Goal: Task Accomplishment & Management: Manage account settings

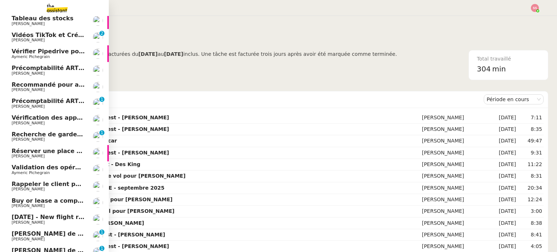
scroll to position [52, 0]
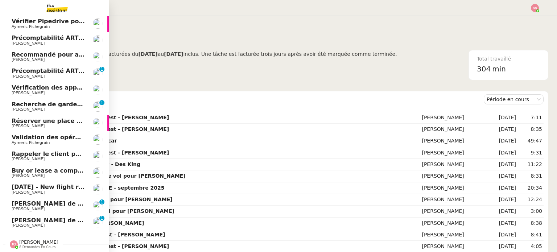
click at [50, 217] on span "[PERSON_NAME] de suivi [PERSON_NAME]" at bounding box center [80, 220] width 137 height 7
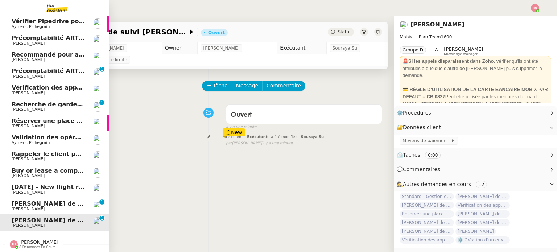
click at [37, 198] on link "Appel de suivi Pierre-Olivier Belmont - LEASYS Florian Parant 0 1 2 3 4 5 6 7 8…" at bounding box center [54, 206] width 109 height 17
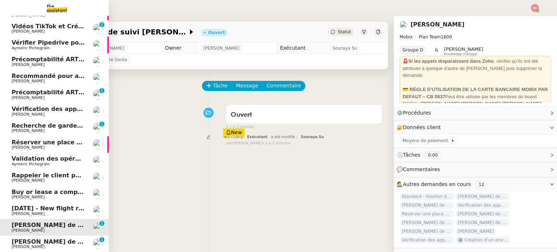
scroll to position [28, 0]
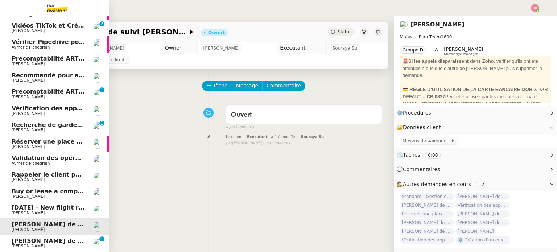
click at [54, 78] on span "[PERSON_NAME]" at bounding box center [48, 80] width 73 height 4
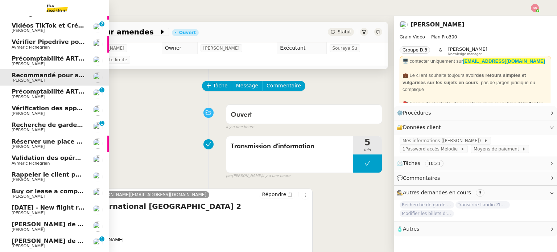
click at [51, 95] on span "[PERSON_NAME]" at bounding box center [48, 97] width 73 height 4
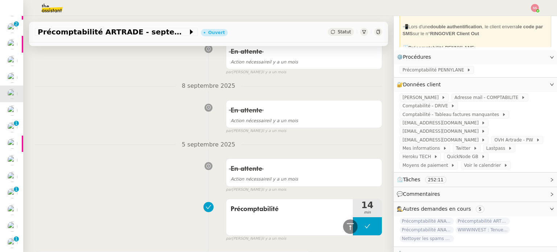
scroll to position [1667, 0]
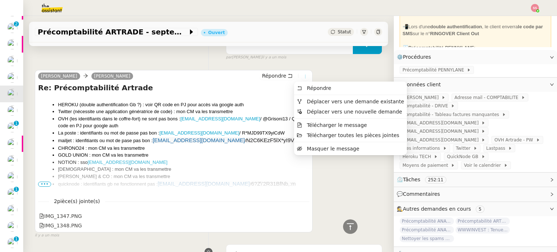
click at [301, 74] on icon at bounding box center [305, 76] width 8 height 4
click at [314, 100] on span "Déplacer vers une demande existante" at bounding box center [355, 102] width 97 height 6
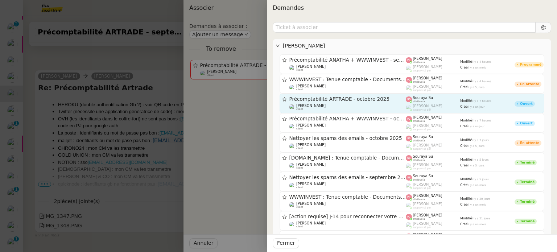
click at [377, 97] on span "Précomptabilité ARTRADE - octobre 2025" at bounding box center [347, 99] width 117 height 5
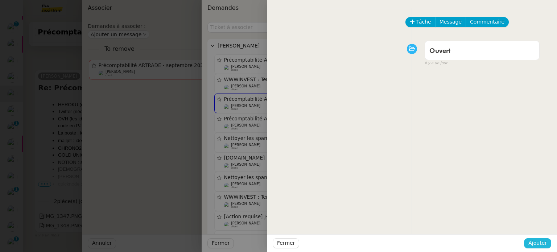
click at [535, 242] on span "Ajouter" at bounding box center [537, 243] width 18 height 8
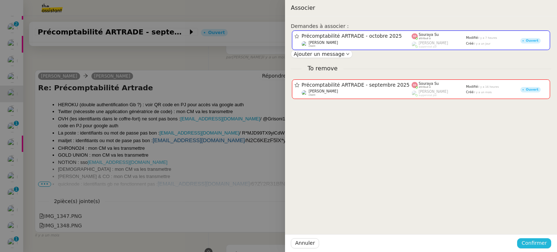
click at [535, 242] on span "Confirmer" at bounding box center [533, 243] width 25 height 8
click at [535, 227] on span "Ajouter" at bounding box center [534, 223] width 18 height 7
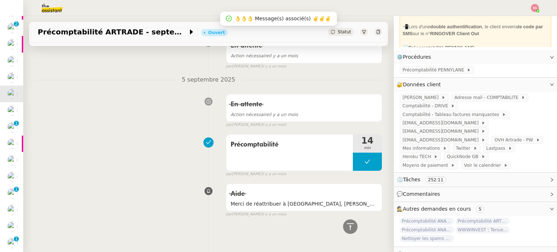
scroll to position [1571, 0]
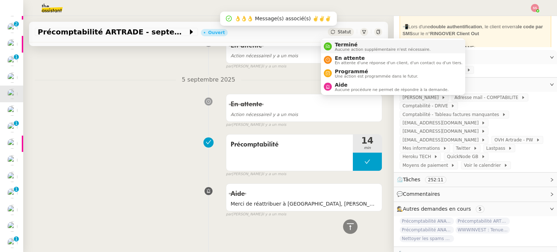
click at [340, 40] on li "Terminé Aucune action supplémentaire n'est nécessaire." at bounding box center [393, 46] width 144 height 13
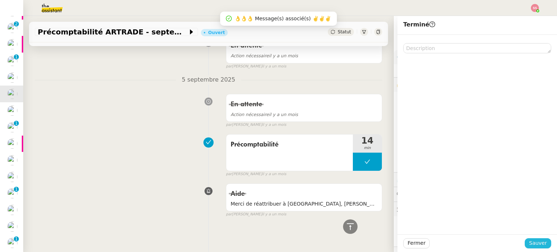
click at [531, 247] on span "Sauver" at bounding box center [538, 243] width 18 height 8
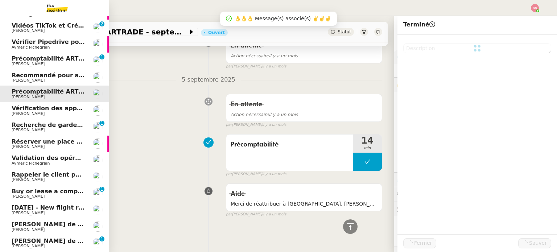
scroll to position [1587, 0]
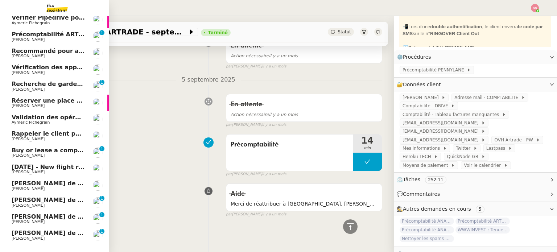
scroll to position [86, 0]
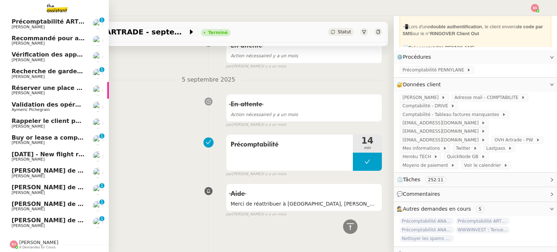
click at [28, 217] on span "[PERSON_NAME] de suivi [PERSON_NAME] - CYBERSERENO" at bounding box center [107, 220] width 191 height 7
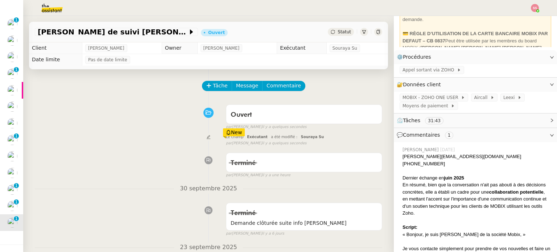
scroll to position [145, 0]
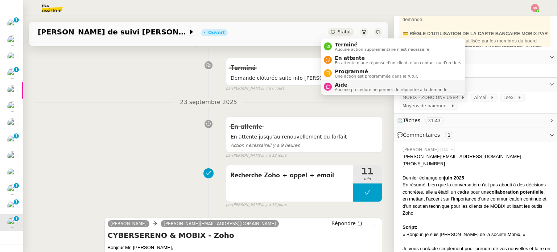
click at [352, 92] on li "Aide Aucune procédure ne permet de répondre à la demande." at bounding box center [393, 86] width 144 height 13
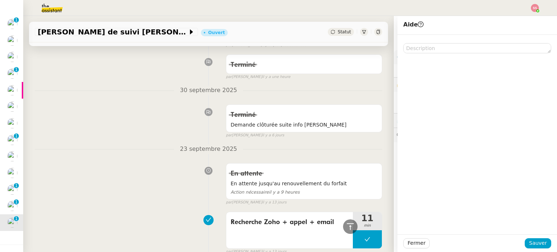
scroll to position [185, 0]
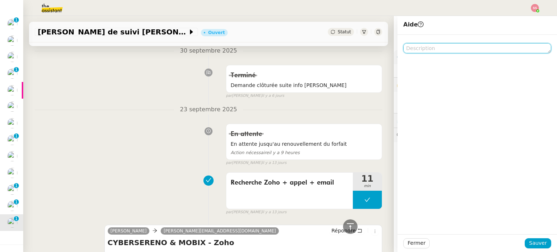
click at [440, 47] on textarea at bounding box center [477, 48] width 148 height 10
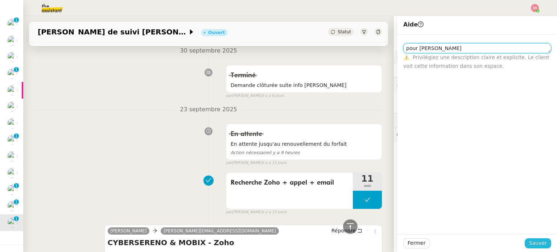
type textarea "pour camille demain"
click at [536, 238] on button "Sauver" at bounding box center [538, 243] width 26 height 10
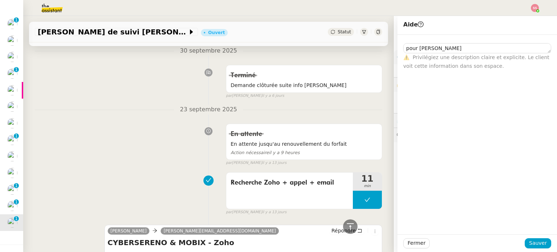
scroll to position [193, 0]
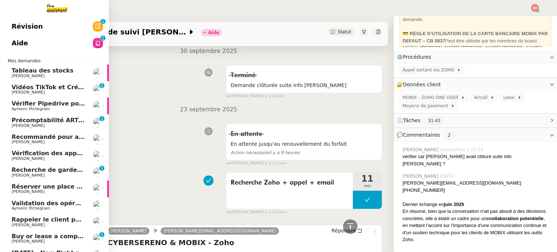
click at [53, 84] on span "Vidéos TikTok et Créatives META - octobre 2025" at bounding box center [90, 87] width 156 height 7
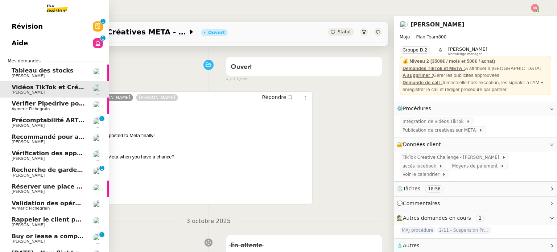
scroll to position [86, 0]
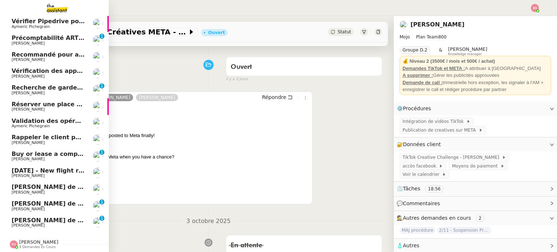
click at [61, 167] on span "[DATE] - New flight request - [PERSON_NAME]" at bounding box center [87, 170] width 150 height 7
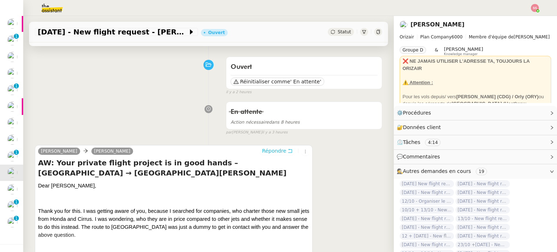
click at [272, 150] on span "Répondre" at bounding box center [274, 150] width 24 height 7
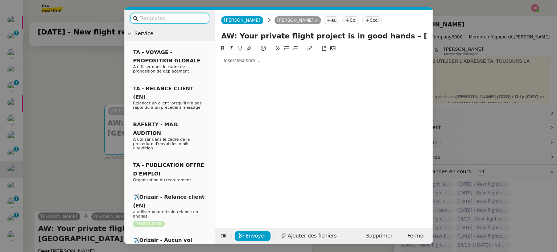
click at [177, 22] on input "text" at bounding box center [172, 18] width 65 height 8
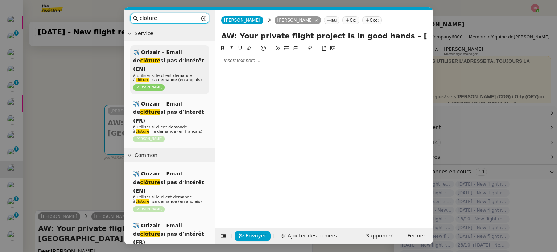
type input "cloture"
click at [185, 74] on p "à utiliser si le client demande à clôture r sa demande (en anglais)" at bounding box center [169, 78] width 73 height 9
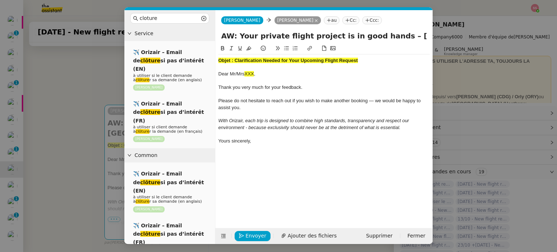
click at [273, 61] on strong "Objet : Clarification Needed for Your Upcoming Flight Request" at bounding box center [288, 60] width 140 height 5
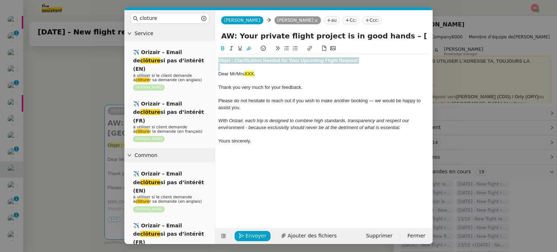
click at [273, 61] on strong "Objet : Clarification Needed for Your Upcoming Flight Request" at bounding box center [288, 60] width 140 height 5
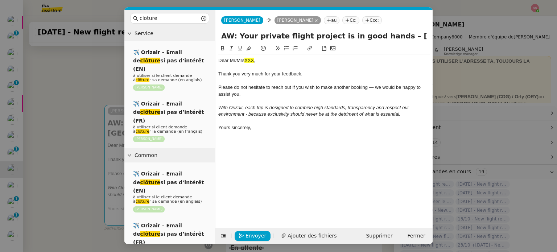
click at [53, 150] on nz-modal-container "cloture Service ✈️ Orizair – Email de clôture si pas d’intérêt (EN) à utiliser …" at bounding box center [278, 126] width 557 height 252
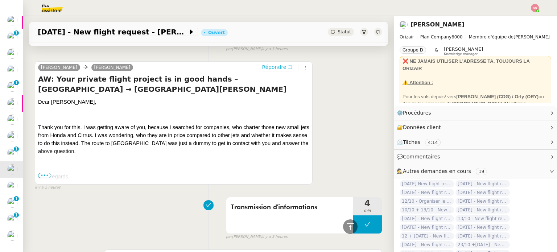
scroll to position [348, 0]
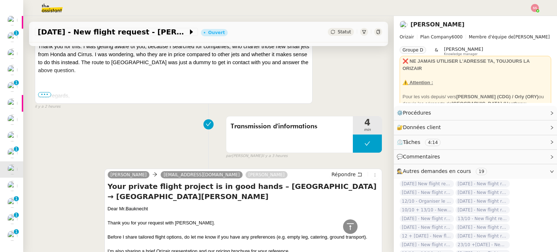
click at [127, 211] on span "Bauknecht" at bounding box center [136, 208] width 22 height 5
copy div "Dear Mr. Bauknecht"
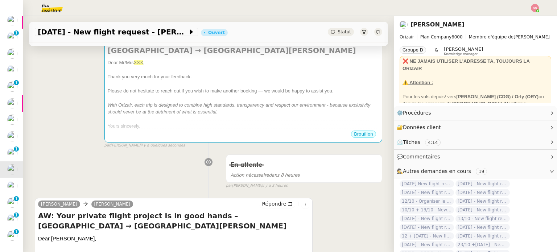
scroll to position [21, 0]
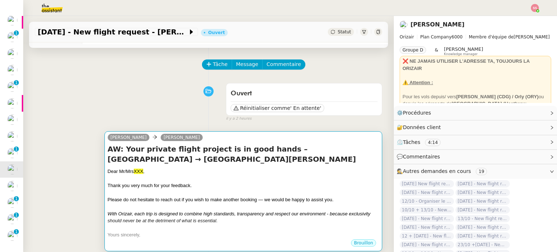
click at [157, 159] on h4 "AW: Your private flight project is in good hands – Zürich Airport → Berlin Bran…" at bounding box center [243, 154] width 271 height 20
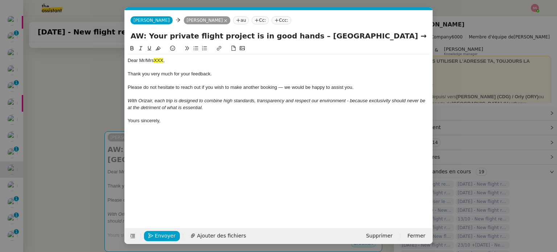
scroll to position [0, 30]
drag, startPoint x: 163, startPoint y: 61, endPoint x: 130, endPoint y: 63, distance: 33.5
click at [114, 62] on nz-modal-container "cloture Service ✈️ Orizair – Email de clôture si pas d’intérêt (EN) à utiliser …" at bounding box center [278, 126] width 557 height 252
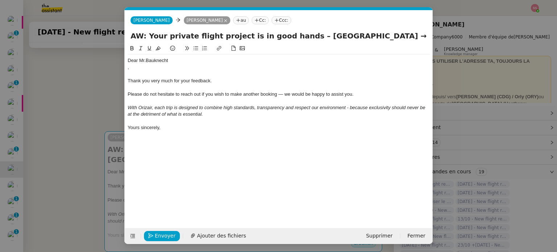
scroll to position [0, 0]
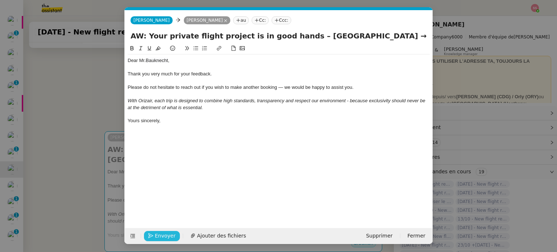
click at [166, 235] on span "Envoyer" at bounding box center [165, 236] width 21 height 8
click at [166, 235] on span "Confirmer l'envoi" at bounding box center [176, 236] width 43 height 8
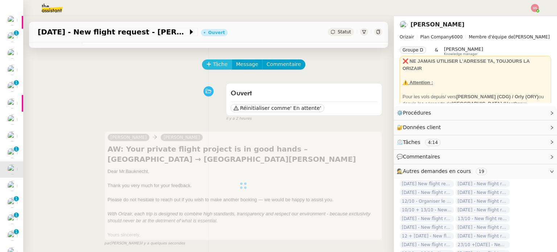
click at [213, 64] on span "Tâche" at bounding box center [220, 64] width 15 height 8
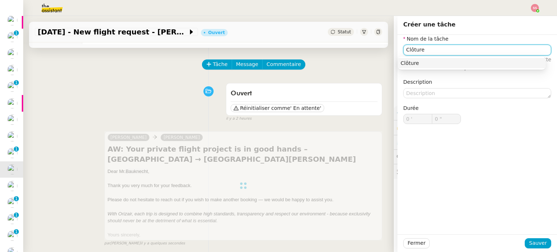
click at [461, 60] on div "Clôture" at bounding box center [472, 63] width 142 height 7
type input "Clôture"
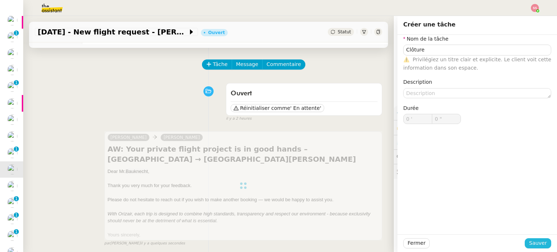
click at [531, 241] on span "Sauver" at bounding box center [538, 243] width 18 height 8
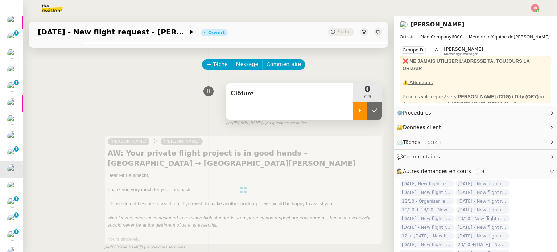
click at [353, 116] on div at bounding box center [360, 110] width 14 height 18
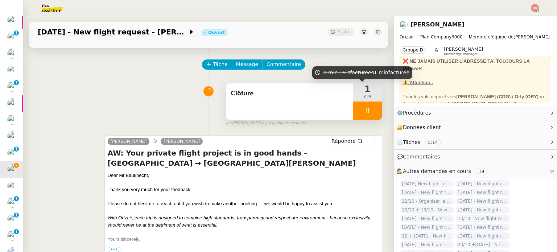
click at [367, 108] on div at bounding box center [367, 110] width 29 height 18
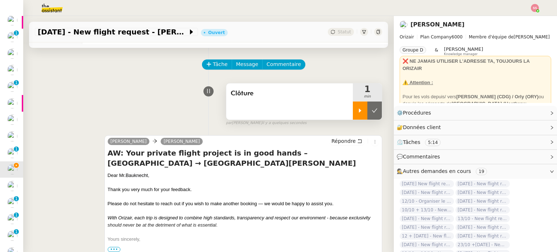
click at [372, 108] on icon at bounding box center [375, 111] width 6 height 6
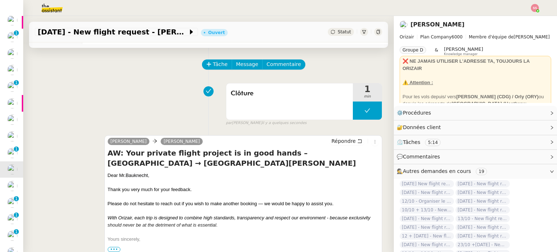
click at [337, 30] on span "Statut" at bounding box center [343, 31] width 13 height 5
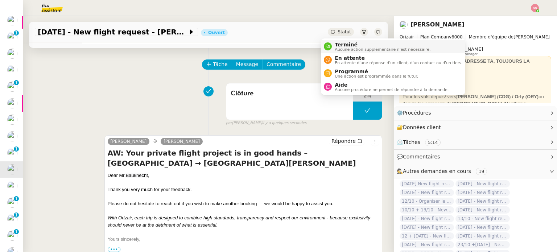
click at [341, 47] on span "Aucune action supplémentaire n'est nécessaire." at bounding box center [383, 49] width 96 height 4
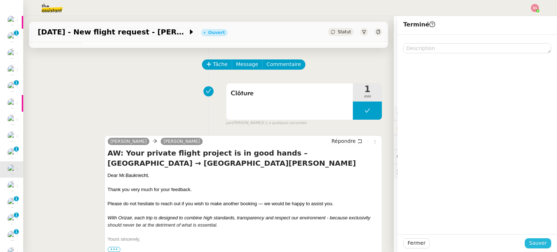
drag, startPoint x: 541, startPoint y: 243, endPoint x: 393, endPoint y: 240, distance: 148.3
click at [540, 243] on button "Sauver" at bounding box center [538, 243] width 26 height 10
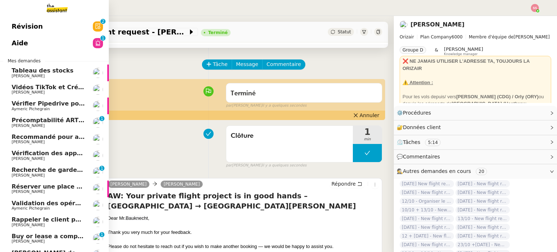
drag, startPoint x: 54, startPoint y: 172, endPoint x: 297, endPoint y: 111, distance: 251.1
click at [54, 172] on span "Recherche de garde meuble autour de Rennes" at bounding box center [109, 169] width 195 height 7
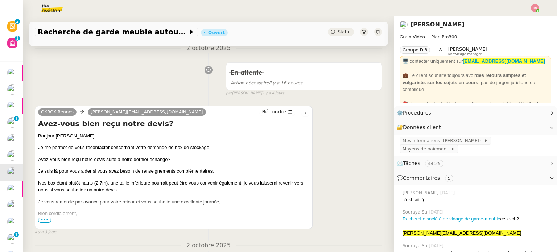
scroll to position [181, 0]
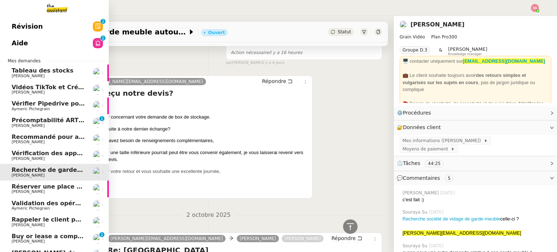
click at [68, 137] on span "Recommandé pour amendes" at bounding box center [58, 136] width 93 height 7
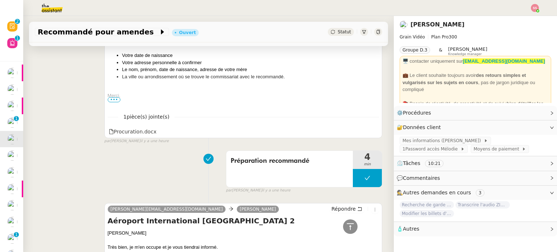
scroll to position [399, 0]
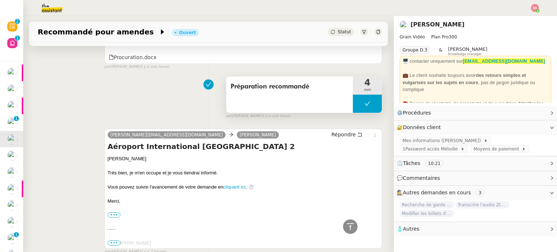
click at [353, 103] on button at bounding box center [367, 104] width 29 height 18
click at [357, 103] on icon at bounding box center [360, 104] width 6 height 6
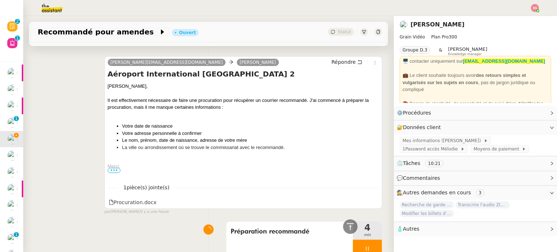
scroll to position [72, 0]
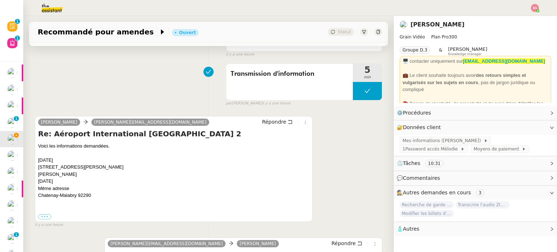
drag, startPoint x: 39, startPoint y: 169, endPoint x: 148, endPoint y: 165, distance: 108.9
click at [148, 165] on div "52 bis avenue Jean Jaurès 92290 Chatenay-Malabry" at bounding box center [173, 166] width 271 height 7
copy div "52 bis avenue Jean Jaurès 92290 Chatenay-Malabry"
drag, startPoint x: 73, startPoint y: 176, endPoint x: 34, endPoint y: 174, distance: 39.6
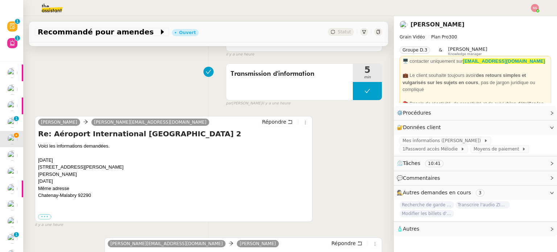
copy div "Brigitte Fouché"
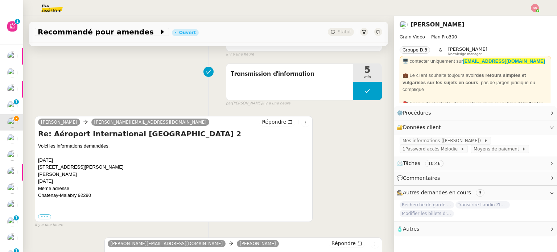
drag, startPoint x: 65, startPoint y: 182, endPoint x: 39, endPoint y: 181, distance: 26.5
click at [39, 181] on div "31.10.1958" at bounding box center [173, 181] width 271 height 7
copy div "31.10.1958"
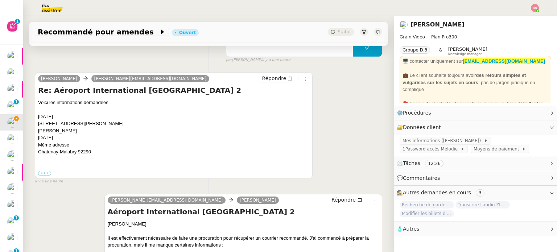
scroll to position [109, 0]
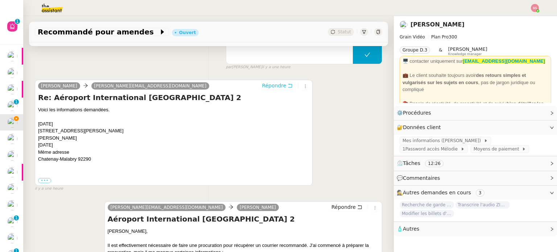
click at [266, 86] on span "Répondre" at bounding box center [274, 85] width 24 height 7
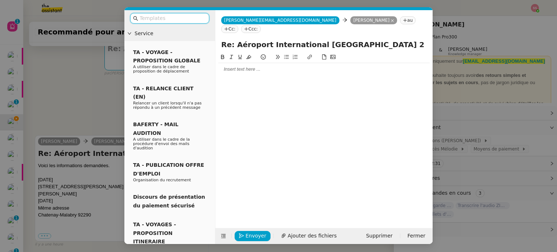
click at [240, 66] on div at bounding box center [323, 69] width 211 height 7
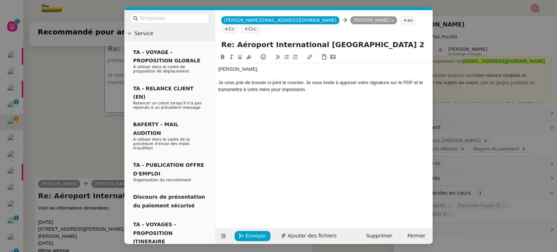
click at [286, 53] on button at bounding box center [286, 57] width 9 height 8
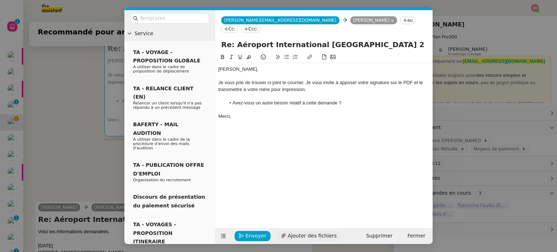
click at [294, 235] on span "Ajouter des fichiers" at bounding box center [311, 236] width 49 height 8
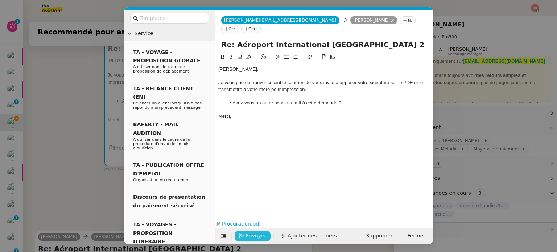
click at [256, 237] on span "Envoyer" at bounding box center [255, 236] width 21 height 8
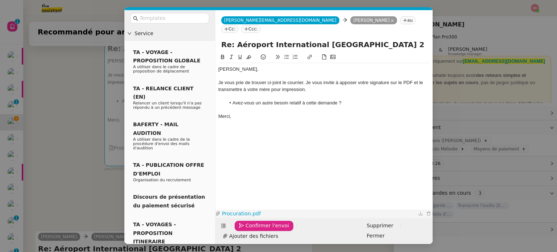
click at [249, 218] on link "Procuration.pdf" at bounding box center [318, 214] width 196 height 8
click at [277, 240] on div "Confirmer l'envoi Ajouter des fichiers" at bounding box center [290, 231] width 144 height 20
click at [278, 230] on span "Confirmer l'envoi" at bounding box center [266, 225] width 43 height 8
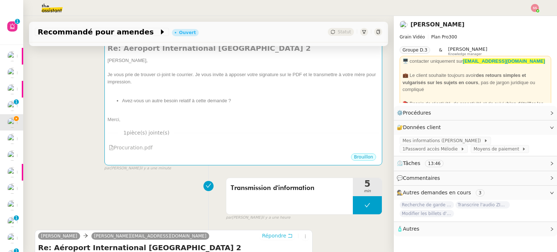
click at [278, 237] on span "Répondre" at bounding box center [274, 235] width 24 height 7
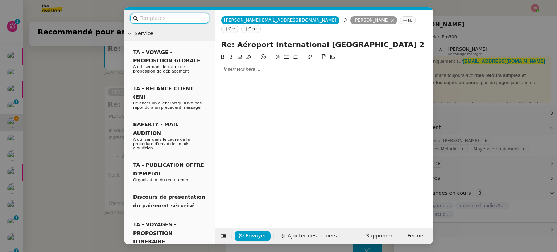
click at [93, 167] on nz-modal-container "Service TA - VOYAGE - PROPOSITION GLOBALE A utiliser dans le cadre de propositi…" at bounding box center [278, 126] width 557 height 252
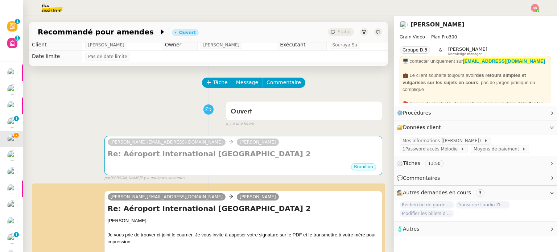
scroll to position [0, 0]
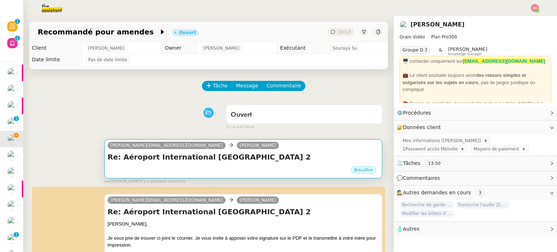
click at [332, 172] on div "Brouillon" at bounding box center [243, 171] width 271 height 11
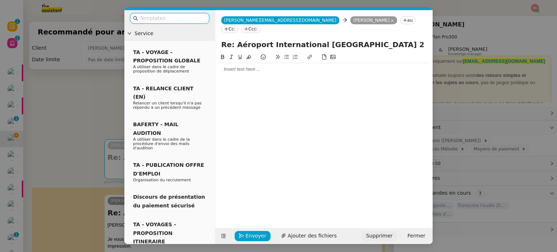
click at [390, 240] on span "Supprimer" at bounding box center [379, 236] width 26 height 8
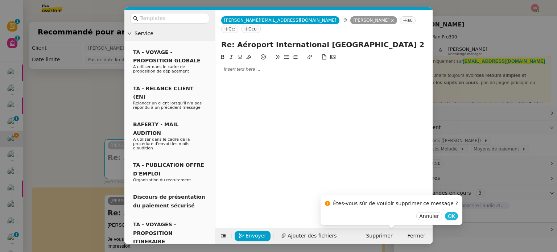
click at [445, 218] on button "OK" at bounding box center [451, 216] width 13 height 8
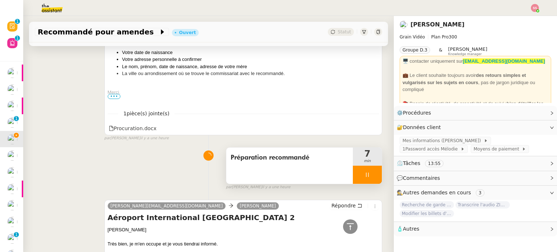
click at [366, 175] on icon at bounding box center [367, 175] width 3 height 4
click at [372, 174] on icon at bounding box center [375, 175] width 6 height 6
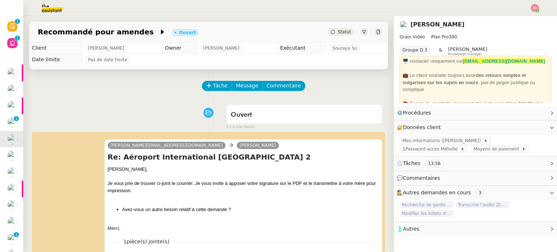
click at [336, 27] on div "Recommandé pour amendes Ouvert Statut" at bounding box center [208, 32] width 359 height 21
click at [333, 23] on div "Recommandé pour amendes Ouvert Statut" at bounding box center [208, 32] width 359 height 21
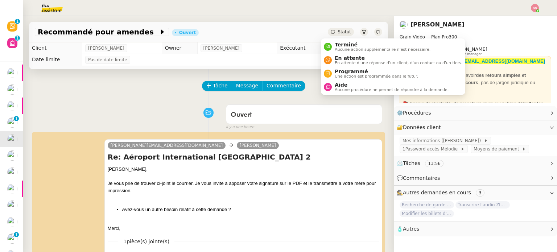
click at [337, 30] on span "Statut" at bounding box center [343, 31] width 13 height 5
click at [345, 55] on span "En attente" at bounding box center [399, 58] width 128 height 6
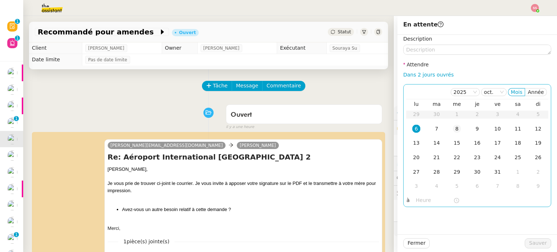
click at [452, 134] on td "8" at bounding box center [457, 129] width 20 height 14
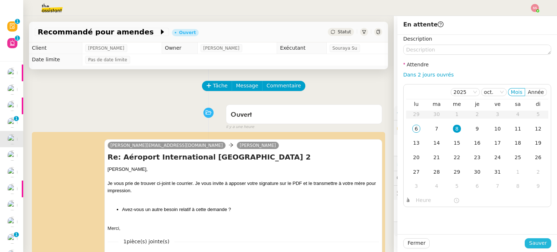
click at [529, 244] on span "Sauver" at bounding box center [538, 243] width 18 height 8
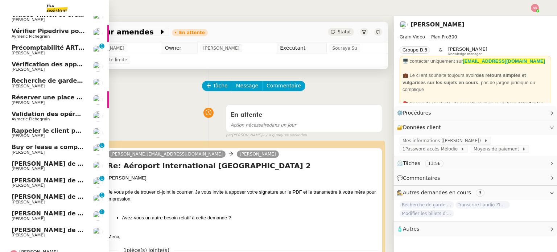
scroll to position [86, 0]
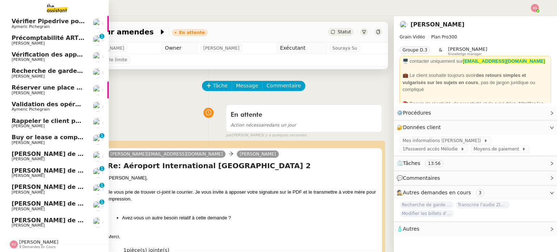
click at [46, 217] on span "[PERSON_NAME] de suivi - MADFLY - [PERSON_NAME]" at bounding box center [99, 220] width 174 height 7
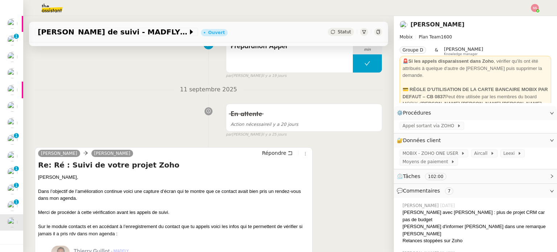
scroll to position [326, 0]
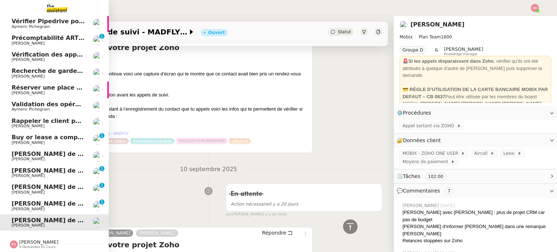
click at [25, 207] on span "[PERSON_NAME]" at bounding box center [28, 209] width 33 height 5
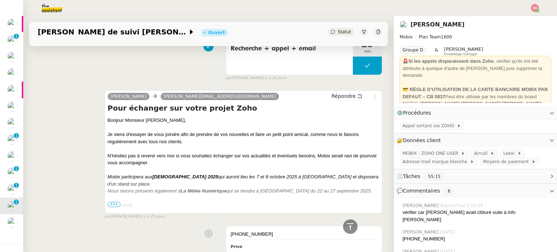
scroll to position [471, 0]
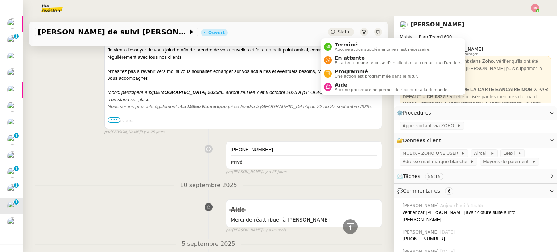
click at [330, 30] on div "Statut" at bounding box center [341, 32] width 26 height 8
click at [342, 88] on span "Aucune procédure ne permet de répondre à la demande." at bounding box center [392, 90] width 114 height 4
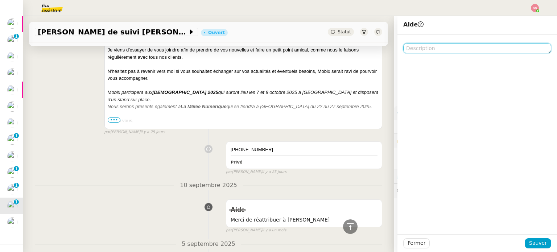
click at [423, 50] on textarea at bounding box center [477, 48] width 148 height 10
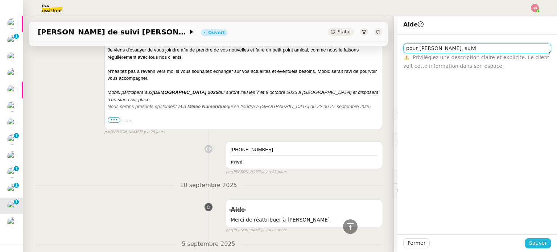
type textarea "pour camille demain, suivi"
click at [543, 241] on button "Sauver" at bounding box center [538, 243] width 26 height 10
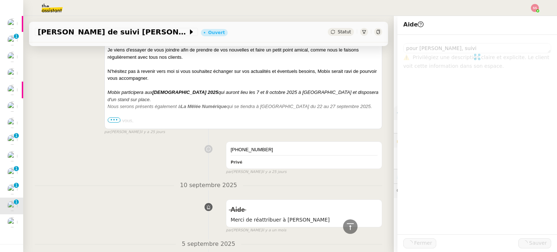
scroll to position [480, 0]
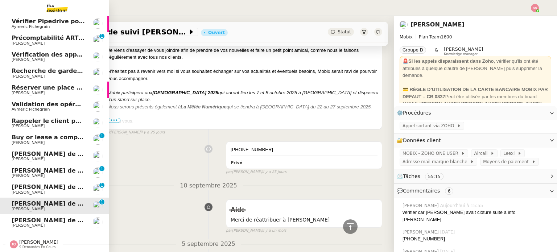
scroll to position [69, 0]
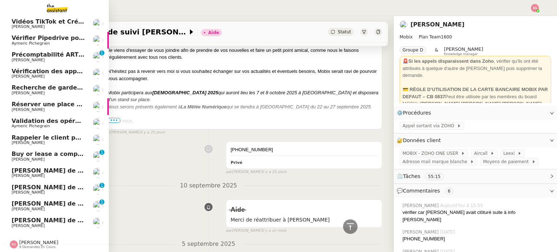
click at [55, 186] on span "[PERSON_NAME] de suivi [PERSON_NAME]" at bounding box center [80, 187] width 137 height 7
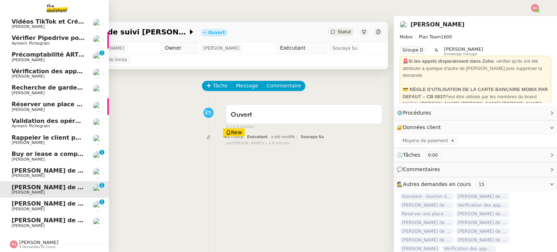
click at [26, 200] on span "[PERSON_NAME] de suivi [PERSON_NAME] - MDS PROJECT" at bounding box center [106, 203] width 188 height 7
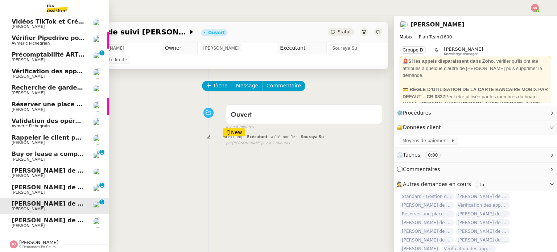
click at [30, 167] on span "[PERSON_NAME] de suivi [PERSON_NAME]" at bounding box center [80, 170] width 137 height 7
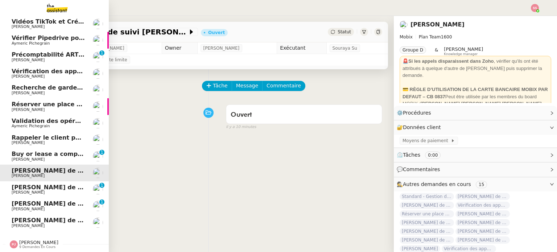
click at [46, 150] on span "Buy or lease a company car" at bounding box center [57, 153] width 90 height 7
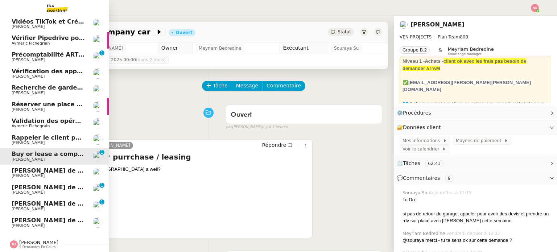
click at [46, 168] on span "[PERSON_NAME] de suivi [PERSON_NAME]" at bounding box center [80, 170] width 137 height 7
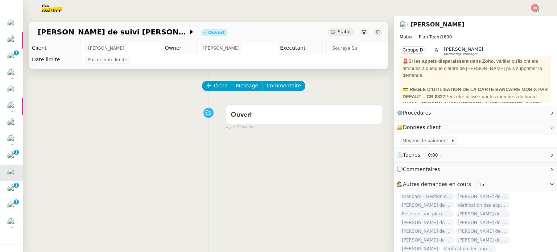
click at [339, 30] on span "Statut" at bounding box center [343, 31] width 13 height 5
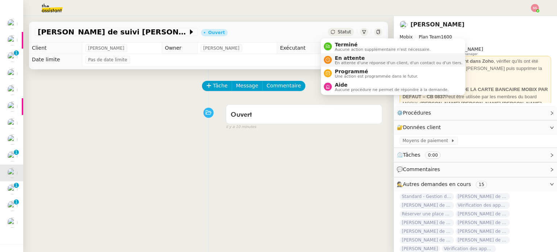
click at [347, 59] on span "En attente" at bounding box center [399, 58] width 128 height 6
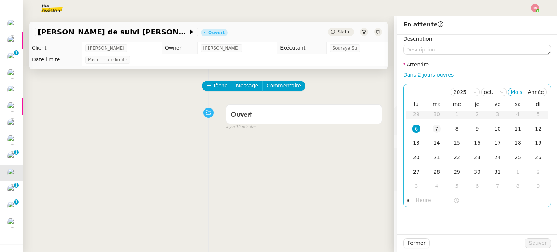
click at [426, 127] on td "7" at bounding box center [436, 129] width 20 height 14
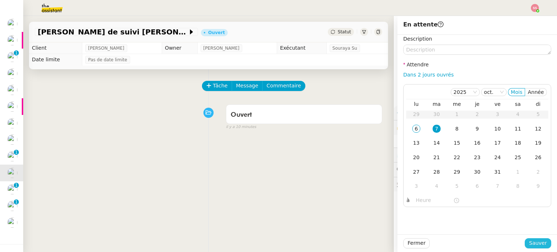
click at [540, 246] on span "Sauver" at bounding box center [538, 243] width 18 height 8
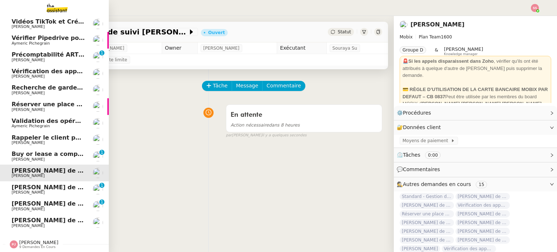
scroll to position [53, 0]
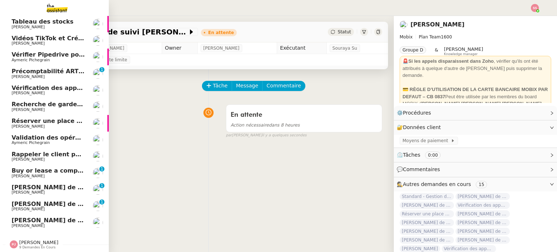
click at [36, 184] on span "[PERSON_NAME] de suivi [PERSON_NAME]" at bounding box center [80, 187] width 137 height 7
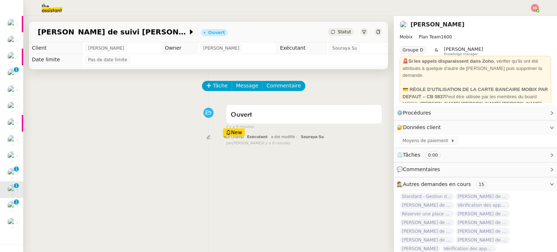
click at [333, 36] on div "Appel de suivi Yacine Regragui Ouvert Statut" at bounding box center [208, 32] width 359 height 21
click at [337, 30] on span "Statut" at bounding box center [343, 31] width 13 height 5
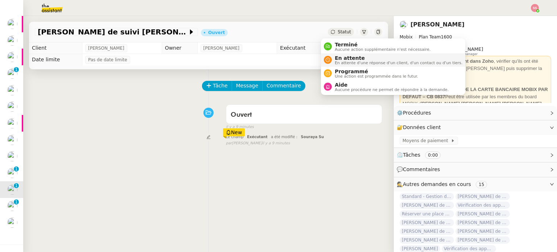
click at [347, 59] on span "En attente" at bounding box center [399, 58] width 128 height 6
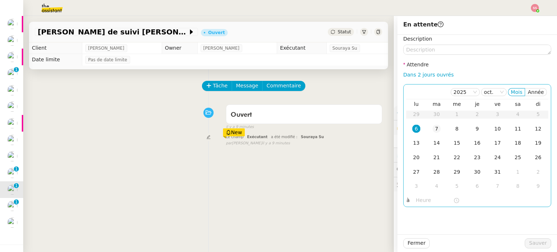
click at [434, 127] on div "7" at bounding box center [436, 129] width 8 height 8
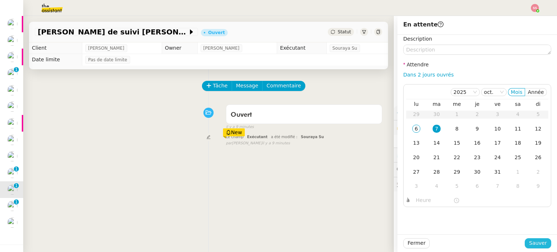
click at [542, 241] on button "Sauver" at bounding box center [538, 243] width 26 height 10
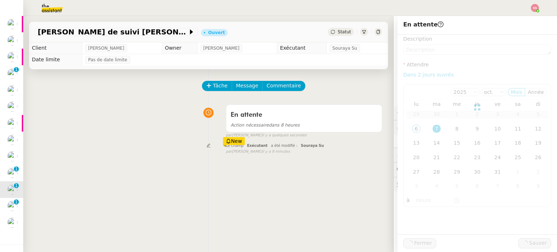
scroll to position [36, 0]
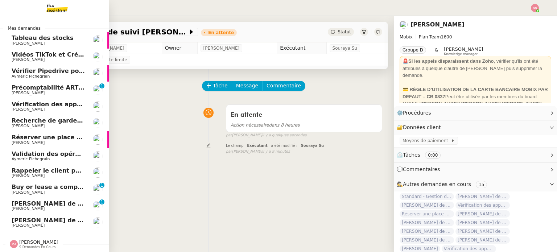
click at [44, 200] on span "[PERSON_NAME] de suivi [PERSON_NAME] - MDS PROJECT" at bounding box center [106, 203] width 188 height 7
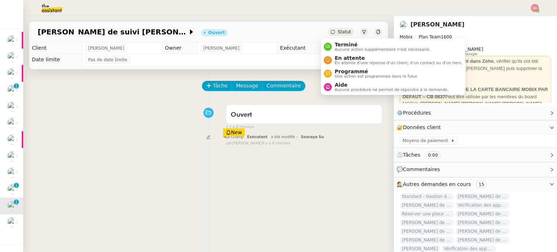
click at [330, 33] on div "Statut" at bounding box center [341, 32] width 26 height 8
click at [345, 59] on span "En attente" at bounding box center [399, 58] width 128 height 6
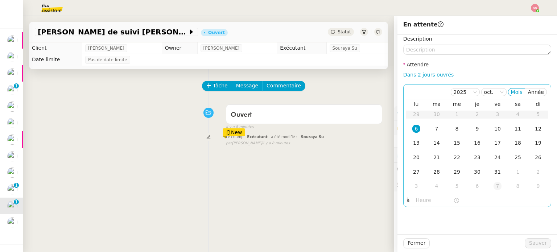
drag, startPoint x: 432, startPoint y: 130, endPoint x: 485, endPoint y: 187, distance: 77.7
click at [432, 130] on div "7" at bounding box center [436, 129] width 8 height 8
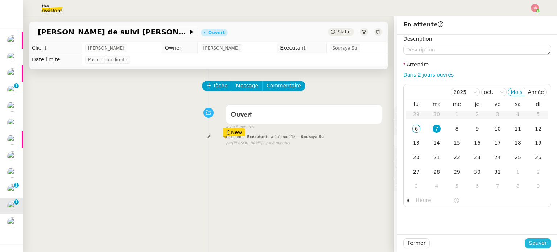
click at [542, 245] on button "Sauver" at bounding box center [538, 243] width 26 height 10
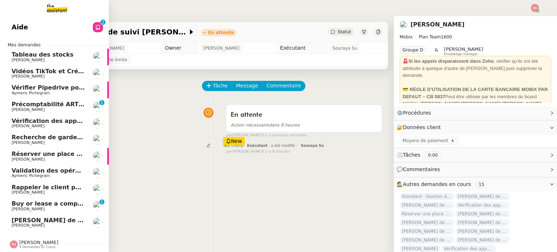
scroll to position [20, 0]
click at [44, 214] on link "Appel de suivi - MADFLY - Thierry Guillot Florian Parant" at bounding box center [54, 222] width 109 height 17
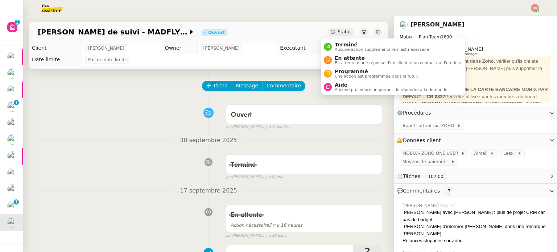
click at [329, 34] on div "Statut" at bounding box center [341, 32] width 26 height 8
click at [348, 62] on span "En attente d'une réponse d'un client, d'un contact ou d'un tiers." at bounding box center [399, 63] width 128 height 4
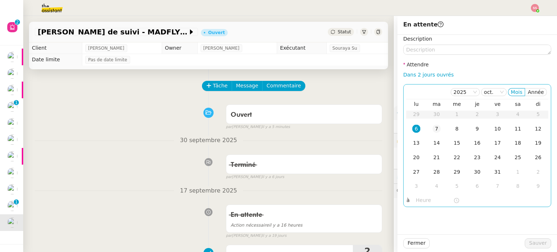
drag, startPoint x: 431, startPoint y: 129, endPoint x: 475, endPoint y: 188, distance: 73.4
click at [432, 129] on div "7" at bounding box center [436, 129] width 8 height 8
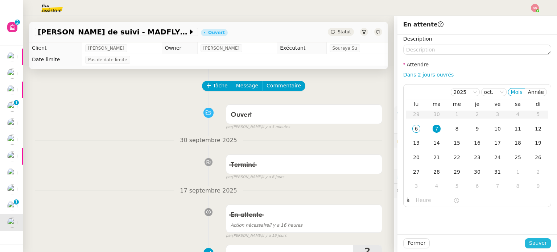
click at [525, 245] on button "Sauver" at bounding box center [538, 243] width 26 height 10
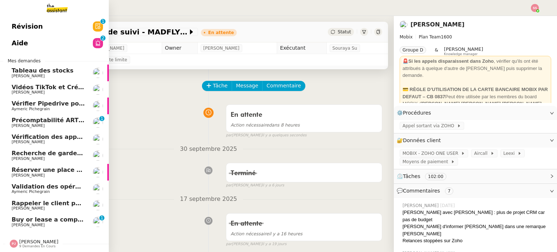
scroll to position [3, 0]
click at [49, 216] on span "Buy or lease a company car" at bounding box center [57, 219] width 90 height 7
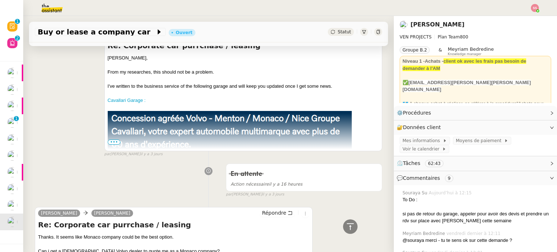
scroll to position [435, 0]
click at [112, 140] on span "•••" at bounding box center [114, 141] width 13 height 5
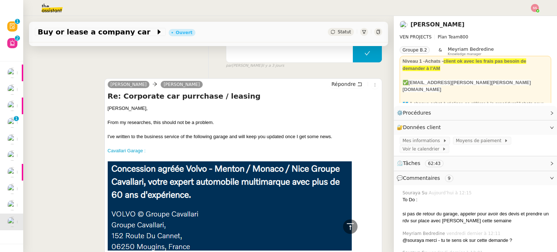
scroll to position [399, 0]
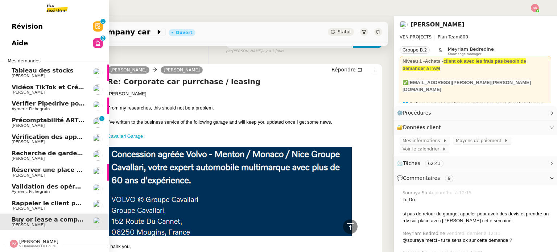
click at [30, 202] on span "Rappeler le client pour signature" at bounding box center [66, 203] width 108 height 7
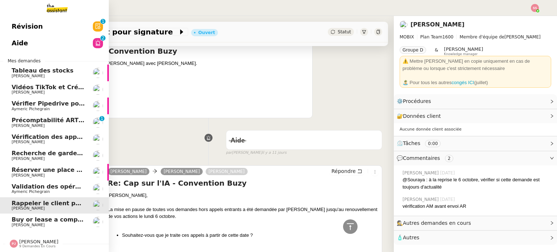
scroll to position [284, 0]
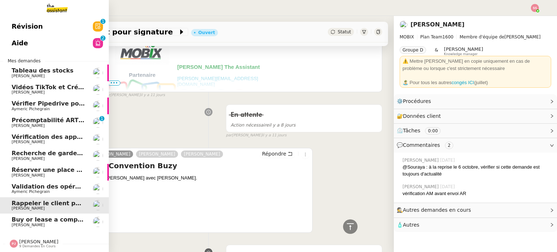
click at [34, 184] on span "Validation des opérations comptables" at bounding box center [74, 186] width 124 height 7
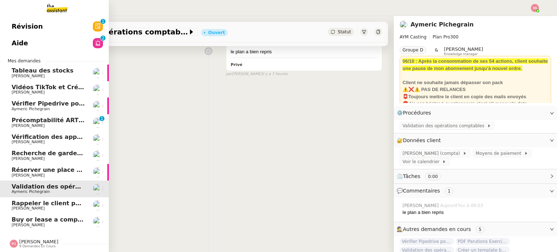
click at [48, 164] on link "Réserver une place pour Zoholics 2025 Florian Parant" at bounding box center [54, 172] width 109 height 17
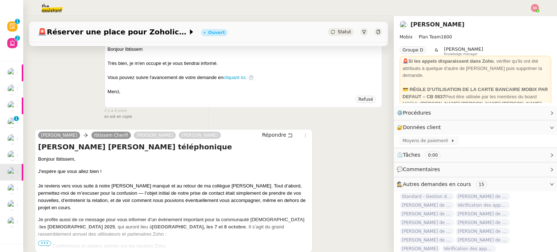
scroll to position [244, 0]
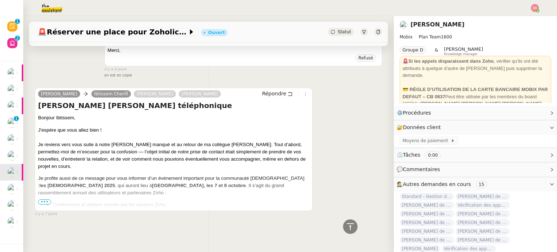
click at [47, 199] on span "•••" at bounding box center [44, 201] width 13 height 5
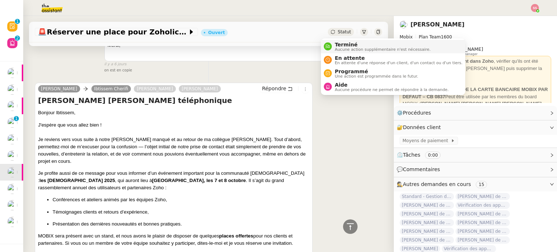
click at [343, 45] on span "Terminé" at bounding box center [383, 45] width 96 height 6
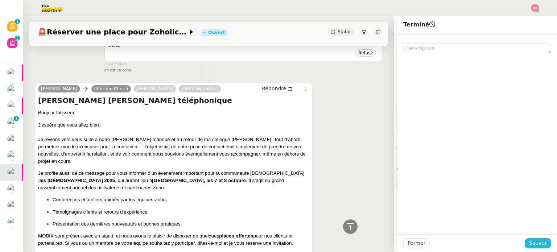
click at [541, 240] on button "Sauver" at bounding box center [538, 243] width 26 height 10
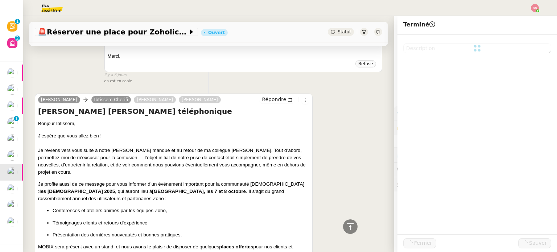
scroll to position [254, 0]
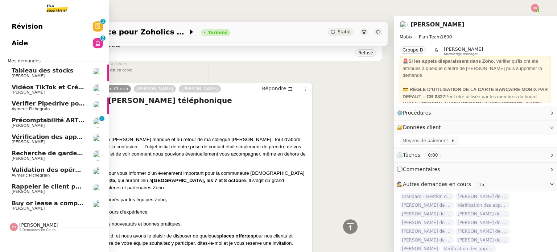
click at [42, 121] on span "Précomptabilité ARTRADE - octobre 2025" at bounding box center [79, 120] width 134 height 7
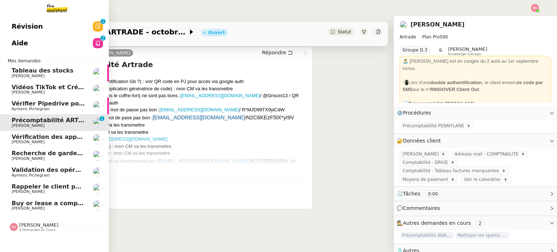
scroll to position [97, 0]
click at [48, 140] on span "Vérification des appels sortants - octobre 2025" at bounding box center [89, 136] width 154 height 7
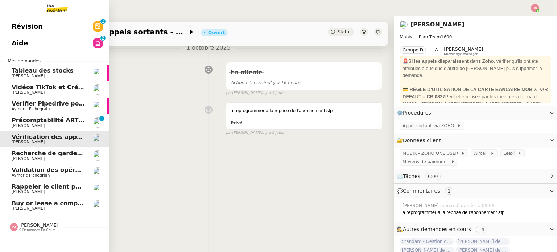
click at [61, 108] on span "Aymeric Pichegrain" at bounding box center [48, 109] width 73 height 4
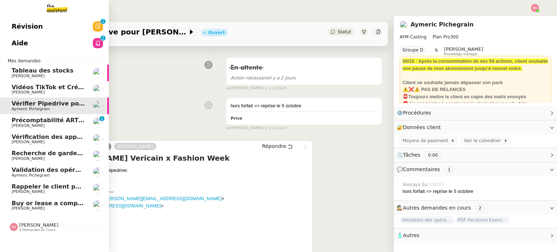
scroll to position [154, 0]
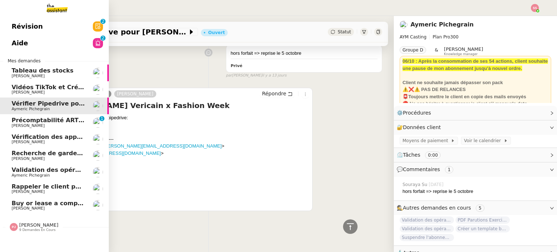
click at [42, 82] on link "Vidéos TikTok et Créatives META - octobre 2025 [PERSON_NAME]" at bounding box center [54, 89] width 109 height 17
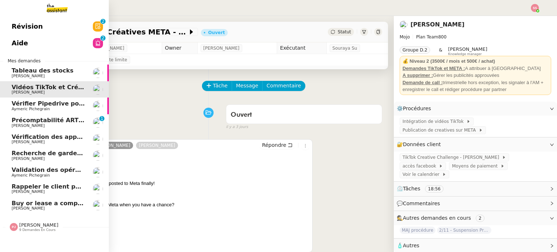
click at [30, 105] on span "Vérifier Pipedrive pour [PERSON_NAME]" at bounding box center [77, 103] width 130 height 7
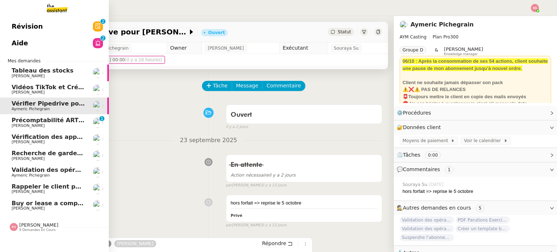
click at [50, 124] on span "[PERSON_NAME]" at bounding box center [48, 126] width 73 height 4
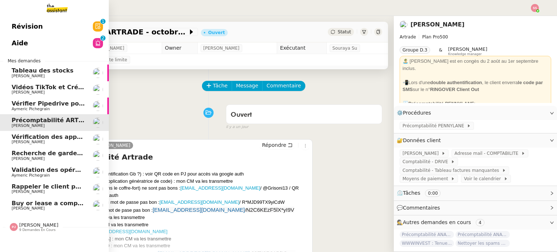
click at [32, 200] on span "Buy or lease a company car" at bounding box center [57, 203] width 90 height 7
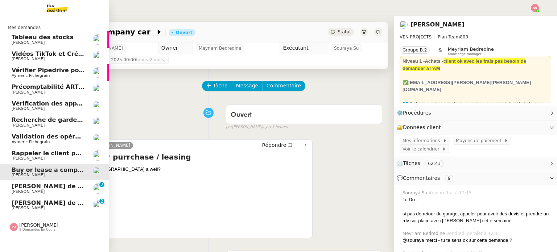
click at [14, 187] on span "[PERSON_NAME] de suivi [PERSON_NAME] - MONAPP" at bounding box center [98, 186] width 172 height 7
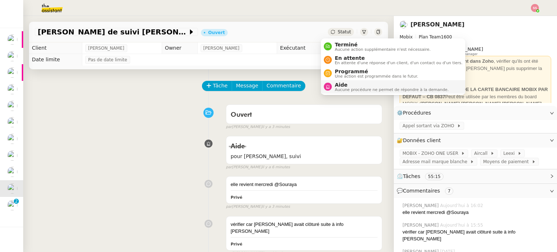
click at [332, 84] on div "Aide Aucune procédure ne permet de répondre à la demande." at bounding box center [390, 87] width 117 height 10
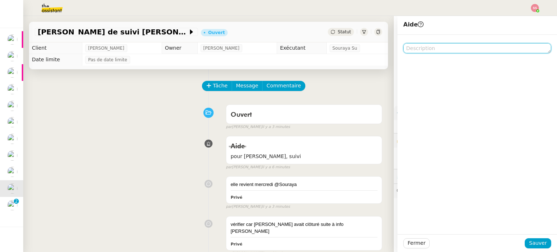
click at [426, 51] on textarea at bounding box center [477, 48] width 148 height 10
type textarea "e"
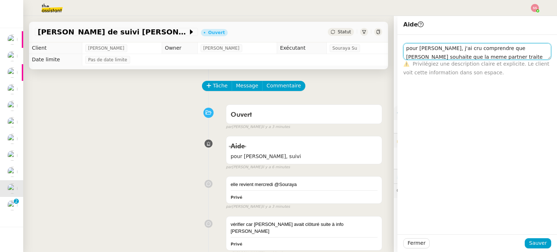
drag, startPoint x: 510, startPoint y: 57, endPoint x: 348, endPoint y: 29, distance: 164.4
click at [348, 29] on app-ticket "Appel de suivi Ugo Guazzini - MONAPP Ouvert Statut Client Florian Parant Owner …" at bounding box center [290, 134] width 534 height 236
type textarea "pour mercredi, j'ai cru comprendre que Florian souhaite que la meme partner tra…"
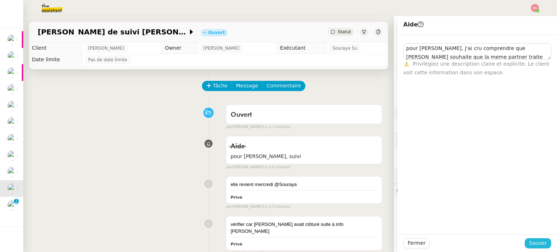
click at [532, 242] on span "Sauver" at bounding box center [538, 243] width 18 height 8
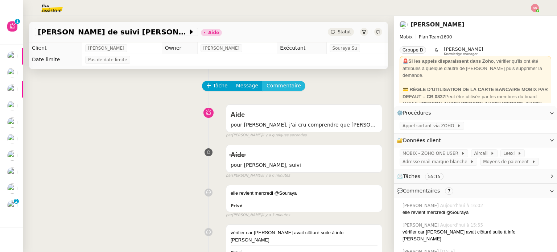
click at [270, 84] on span "Commentaire" at bounding box center [283, 86] width 34 height 8
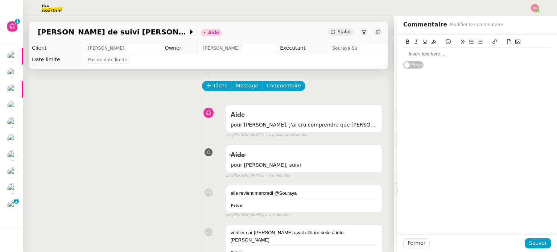
click at [448, 55] on div at bounding box center [477, 54] width 148 height 7
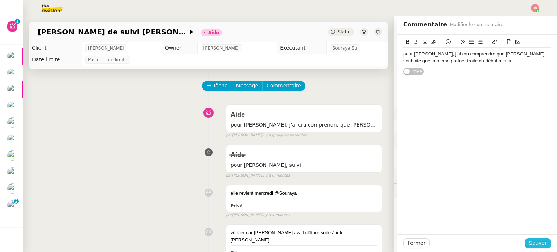
click at [530, 240] on span "Sauver" at bounding box center [538, 243] width 18 height 8
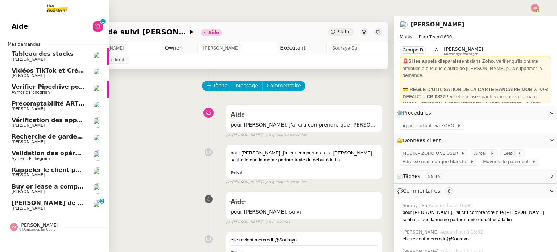
click at [52, 189] on span "Buy or lease a company car" at bounding box center [57, 186] width 90 height 7
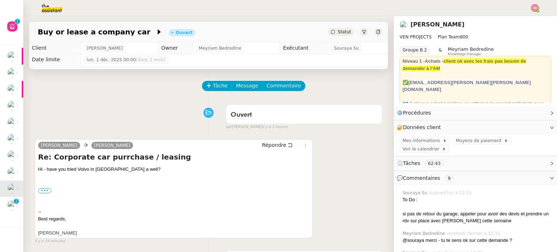
scroll to position [203, 0]
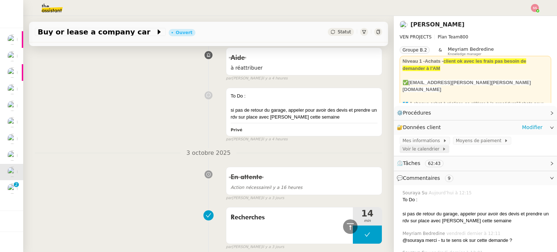
click at [420, 150] on span "Voir le calendrier" at bounding box center [422, 148] width 40 height 7
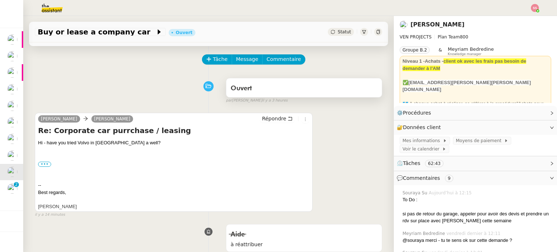
scroll to position [0, 0]
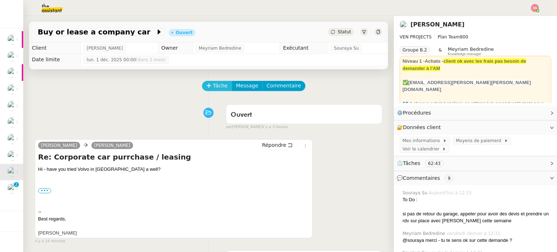
click at [213, 88] on span "Tâche" at bounding box center [220, 86] width 15 height 8
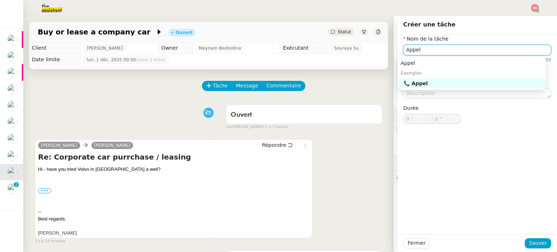
click at [452, 83] on div "📞 Appel" at bounding box center [472, 83] width 139 height 7
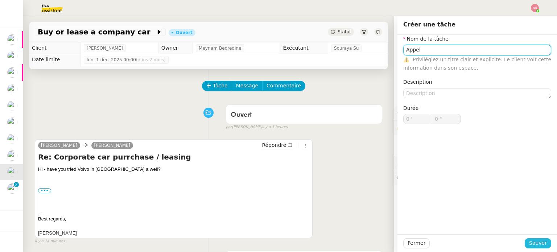
type input "Appel"
click at [535, 245] on span "Sauver" at bounding box center [538, 243] width 18 height 8
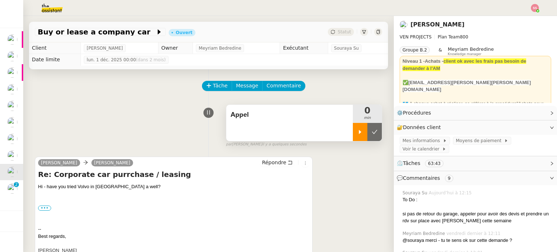
click at [353, 136] on div at bounding box center [360, 132] width 14 height 18
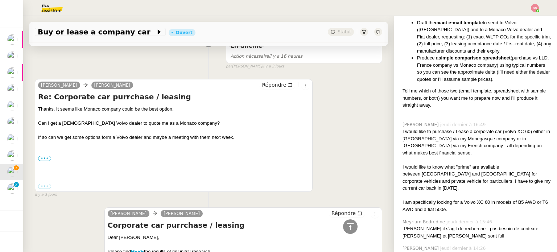
scroll to position [2053, 0]
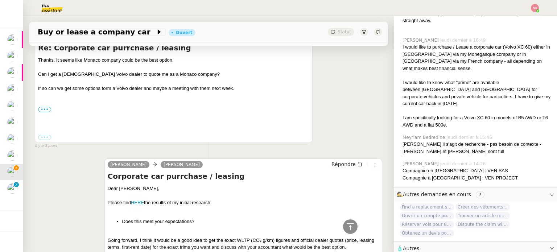
scroll to position [689, 0]
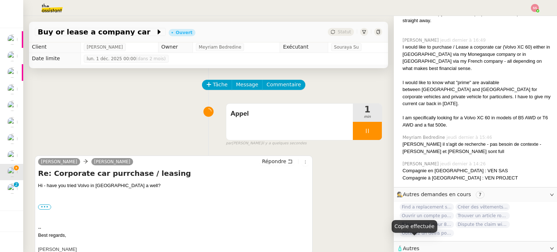
scroll to position [0, 0]
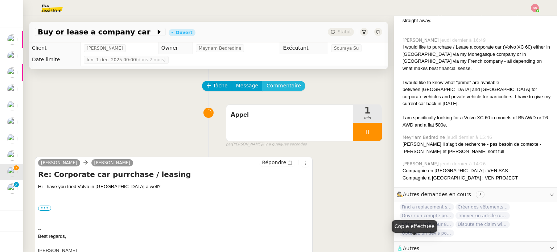
click at [266, 90] on span "Commentaire" at bounding box center [283, 86] width 34 height 8
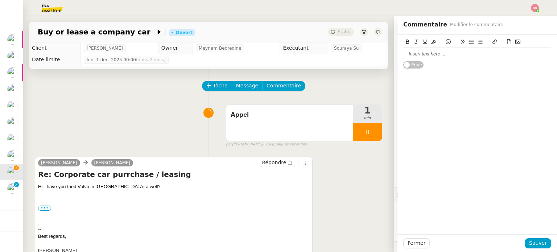
click at [472, 52] on div at bounding box center [477, 54] width 148 height 7
click at [541, 239] on button "Sauver" at bounding box center [538, 243] width 26 height 10
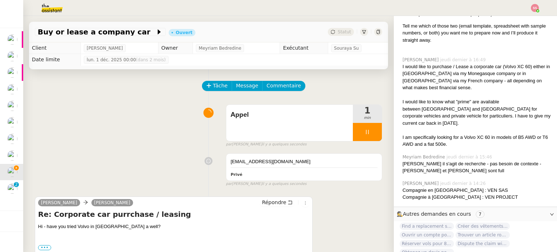
click at [183, 140] on div "Appel 1 min false par Souraya S. il y a quelques secondes" at bounding box center [208, 124] width 347 height 46
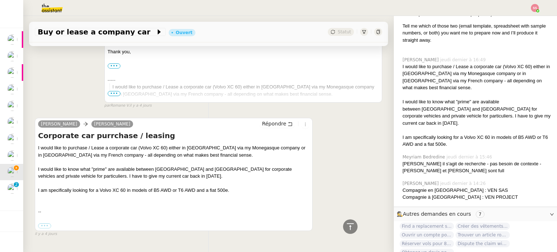
scroll to position [3624, 0]
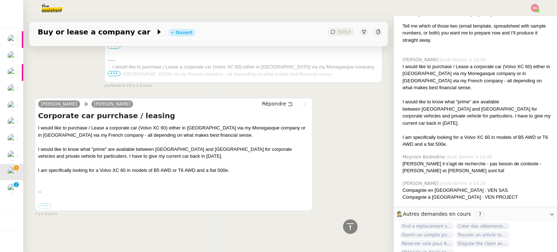
click at [322, 175] on div "Charles Medlicott Dee Répondre Corporate car purrchase / leasing I would like t…" at bounding box center [208, 153] width 347 height 125
click at [319, 134] on div "Charles Medlicott Dee Répondre Corporate car purrchase / leasing I would like t…" at bounding box center [208, 153] width 347 height 125
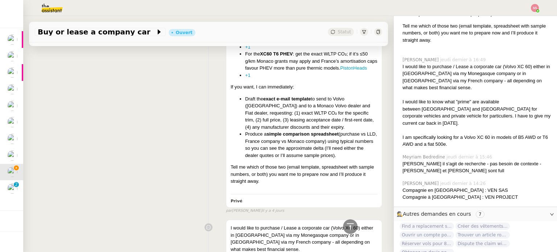
scroll to position [0, 0]
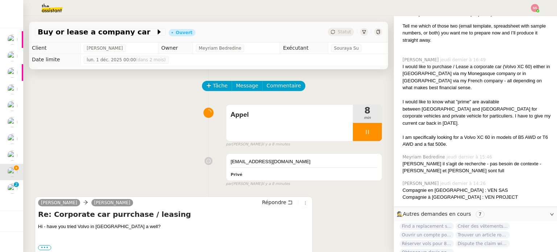
click at [151, 127] on div "Appel 8 min false par Souraya S. il y a 8 minutes" at bounding box center [208, 124] width 347 height 46
click at [136, 94] on div "Tâche Message Commentaire" at bounding box center [208, 89] width 347 height 17
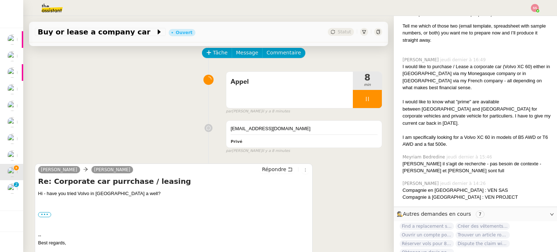
scroll to position [72, 0]
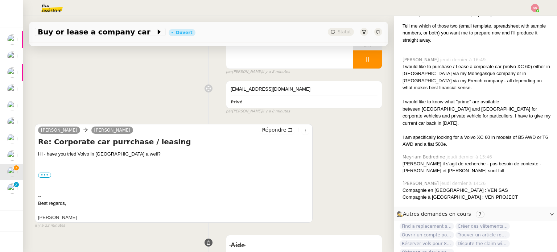
click at [142, 71] on div "Appel 8 min false par Souraya S. il y a 8 minutes" at bounding box center [208, 52] width 347 height 46
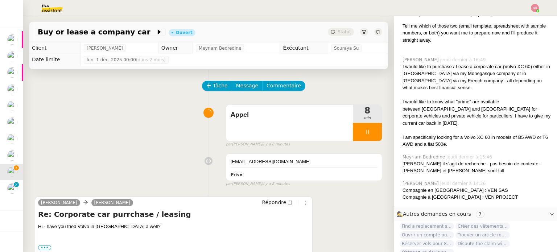
click at [132, 114] on div "Appel 8 min false par Souraya S. il y a 8 minutes" at bounding box center [208, 124] width 347 height 46
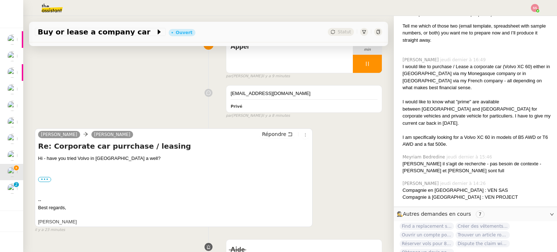
scroll to position [72, 0]
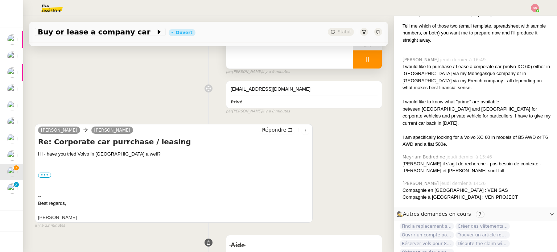
click at [365, 67] on div at bounding box center [367, 59] width 29 height 18
click at [367, 67] on button at bounding box center [374, 59] width 14 height 18
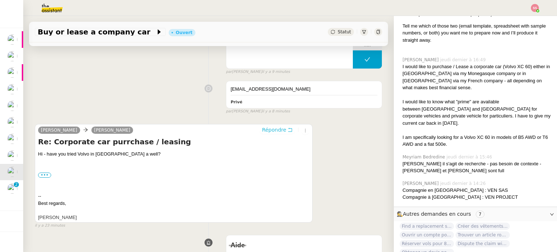
click at [273, 130] on span "Répondre" at bounding box center [274, 129] width 24 height 7
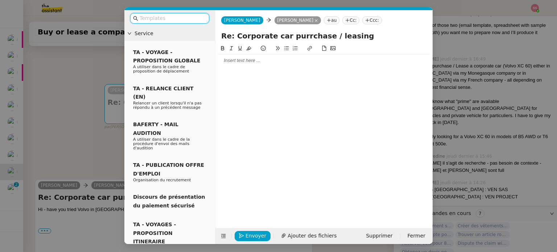
scroll to position [2068, 0]
click at [251, 59] on div at bounding box center [323, 60] width 211 height 7
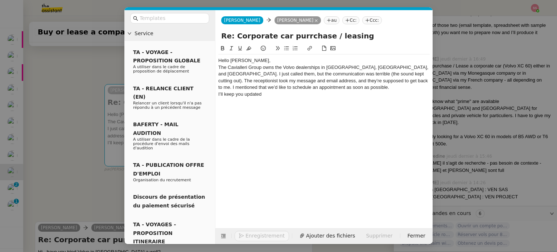
click at [257, 57] on div "Hello [PERSON_NAME]," at bounding box center [323, 60] width 211 height 7
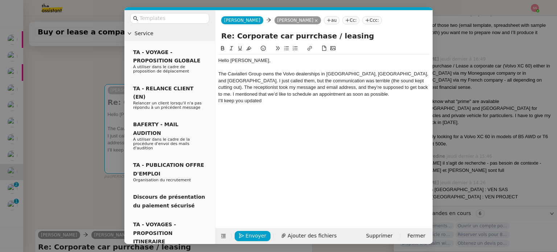
click at [92, 138] on nz-modal-container "Service TA - VOYAGE - PROPOSITION GLOBALE A utiliser dans le cadre de propositi…" at bounding box center [278, 126] width 557 height 252
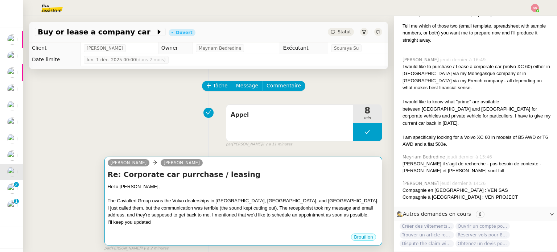
click at [163, 192] on div at bounding box center [243, 193] width 271 height 7
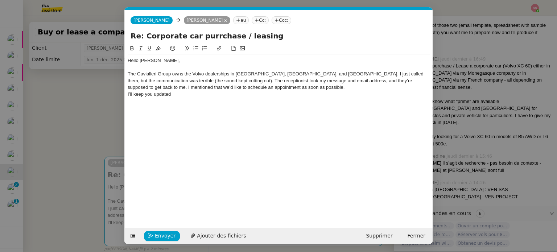
scroll to position [2068, 0]
drag, startPoint x: 157, startPoint y: 72, endPoint x: 145, endPoint y: 73, distance: 12.3
click at [145, 73] on div "The Cavialleri Group owns the Volvo dealerships in Cannes, Nice, and Monaco. I …" at bounding box center [279, 81] width 302 height 20
click at [194, 95] on div "I’ll keep you updated" at bounding box center [279, 94] width 302 height 7
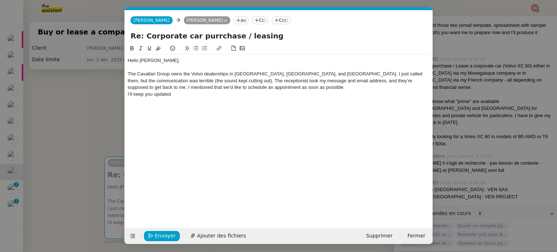
click at [126, 94] on nz-spin "Hello Charles, The Cavallari Group owns the Volvo dealerships in Cannes, Nice, …" at bounding box center [279, 131] width 308 height 175
click at [127, 94] on nz-spin "Hello Charles, The Cavallari Group owns the Volvo dealerships in Cannes, Nice, …" at bounding box center [279, 131] width 308 height 175
click at [128, 93] on div "I’ll keep you updated" at bounding box center [279, 94] width 302 height 7
click at [185, 98] on div "I’ll keep you updated" at bounding box center [279, 101] width 302 height 7
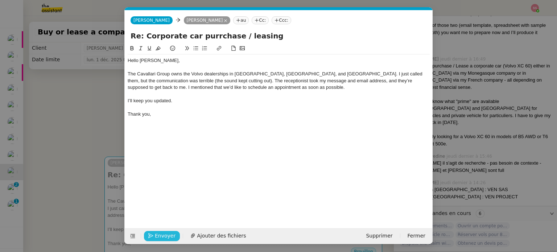
click at [171, 232] on span "Envoyer" at bounding box center [165, 236] width 21 height 8
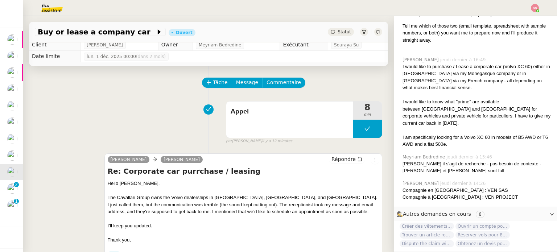
scroll to position [0, 0]
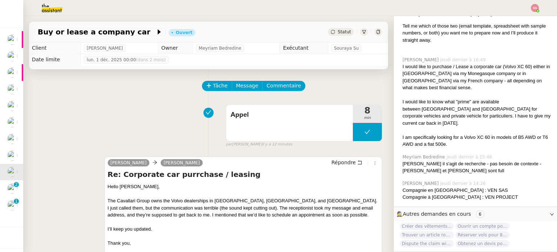
click at [328, 30] on div "Statut" at bounding box center [341, 32] width 26 height 8
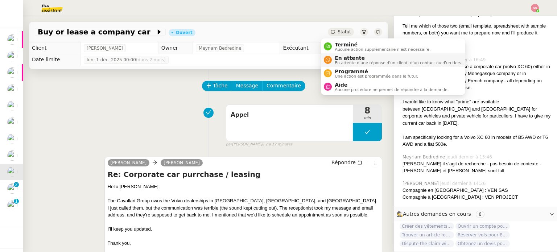
click at [330, 58] on icon at bounding box center [328, 60] width 4 height 4
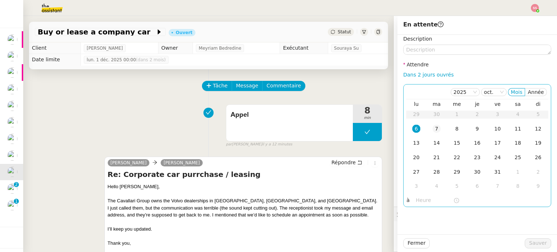
click at [434, 128] on div "7" at bounding box center [436, 129] width 8 height 8
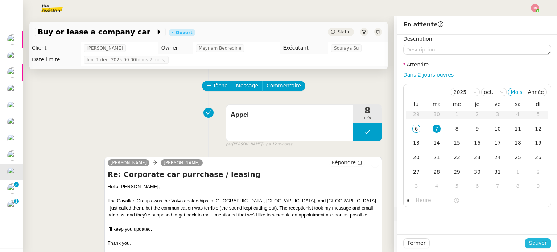
click at [539, 246] on span "Sauver" at bounding box center [538, 243] width 18 height 8
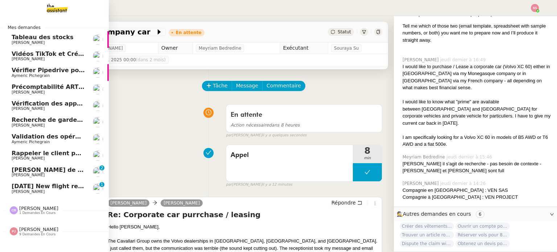
click at [36, 183] on span "[DATE] New flight request - [PERSON_NAME]" at bounding box center [84, 186] width 145 height 7
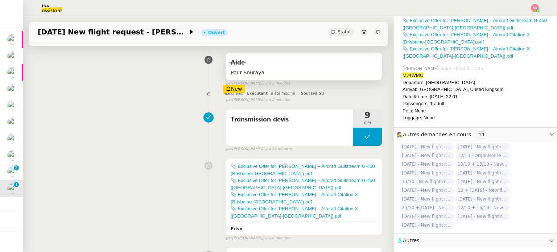
scroll to position [145, 0]
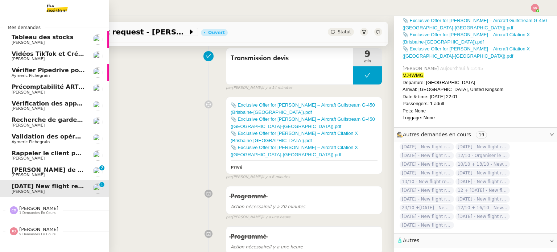
click at [28, 170] on span "[PERSON_NAME] de suivi [PERSON_NAME] - CYBERSERENO" at bounding box center [107, 169] width 191 height 7
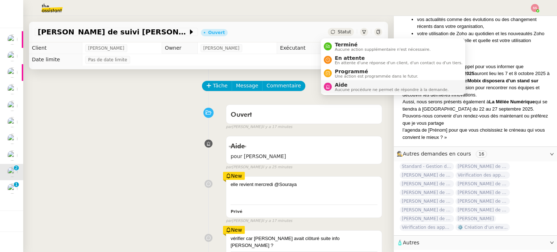
click at [343, 84] on span "Aide" at bounding box center [392, 85] width 114 height 6
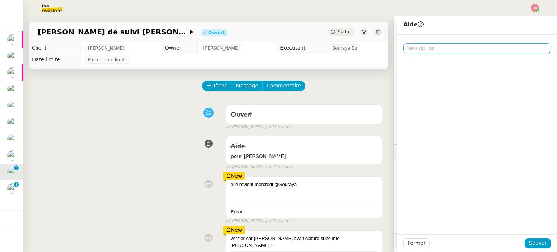
scroll to position [427, 0]
click at [445, 47] on textarea at bounding box center [477, 48] width 148 height 10
click at [275, 148] on div "Aide" at bounding box center [304, 147] width 147 height 12
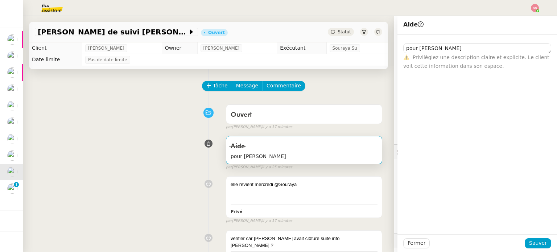
scroll to position [427, 0]
drag, startPoint x: 440, startPoint y: 49, endPoint x: 429, endPoint y: 49, distance: 10.9
click at [429, 49] on textarea "pour camille demain" at bounding box center [477, 48] width 148 height 10
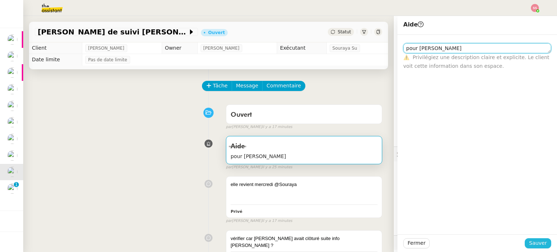
type textarea "pour camille mercredi"
click at [530, 243] on span "Sauver" at bounding box center [538, 243] width 18 height 8
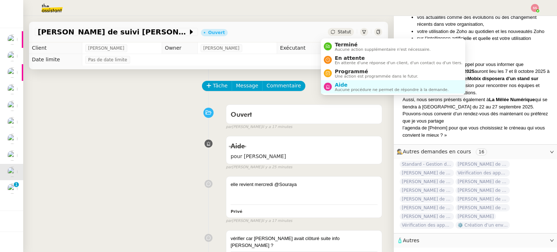
scroll to position [427, 0]
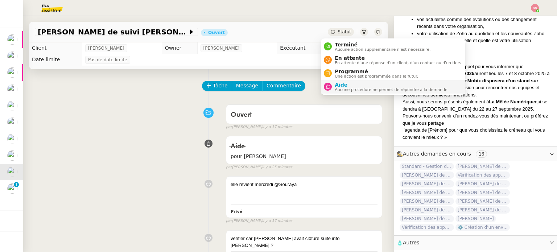
click at [342, 84] on span "Aide" at bounding box center [392, 85] width 114 height 6
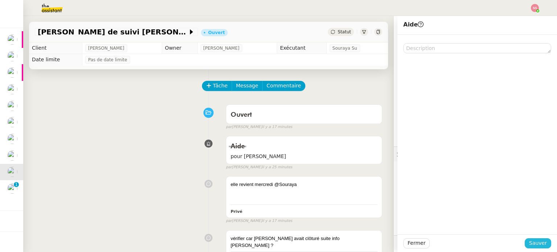
click at [529, 243] on span "Sauver" at bounding box center [538, 243] width 18 height 8
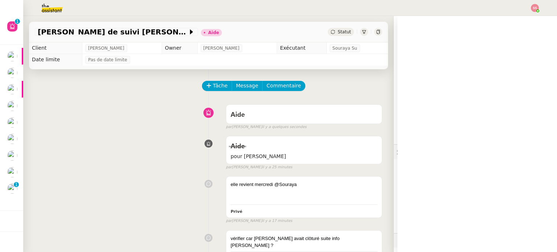
scroll to position [427, 0]
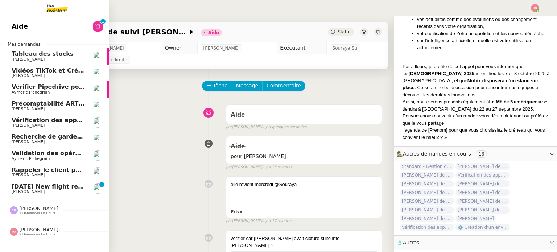
click at [56, 98] on link "Précomptabilité ARTRADE - octobre 2025 [PERSON_NAME]" at bounding box center [54, 106] width 109 height 17
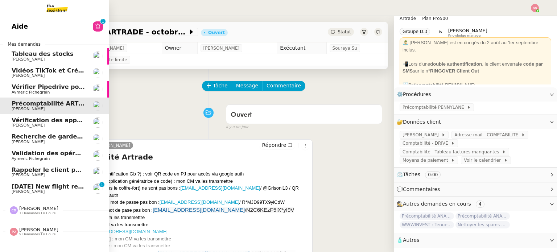
click at [53, 120] on span "Vérification des appels sortants - octobre 2025" at bounding box center [89, 120] width 154 height 7
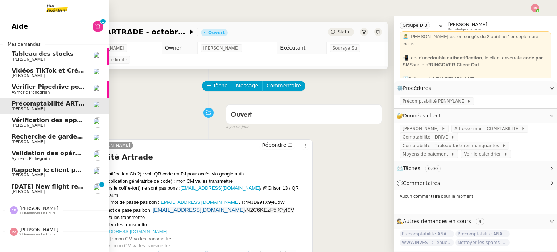
scroll to position [29, 0]
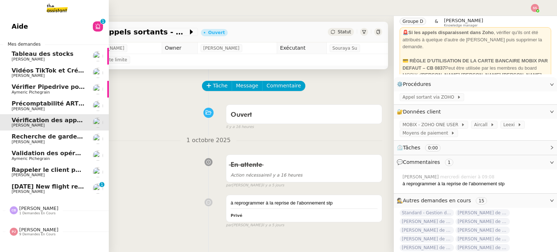
click at [55, 136] on span "Recherche de garde meuble autour de Rennes" at bounding box center [109, 136] width 195 height 7
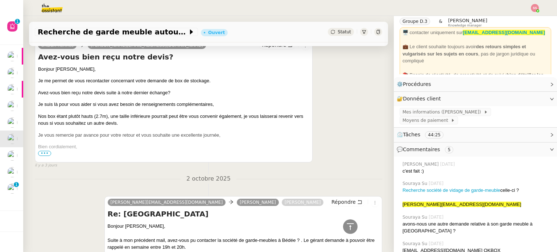
scroll to position [399, 0]
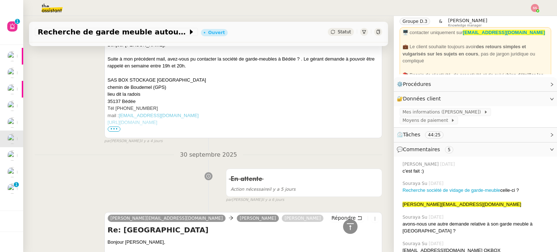
click at [110, 131] on span "•••" at bounding box center [114, 129] width 13 height 5
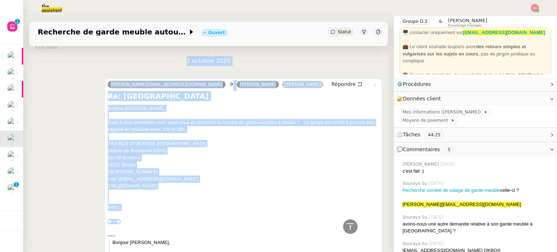
scroll to position [326, 0]
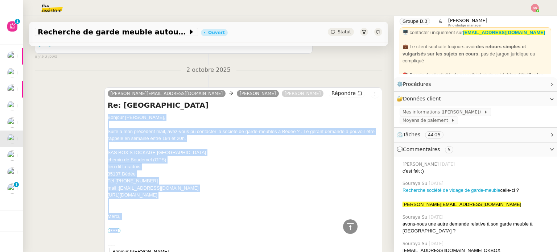
drag, startPoint x: 123, startPoint y: 140, endPoint x: 105, endPoint y: 119, distance: 27.5
click at [105, 119] on div "melodie@theassistant.com Julien Pocinho Louis Fouché Répondre Re: Box sur Renne…" at bounding box center [243, 224] width 278 height 275
drag, startPoint x: 196, startPoint y: 172, endPoint x: 184, endPoint y: 185, distance: 17.4
click at [195, 172] on div "35137 Bédée" at bounding box center [243, 173] width 271 height 7
click at [126, 217] on div "Merci," at bounding box center [243, 216] width 271 height 7
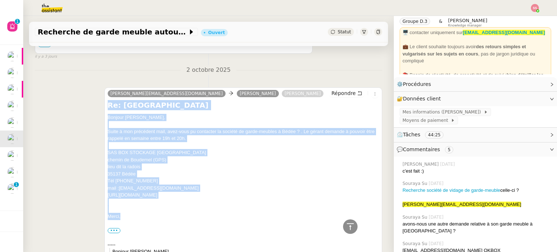
drag, startPoint x: 122, startPoint y: 217, endPoint x: 109, endPoint y: 113, distance: 104.5
click at [104, 113] on div "melodie@theassistant.com Julien Pocinho Louis Fouché Répondre Re: Box sur Renne…" at bounding box center [243, 224] width 278 height 275
click at [114, 116] on div "Bonjour Julien," at bounding box center [243, 117] width 271 height 7
drag, startPoint x: 121, startPoint y: 215, endPoint x: 116, endPoint y: 118, distance: 96.9
click at [104, 119] on div "melodie@theassistant.com Julien Pocinho Louis Fouché Répondre Re: Box sur Renne…" at bounding box center [243, 224] width 278 height 275
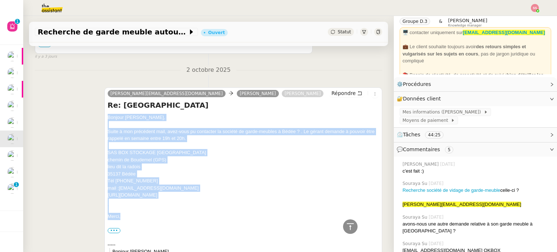
copy div "Bonjour Julien, Suite à mon précédent mail, avez-vous pu contacter la société d…"
click at [331, 91] on span "Répondre" at bounding box center [343, 93] width 24 height 7
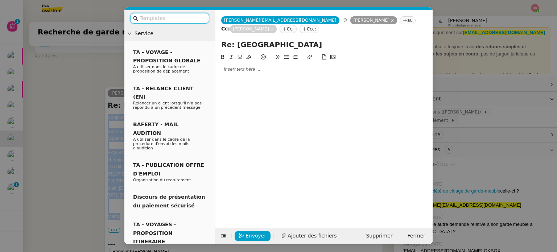
scroll to position [382, 0]
click at [249, 66] on div at bounding box center [323, 69] width 211 height 7
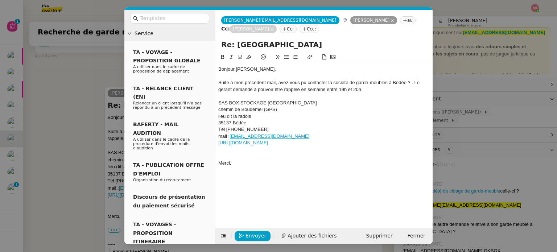
scroll to position [477, 0]
click at [249, 237] on span "Envoyer" at bounding box center [255, 236] width 21 height 8
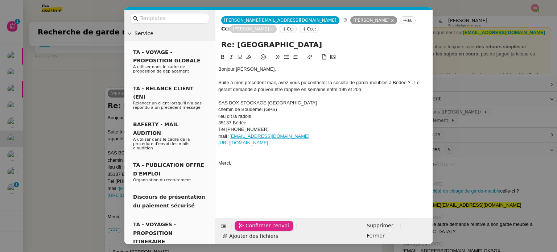
click at [249, 230] on span "Confirmer l'envoi" at bounding box center [266, 225] width 43 height 8
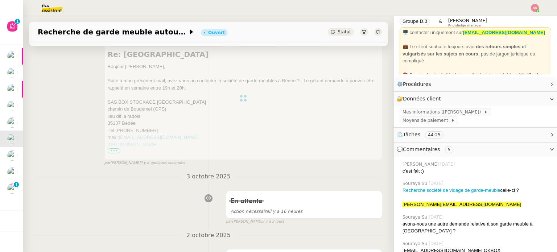
scroll to position [0, 0]
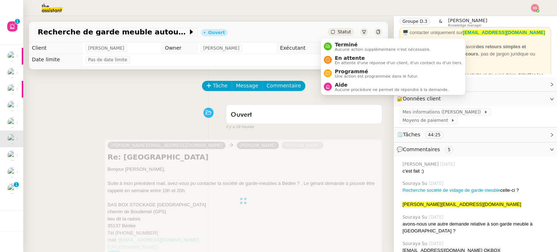
click at [331, 33] on icon at bounding box center [333, 32] width 4 height 4
click at [347, 59] on span "En attente" at bounding box center [399, 58] width 128 height 6
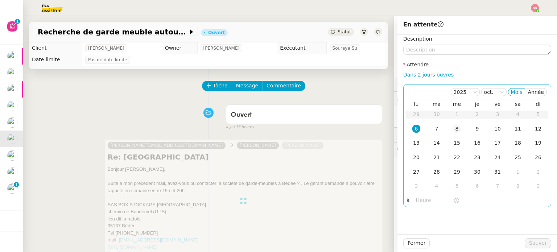
click at [454, 128] on div "8" at bounding box center [457, 129] width 8 height 8
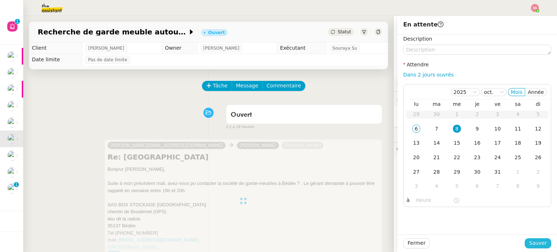
click at [530, 246] on span "Sauver" at bounding box center [538, 243] width 18 height 8
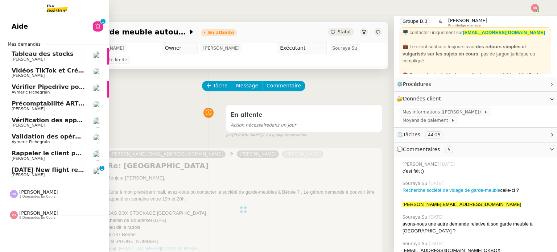
click at [61, 121] on span "Vérification des appels sortants - octobre 2025" at bounding box center [89, 120] width 154 height 7
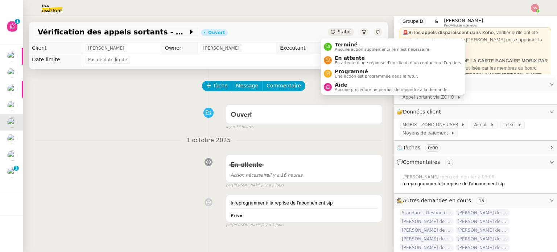
click at [337, 32] on span "Statut" at bounding box center [343, 31] width 13 height 5
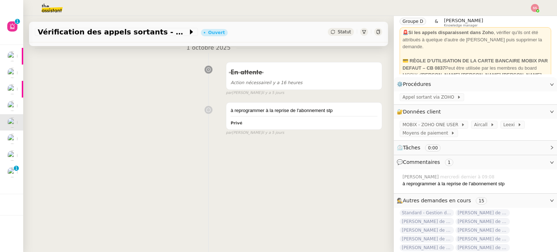
scroll to position [97, 0]
click at [329, 32] on div "Statut" at bounding box center [341, 32] width 26 height 8
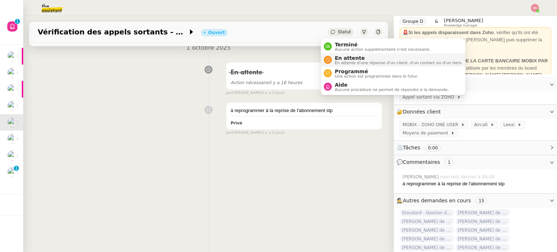
click at [335, 61] on span "En attente d'une réponse d'un client, d'un contact ou d'un tiers." at bounding box center [399, 63] width 128 height 4
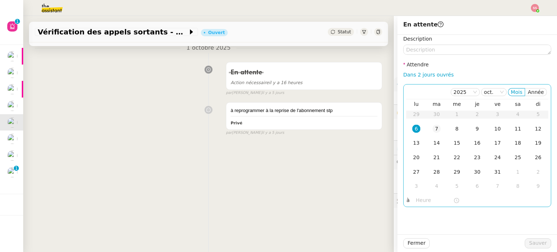
click at [426, 129] on td "7" at bounding box center [436, 129] width 20 height 14
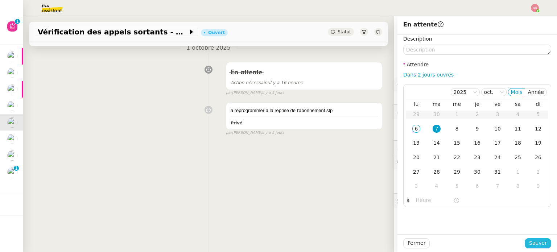
click at [529, 240] on span "Sauver" at bounding box center [538, 243] width 18 height 8
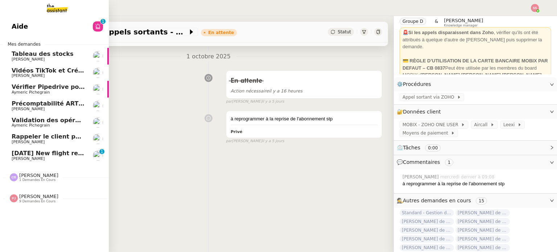
scroll to position [97, 0]
click at [55, 99] on link "Précomptabilité ARTRADE - octobre 2025 [PERSON_NAME]" at bounding box center [54, 106] width 109 height 17
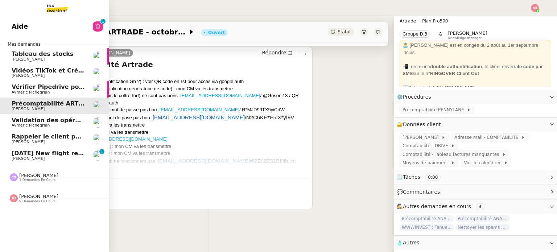
scroll to position [25, 0]
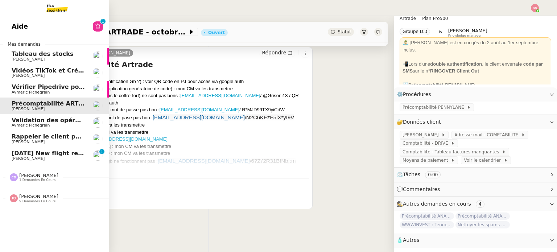
click at [54, 91] on span "Aymeric Pichegrain" at bounding box center [48, 92] width 73 height 4
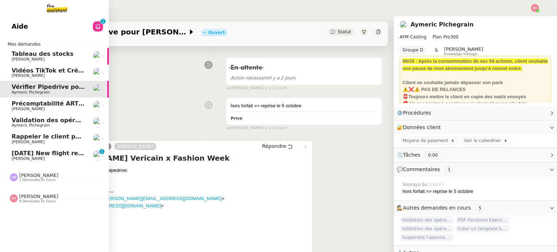
click at [49, 136] on span "Rappeler le client pour signature" at bounding box center [66, 136] width 108 height 7
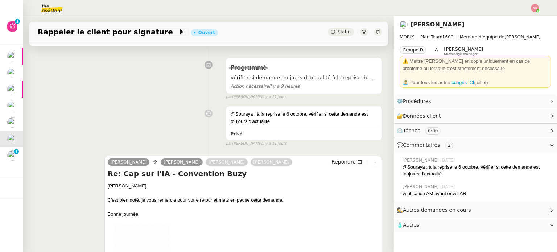
click at [536, 4] on img at bounding box center [535, 8] width 8 height 8
click at [526, 16] on li "Suivi" at bounding box center [515, 21] width 47 height 10
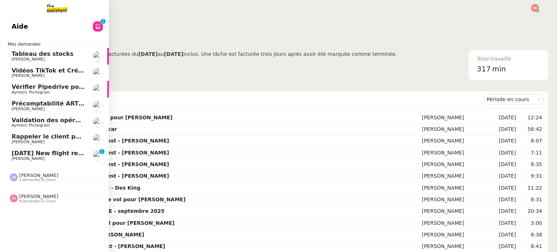
click at [41, 150] on link "15th October 2025 New flight request - Natalie Schietzel Louis Frei 0 1 2 3 4 5…" at bounding box center [54, 155] width 109 height 17
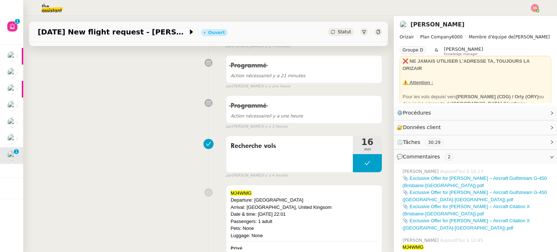
scroll to position [290, 0]
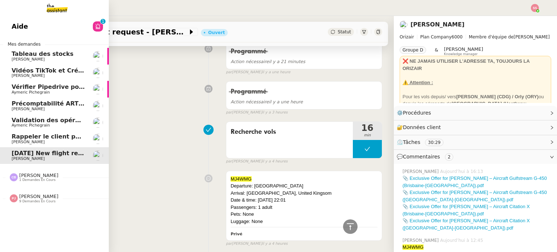
click at [39, 136] on span "Rappeler le client pour signature" at bounding box center [66, 136] width 108 height 7
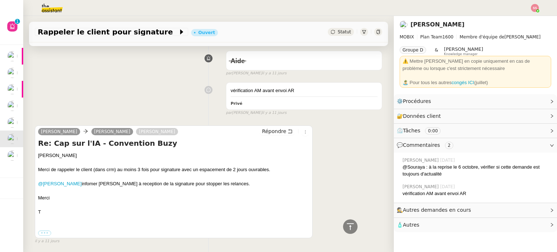
scroll to position [680, 0]
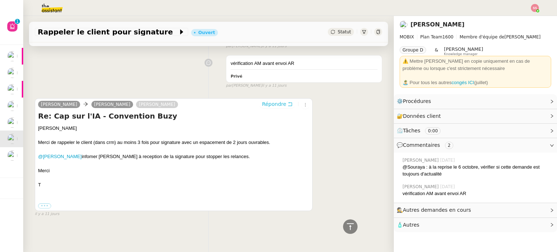
click at [262, 102] on span "Répondre" at bounding box center [274, 103] width 24 height 7
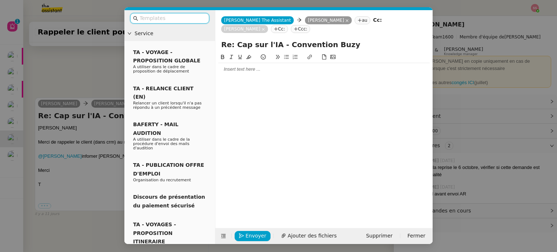
scroll to position [737, 0]
click at [253, 66] on div at bounding box center [323, 69] width 211 height 7
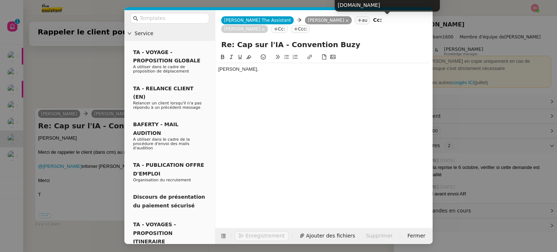
scroll to position [758, 0]
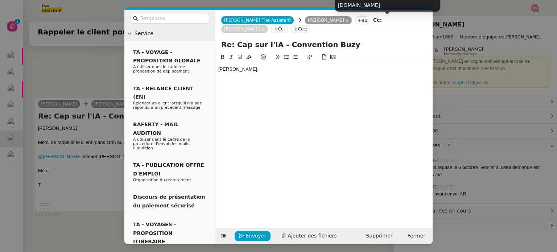
click at [268, 25] on nz-tag "Sylvie Wen" at bounding box center [244, 29] width 47 height 8
click at [265, 28] on icon at bounding box center [263, 30] width 4 height 4
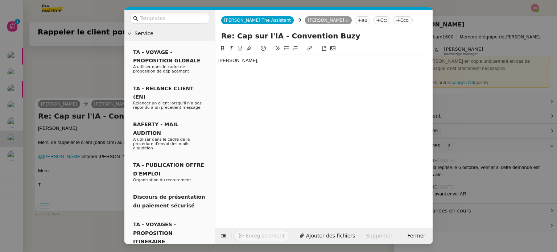
click at [270, 84] on div "Bonjour Thomas," at bounding box center [323, 130] width 211 height 173
click at [271, 71] on div at bounding box center [323, 74] width 211 height 7
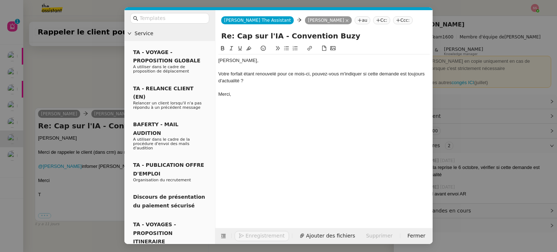
scroll to position [772, 0]
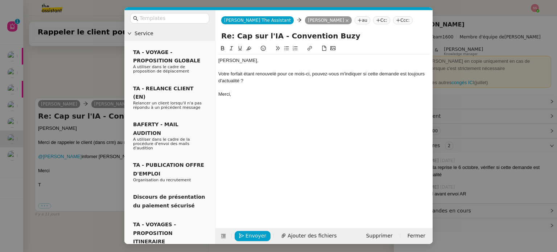
click at [279, 75] on div "Votre forfait étant renouvelé pour ce mois-ci, pouvez-vous m'indiquer si cette …" at bounding box center [323, 77] width 211 height 13
click at [305, 82] on div "Votre forfait étant renouvelé pour ce mois-ci, pouvez-vous m'indiquer si cette …" at bounding box center [323, 77] width 211 height 13
drag, startPoint x: 276, startPoint y: 72, endPoint x: 256, endPoint y: 72, distance: 20.7
click at [256, 72] on div "Votre forfait étant renouvelé pour ce mois-ci, pouvez-vous m'indiquer si cette …" at bounding box center [323, 77] width 211 height 13
click at [242, 74] on div "Votre forfait étant renouvelé pour ce mois-ci, pouvez-vous m'indiquer si cette …" at bounding box center [323, 77] width 211 height 13
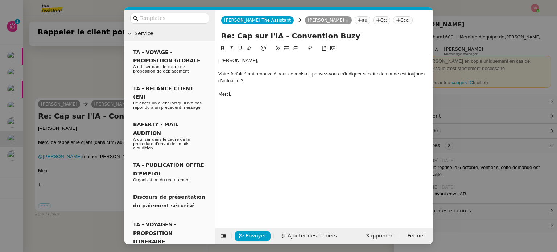
click at [243, 74] on div "Votre forfait étant renouvelé pour ce mois-ci, pouvez-vous m'indiquer si cette …" at bounding box center [323, 77] width 211 height 13
click at [279, 72] on div "Votre forfait s'étant renouvelé pour ce mois-ci, pouvez-vous m'indiquer si cett…" at bounding box center [323, 77] width 211 height 13
drag, startPoint x: 281, startPoint y: 72, endPoint x: 243, endPoint y: 72, distance: 37.3
click at [243, 72] on div "Votre forfait s'étant renouvelé pour ce mois-ci, pouvez-vous m'indiquer si cett…" at bounding box center [323, 77] width 211 height 13
click at [287, 97] on div "Merci," at bounding box center [323, 94] width 211 height 7
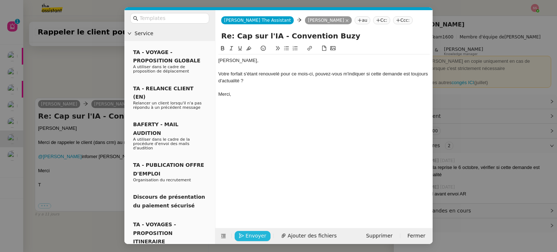
click at [252, 238] on span "Envoyer" at bounding box center [255, 236] width 21 height 8
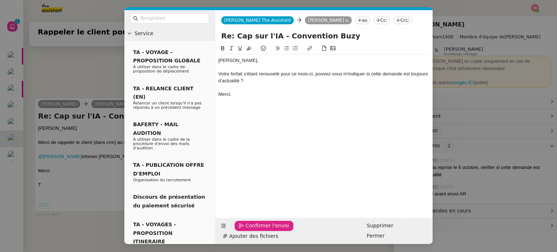
click at [252, 230] on span "Confirmer l'envoi" at bounding box center [266, 225] width 43 height 8
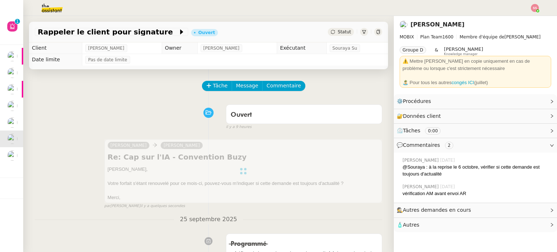
scroll to position [36, 0]
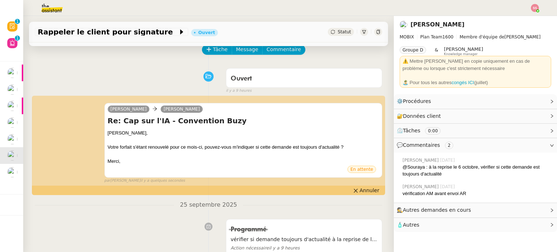
click at [331, 32] on icon at bounding box center [333, 32] width 4 height 4
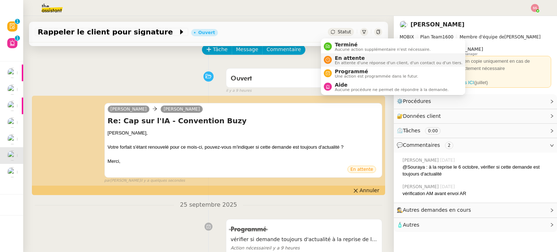
click at [337, 61] on span "En attente d'une réponse d'un client, d'un contact ou d'un tiers." at bounding box center [399, 63] width 128 height 4
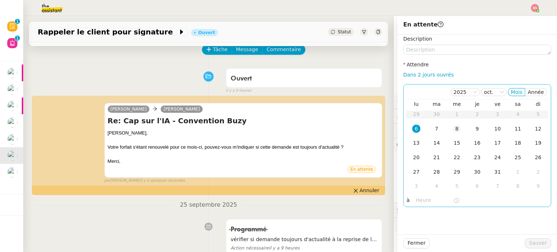
click at [447, 127] on td "8" at bounding box center [457, 129] width 20 height 14
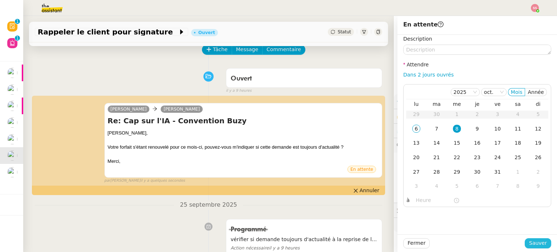
click at [545, 243] on button "Sauver" at bounding box center [538, 243] width 26 height 10
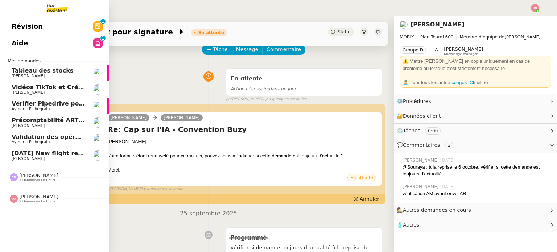
click at [38, 157] on span "[PERSON_NAME]" at bounding box center [48, 159] width 73 height 4
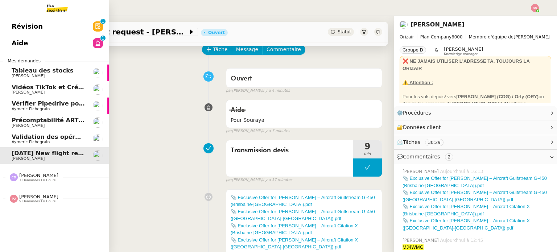
click at [36, 125] on span "[PERSON_NAME]" at bounding box center [48, 126] width 73 height 4
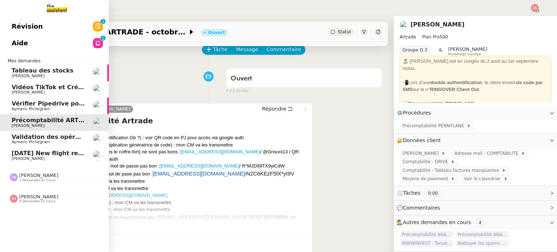
click at [45, 182] on div "Camille Barthès 1 demandes en cours" at bounding box center [54, 174] width 109 height 21
click at [32, 223] on div "Révision 0 1 2 3 4 5 6 7 8 9 Aide 0 1 2 3 4 5 6 7 8 9 Mes demandes Tableau des …" at bounding box center [54, 134] width 109 height 236
click at [33, 219] on span "9 demandes en cours" at bounding box center [37, 218] width 36 height 4
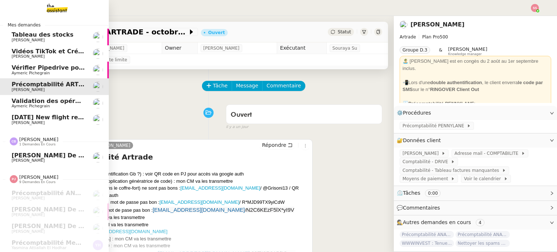
scroll to position [36, 0]
click at [53, 120] on span "[DATE] New flight request - [PERSON_NAME]" at bounding box center [84, 116] width 145 height 7
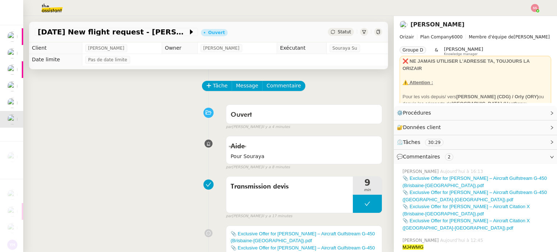
click at [531, 8] on img at bounding box center [535, 8] width 8 height 8
click at [525, 18] on li "Suivi" at bounding box center [515, 21] width 47 height 10
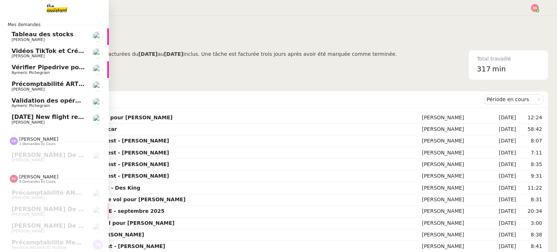
click at [30, 118] on span "[DATE] New flight request - [PERSON_NAME]" at bounding box center [84, 116] width 145 height 7
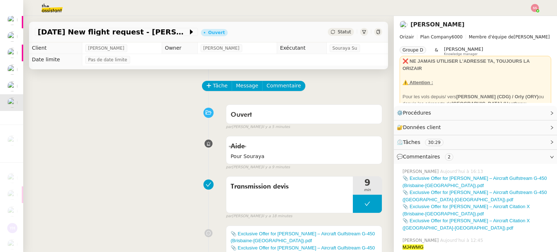
scroll to position [19, 0]
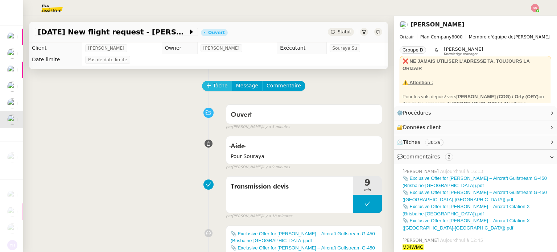
click at [218, 91] on button "Tâche" at bounding box center [217, 86] width 30 height 10
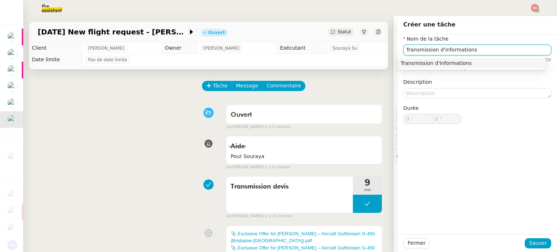
click at [445, 67] on nz-auto-option "Transmission d'informations" at bounding box center [472, 63] width 148 height 10
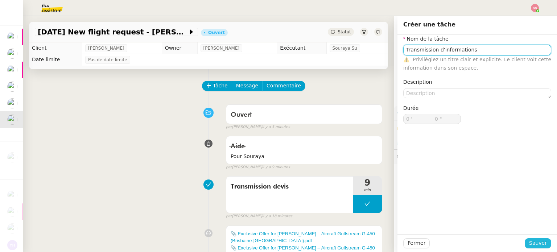
type input "Transmission d'informations"
click at [534, 241] on span "Sauver" at bounding box center [538, 243] width 18 height 8
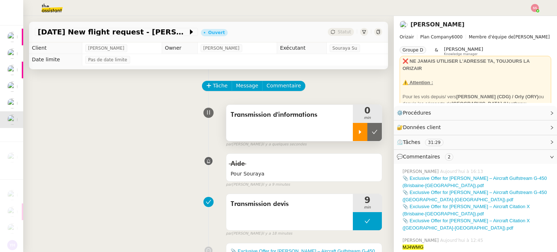
click at [353, 137] on div at bounding box center [360, 132] width 14 height 18
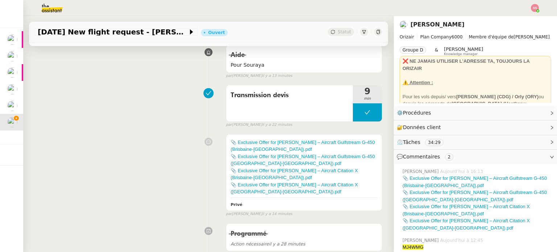
click at [144, 95] on div "Transmission devis 9 min false par Amyna M. il y a 22 minutes" at bounding box center [208, 105] width 347 height 46
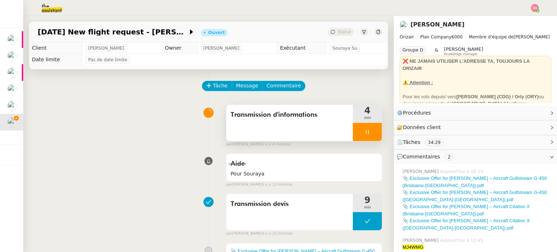
click at [363, 130] on div at bounding box center [367, 132] width 29 height 18
click at [372, 133] on icon at bounding box center [375, 132] width 6 height 6
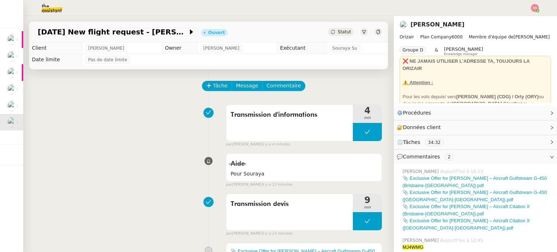
click at [171, 146] on div "Transmission d'informations 4 min false par Souraya S. il y a 4 minutes" at bounding box center [208, 124] width 347 height 46
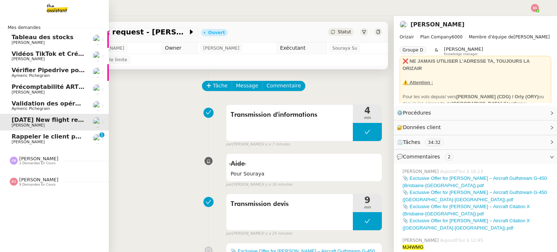
click at [72, 137] on span "Rappeler le client pour signature" at bounding box center [66, 136] width 108 height 7
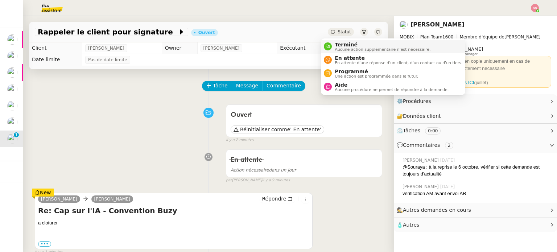
click at [336, 47] on span "Aucune action supplémentaire n'est nécessaire." at bounding box center [383, 49] width 96 height 4
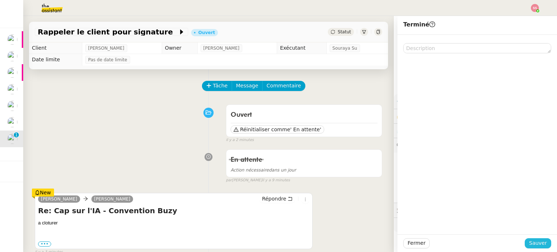
click at [530, 241] on span "Sauver" at bounding box center [538, 243] width 18 height 8
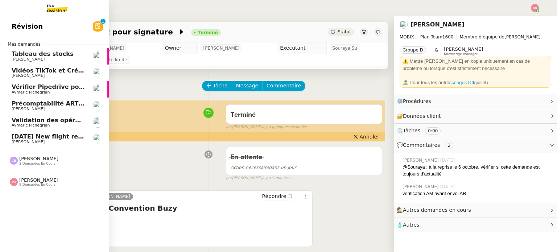
click at [58, 140] on span "[PERSON_NAME]" at bounding box center [48, 142] width 73 height 4
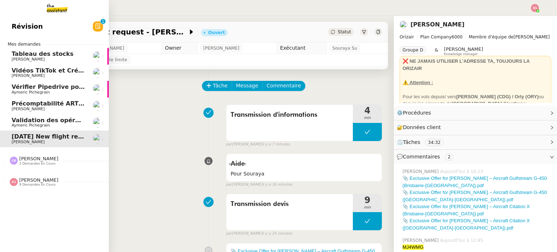
click at [61, 29] on link "Révision 0 1 2 3 4 5 6 7 8 9" at bounding box center [54, 26] width 109 height 17
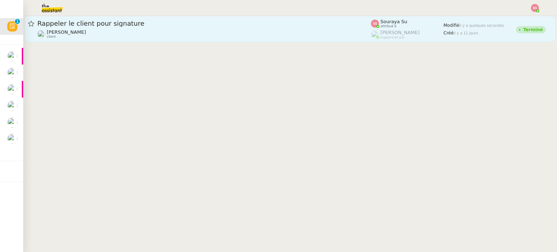
click at [128, 25] on span "Rappeler le client pour signature" at bounding box center [203, 23] width 333 height 7
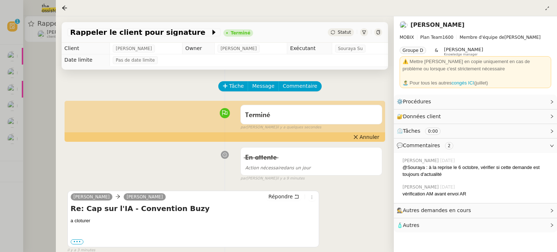
click at [13, 43] on div at bounding box center [278, 126] width 557 height 252
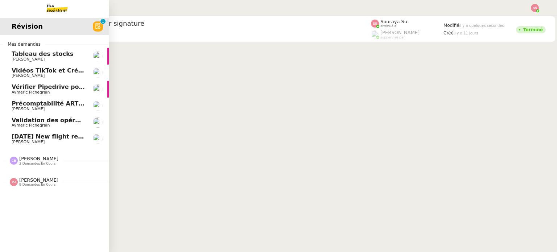
click at [36, 138] on span "[DATE] New flight request - [PERSON_NAME]" at bounding box center [84, 136] width 145 height 7
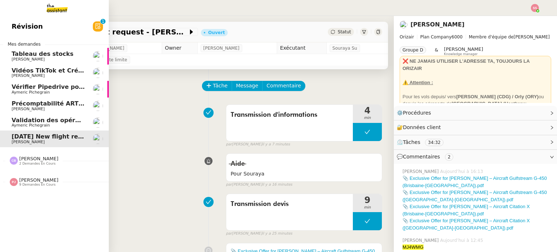
click at [54, 120] on span "Validation des opérations comptables" at bounding box center [74, 120] width 124 height 7
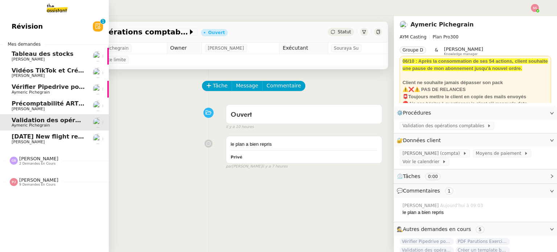
click at [53, 132] on link "15th October 2025 New flight request - Natalie Schietzel Louis Frei" at bounding box center [54, 138] width 109 height 17
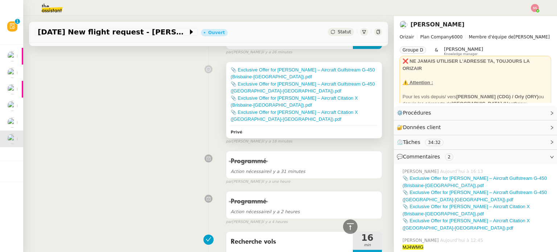
scroll to position [72, 0]
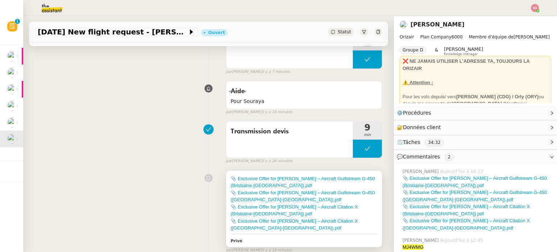
click at [270, 182] on div "📎 Exclusive Offer for Ms. Schietzel – Aircraft Gulfstream G-450 (Brisbaine-Lond…" at bounding box center [304, 182] width 147 height 14
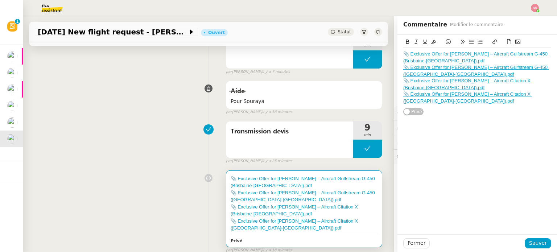
click at [431, 58] on link "📎 Exclusive Offer for Ms. Schietzel – Aircraft Gulfstream G-450 (Brisbaine-Lond…" at bounding box center [476, 57] width 146 height 12
click at [442, 72] on link "https://dashboard.theassistant.com/file/JvazmNj8rLBqyA7OD166" at bounding box center [453, 73] width 50 height 9
drag, startPoint x: 459, startPoint y: 149, endPoint x: 459, endPoint y: 145, distance: 3.7
click at [459, 149] on div "📎 Exclusive Offer for Ms. Schietzel – Aircraft Gulfstream G-450 (Brisbaine-Lond…" at bounding box center [476, 134] width 159 height 199
click at [407, 71] on div "📎 Exclusive Offer for Ms. Schietzel – Aircraft Gulfstream G-450 (Sydney-London)…" at bounding box center [477, 70] width 148 height 13
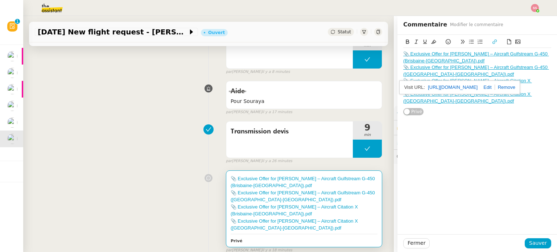
click at [417, 66] on link "📎 Exclusive Offer for Ms. Schietzel – Aircraft Gulfstream G-450 (Sydney-London)…" at bounding box center [476, 71] width 146 height 12
click at [423, 69] on link "📎 Exclusive Offer for Ms. Schietzel – Aircraft Gulfstream G-450 (Sydney-London)…" at bounding box center [476, 71] width 146 height 12
click at [441, 85] on link "https://dashboard.theassistant.com/file/0FvF9ys6Y9RRqLsoLJ1y" at bounding box center [453, 87] width 50 height 9
click at [442, 171] on div "📎 Exclusive Offer for Ms. Schietzel – Aircraft Gulfstream G-450 (Brisbaine-Lond…" at bounding box center [476, 134] width 159 height 199
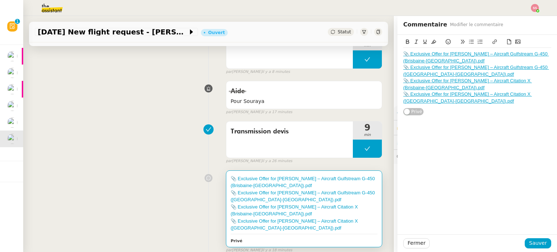
click at [410, 85] on link "📎 Exclusive Offer for Ms. Schietzel – Aircraft Citation X (Brisbaine-London).pdf" at bounding box center [467, 84] width 129 height 12
click at [443, 98] on link "https://dashboard.theassistant.com/file/x7R5TSMmbLplMsFrxmkl" at bounding box center [456, 100] width 50 height 9
click at [489, 157] on div "📎 Exclusive Offer for Ms. Schietzel – Aircraft Gulfstream G-450 (Brisbaine-Lond…" at bounding box center [476, 134] width 159 height 199
click at [416, 93] on link "📎 Exclusive Offer for Ms. Schietzel – Aircraft Citation X (Sydney-London).pdf" at bounding box center [467, 97] width 129 height 12
click at [452, 118] on link "https://dashboard.theassistant.com/file/CVL4NegF8cJQL24vYqrg" at bounding box center [454, 113] width 50 height 9
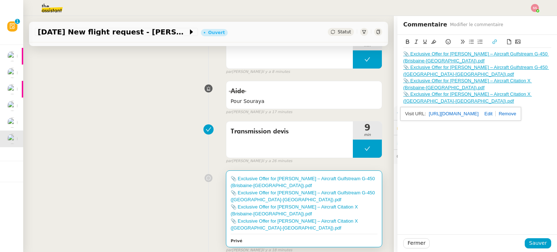
drag, startPoint x: 454, startPoint y: 179, endPoint x: 439, endPoint y: 171, distance: 16.5
click at [454, 179] on div "📎 Exclusive Offer for Ms. Schietzel – Aircraft Gulfstream G-450 (Brisbaine-Lond…" at bounding box center [476, 134] width 159 height 199
click at [143, 154] on div "Transmission devis 9 min false par Amyna M. il y a 26 minutes" at bounding box center [208, 141] width 347 height 46
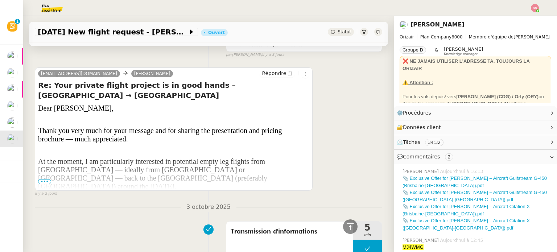
scroll to position [580, 0]
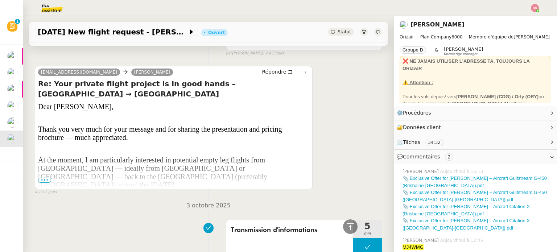
click at [45, 181] on span "•••" at bounding box center [44, 180] width 13 height 5
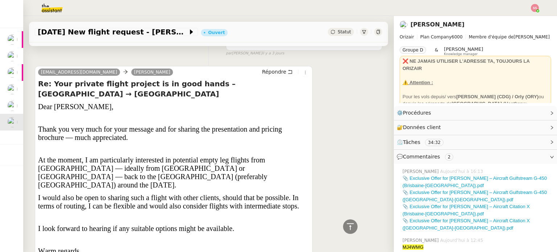
click at [93, 103] on p "Dear Josephine," at bounding box center [173, 107] width 271 height 8
click at [263, 70] on span "Répondre" at bounding box center [274, 71] width 24 height 7
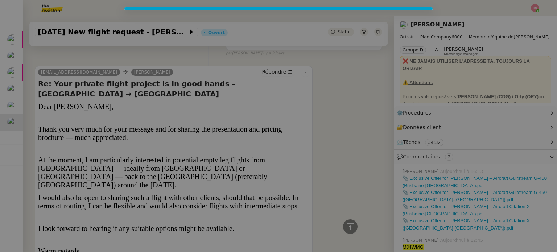
scroll to position [646, 0]
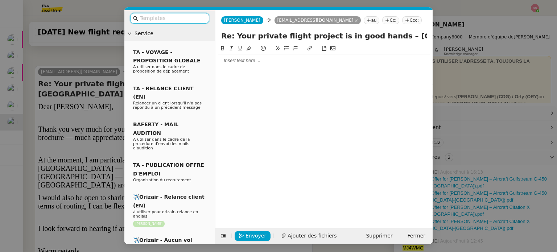
click at [180, 13] on nz-input-group at bounding box center [169, 18] width 79 height 11
click at [189, 22] on input "text" at bounding box center [172, 18] width 65 height 8
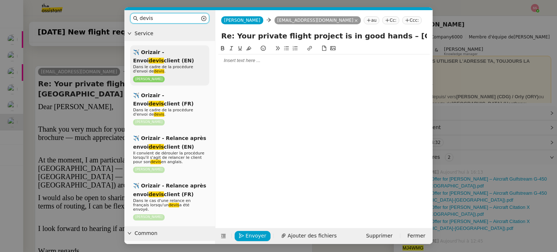
type input "devis"
click at [182, 77] on p "[PERSON_NAME]" at bounding box center [169, 79] width 73 height 7
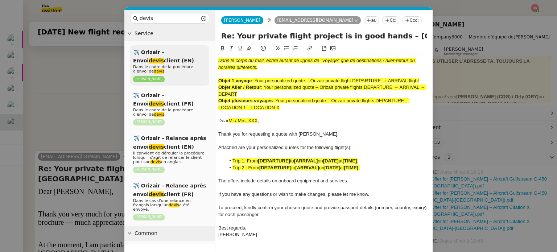
scroll to position [731, 0]
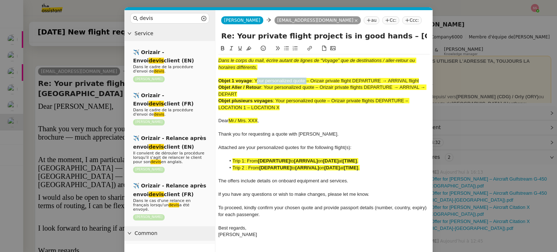
drag, startPoint x: 306, startPoint y: 79, endPoint x: 256, endPoint y: 79, distance: 50.4
click at [256, 79] on span ": Your personalized quote – Orizair private flight DEPARTURE → ARRIVAL flight" at bounding box center [335, 80] width 167 height 5
copy span "Your personalized quote"
drag, startPoint x: 378, startPoint y: 35, endPoint x: 233, endPoint y: 32, distance: 145.0
click at [233, 32] on input "Re: Your private flight project is in good hands – Brisbane International Airpo…" at bounding box center [324, 35] width 206 height 11
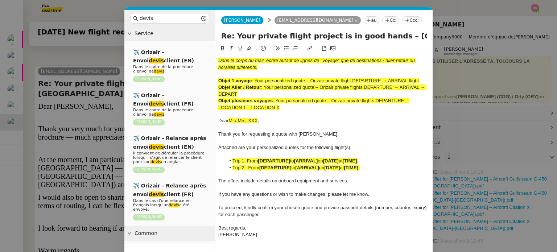
paste input "ersonalized quote"
type input "Re: Your personalized quote – Brisbane International Airport → London"
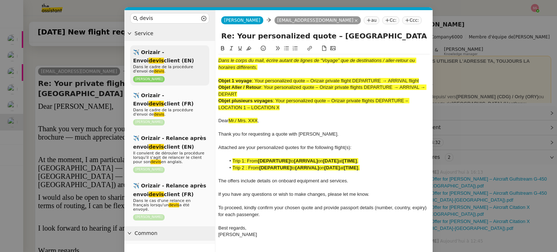
drag, startPoint x: 287, startPoint y: 110, endPoint x: 202, endPoint y: 46, distance: 107.0
click at [202, 46] on nz-layout "devis Service ✈️ Orizair - Envoi devis client (EN) Dans le cadre de la procédur…" at bounding box center [278, 139] width 308 height 258
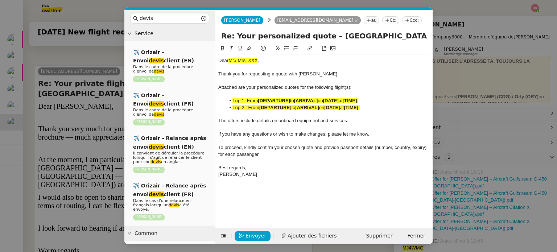
drag, startPoint x: 92, startPoint y: 129, endPoint x: 113, endPoint y: 140, distance: 22.7
click at [93, 129] on nz-modal-container "devis Service ✈️ Orizair - Envoi devis client (EN) Dans le cadre de la procédur…" at bounding box center [278, 126] width 557 height 252
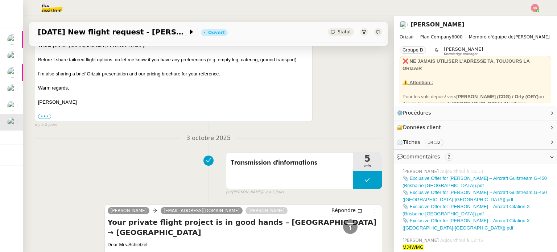
scroll to position [1129, 0]
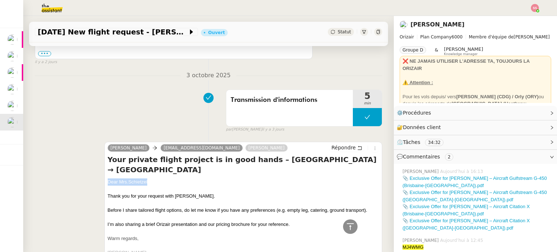
drag, startPoint x: 150, startPoint y: 177, endPoint x: 101, endPoint y: 177, distance: 48.2
click at [101, 177] on div "Josephine Kelly n.schietzel@gmx.de Louis Frei Répondre Your private flight proj…" at bounding box center [208, 222] width 347 height 175
copy div "Dear Mrs. Schietzel"
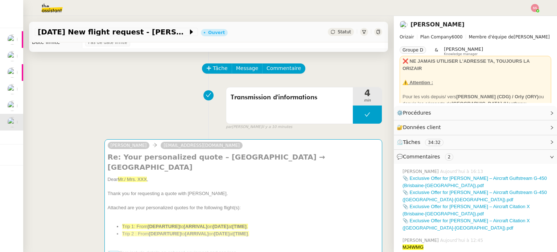
scroll to position [0, 0]
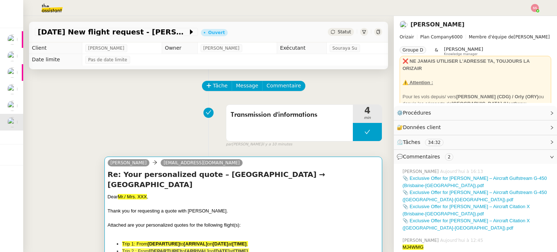
click at [240, 193] on div "Dear Mr./ Mrs. XXX ," at bounding box center [243, 196] width 271 height 7
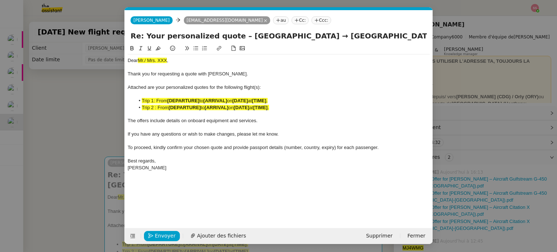
scroll to position [0, 26]
drag, startPoint x: 149, startPoint y: 58, endPoint x: 105, endPoint y: 55, distance: 44.7
click at [104, 55] on nz-modal-container "devis Service ✈️ Orizair - Envoi devis client (EN) Dans le cadre de la procédur…" at bounding box center [278, 126] width 557 height 252
click at [175, 108] on strong "[DEPARTURE]" at bounding box center [185, 107] width 32 height 5
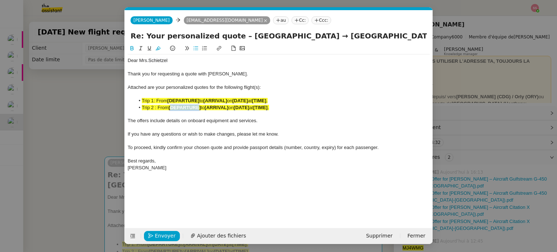
click at [175, 108] on strong "[DEPARTURE]" at bounding box center [185, 107] width 32 height 5
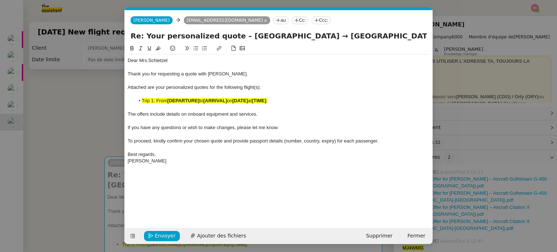
click at [70, 146] on nz-modal-container "devis Service ✈️ Orizair - Envoi devis client (EN) Dans le cadre de la procédur…" at bounding box center [278, 126] width 557 height 252
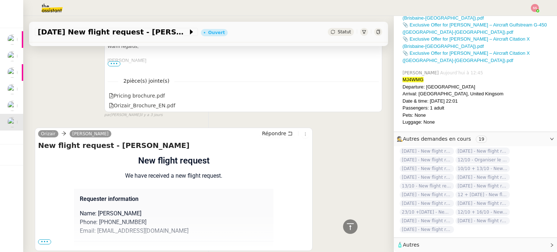
scroll to position [1362, 0]
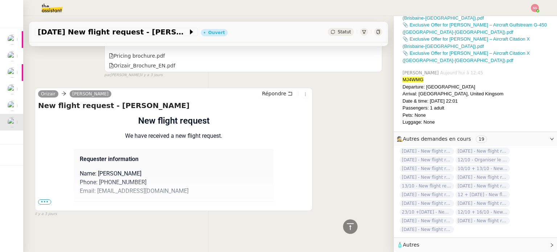
click at [50, 200] on div "Flight request created by Natalie Schietzel New flight request We have received…" at bounding box center [173, 242] width 271 height 257
click at [46, 199] on span "•••" at bounding box center [44, 201] width 13 height 5
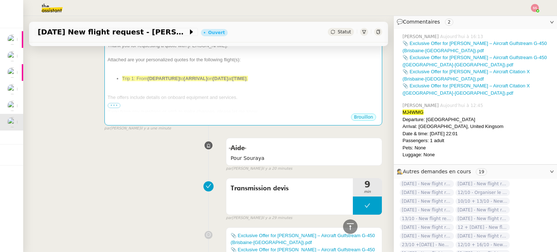
scroll to position [93, 0]
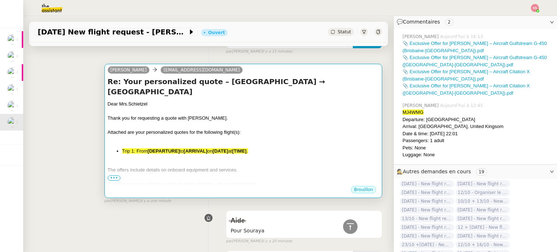
click at [217, 134] on div "Dear Mrs. Schietzel Thank you for requesting a quote with Orizair. Attached are…" at bounding box center [243, 161] width 271 height 123
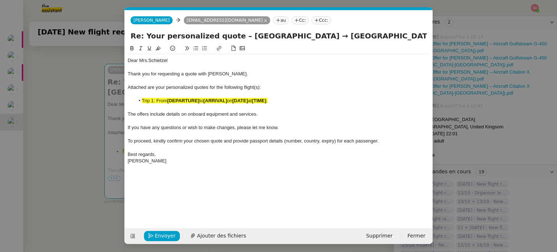
scroll to position [0, 26]
drag, startPoint x: 200, startPoint y: 101, endPoint x: 172, endPoint y: 95, distance: 28.9
click at [171, 95] on div "Dear Mrs. Schietzel Thank you for requesting a quote with Orizair. Attached are…" at bounding box center [279, 110] width 302 height 113
click at [180, 101] on strong "[DEPARTURE]" at bounding box center [183, 100] width 32 height 5
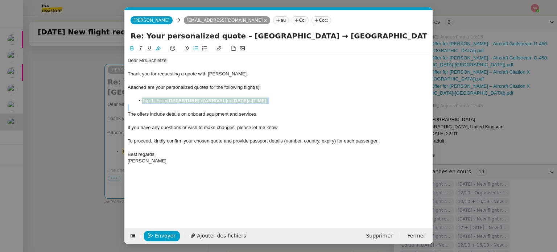
click at [180, 101] on strong "[DEPARTURE]" at bounding box center [183, 100] width 32 height 5
click at [157, 49] on icon at bounding box center [158, 48] width 5 height 4
click at [191, 101] on strong "[DEPARTURE]" at bounding box center [183, 100] width 32 height 5
drag, startPoint x: 200, startPoint y: 100, endPoint x: 169, endPoint y: 99, distance: 30.8
click at [169, 99] on strong "[DEPARTURE]" at bounding box center [183, 100] width 32 height 5
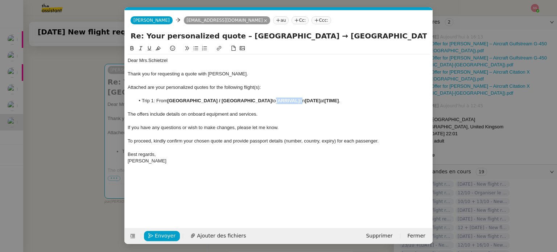
drag, startPoint x: 240, startPoint y: 100, endPoint x: 216, endPoint y: 99, distance: 24.3
click at [216, 99] on li "Trip 1: From Brisbane / Sydney to [ARRIVAL] on [DATE] at [TIME] ." at bounding box center [282, 101] width 295 height 7
click at [87, 188] on nz-modal-container "devis Service ✈️ Orizair - Envoi devis client (EN) Dans le cadre de la procédur…" at bounding box center [278, 126] width 557 height 252
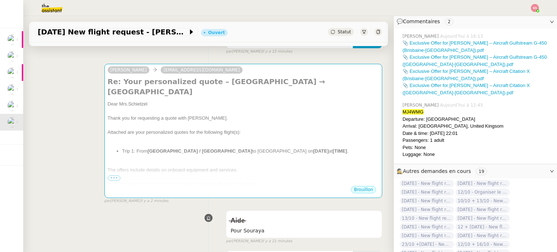
scroll to position [135, 0]
drag, startPoint x: 423, startPoint y: 132, endPoint x: 486, endPoint y: 132, distance: 62.3
click at [486, 132] on div "Date & time: 15th October 2025 22:01" at bounding box center [476, 133] width 149 height 7
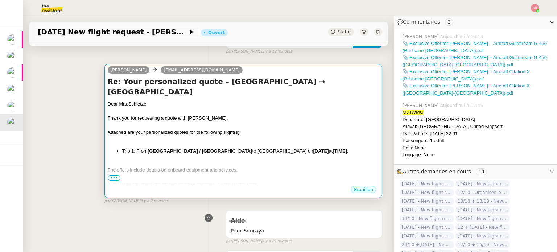
copy div "15th October 2025 22:01"
click at [243, 148] on div "Dear Mrs. Schietzel Thank you for requesting a quote with Orizair. Attached are…" at bounding box center [243, 161] width 271 height 123
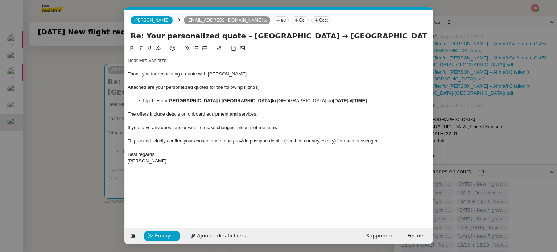
scroll to position [0, 26]
drag, startPoint x: 279, startPoint y: 100, endPoint x: 239, endPoint y: 100, distance: 40.2
click at [239, 100] on li "Trip 1: From Brisbane / Sydney to London on [DATE] at [TIME] ." at bounding box center [282, 101] width 295 height 7
click at [239, 100] on li "Trip 1: From Brisbane / Sydney to London on15th October 2025 22:01" at bounding box center [282, 101] width 295 height 7
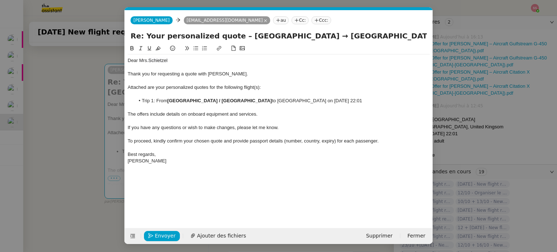
click at [314, 20] on icon at bounding box center [316, 20] width 4 height 4
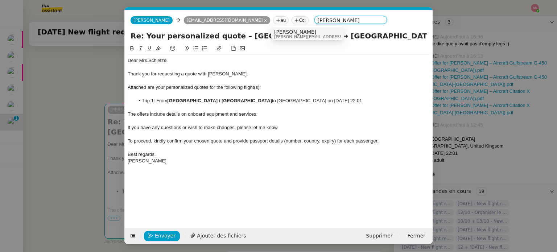
type input "[PERSON_NAME]"
click at [280, 28] on nz-option-item "[PERSON_NAME] [PERSON_NAME][EMAIL_ADDRESS][DOMAIN_NAME]" at bounding box center [307, 33] width 72 height 13
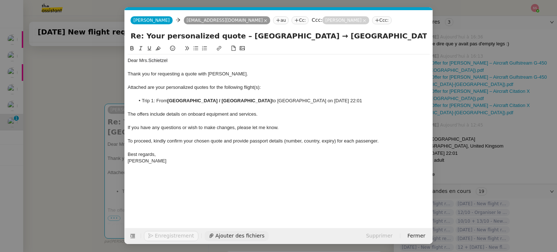
click at [223, 234] on span "Ajouter des fichiers" at bounding box center [239, 236] width 49 height 8
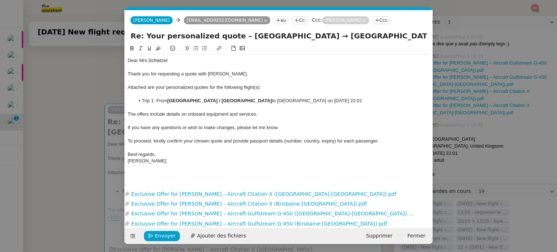
click at [73, 82] on nz-modal-container "devis Service ✈️ Orizair - Envoi devis client (EN) Dans le cadre de la procédur…" at bounding box center [278, 126] width 557 height 252
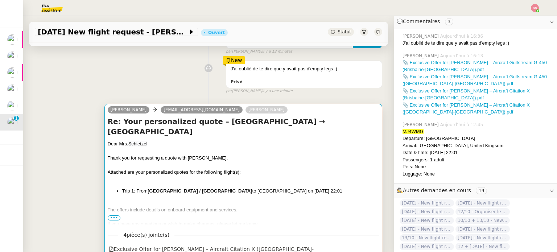
scroll to position [135, 0]
click at [240, 154] on div "Thank you for requesting a quote with Orizair." at bounding box center [243, 157] width 271 height 7
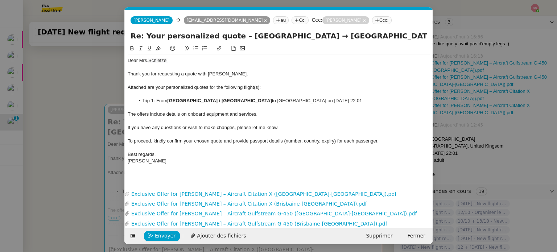
scroll to position [0, 26]
click at [267, 112] on div "The offers include details on onboard equipment and services." at bounding box center [279, 114] width 302 height 7
click at [62, 124] on nz-modal-container "devis Service ✈️ Orizair - Envoi devis client (EN) Dans le cadre de la procédur…" at bounding box center [278, 126] width 557 height 252
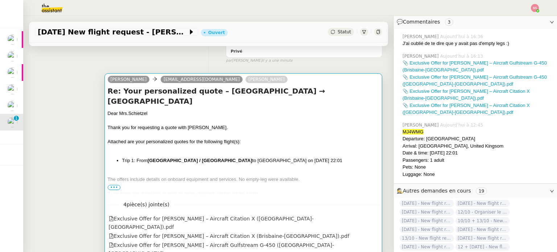
scroll to position [165, 0]
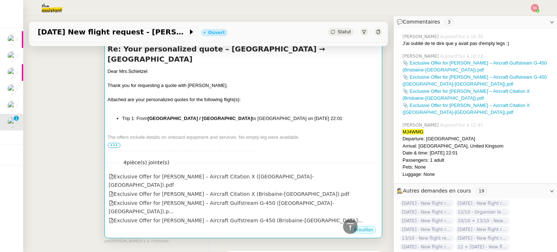
click at [265, 115] on li "Trip 1: From Brisbane / Sydney to London on 15th October 2025 22:01" at bounding box center [250, 118] width 257 height 7
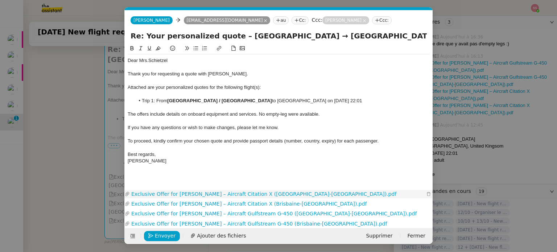
scroll to position [0, 26]
click at [256, 90] on span "Attached are your personalized quotes for the following flight(s):" at bounding box center [194, 86] width 133 height 5
click at [163, 233] on span "Envoyer" at bounding box center [165, 236] width 21 height 8
click at [164, 233] on span "Confirmer l'envoi" at bounding box center [176, 236] width 43 height 8
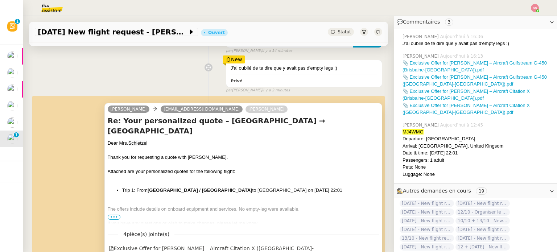
scroll to position [93, 0]
drag, startPoint x: 127, startPoint y: 130, endPoint x: 148, endPoint y: 137, distance: 22.2
click at [148, 137] on div "Re: Your personalized quote – Brisbane International Airport → London Dear Mrs.…" at bounding box center [243, 170] width 271 height 109
copy span "Schietzel"
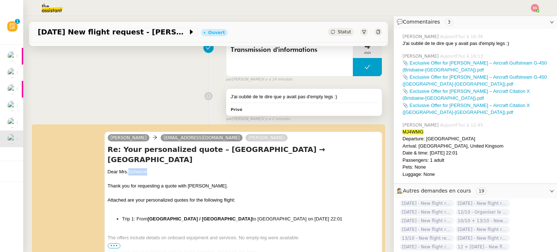
scroll to position [0, 0]
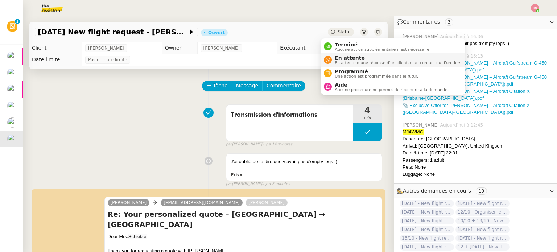
click at [340, 61] on span "En attente d'une réponse d'un client, d'un contact ou d'un tiers." at bounding box center [399, 63] width 128 height 4
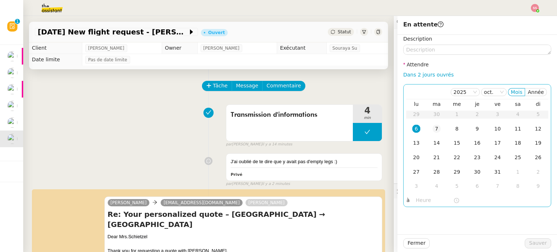
click at [432, 130] on div "7" at bounding box center [436, 129] width 8 height 8
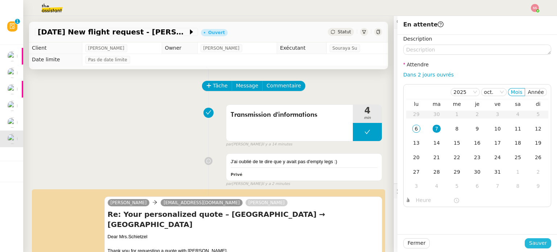
click at [535, 246] on span "Sauver" at bounding box center [538, 243] width 18 height 8
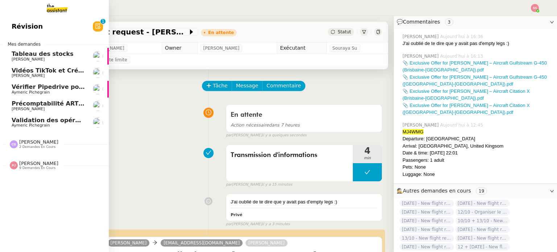
click at [64, 99] on link "Précomptabilité ARTRADE - octobre 2025 [PERSON_NAME]" at bounding box center [54, 106] width 109 height 17
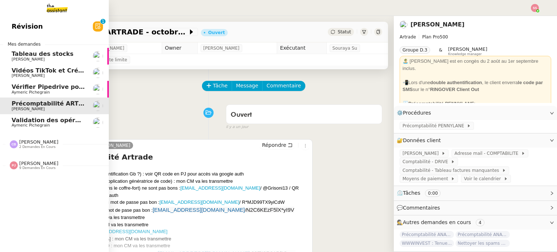
click at [54, 66] on link "Vidéos TikTok et Créatives META - octobre 2025 [PERSON_NAME]" at bounding box center [54, 73] width 109 height 17
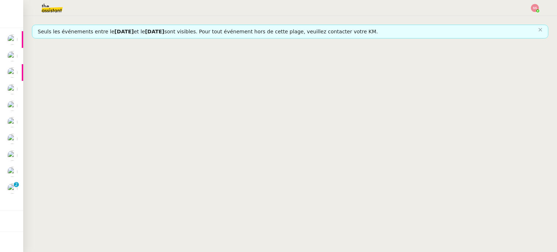
click at [158, 32] on span "25/04/2026" at bounding box center [154, 32] width 19 height 6
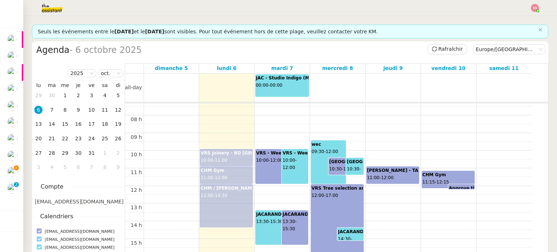
scroll to position [142, 0]
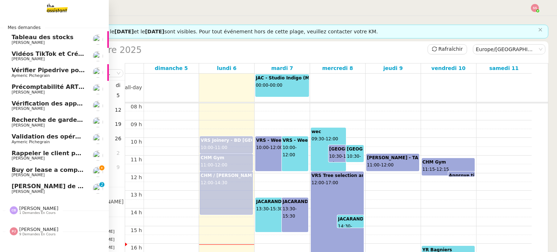
click at [32, 170] on span "Buy or lease a company car" at bounding box center [57, 169] width 90 height 7
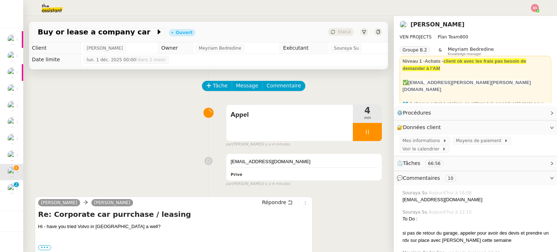
click at [147, 139] on div "Appel 4 min false par Souraya S. il y a 4 minutes" at bounding box center [208, 124] width 347 height 46
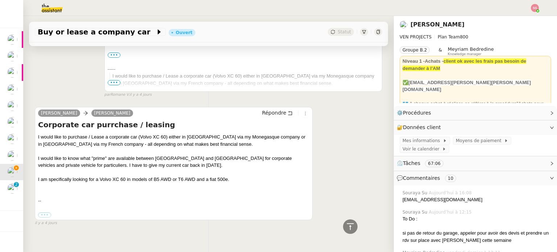
scroll to position [3609, 0]
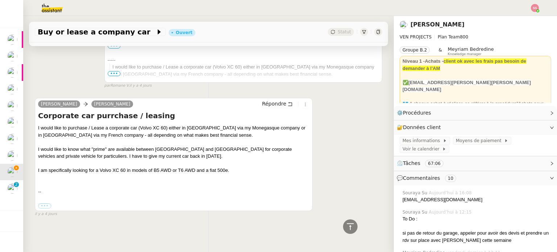
click at [331, 171] on div "Charles Medlicott Dee Répondre Corporate car purrchase / leasing I would like t…" at bounding box center [208, 153] width 347 height 125
click at [329, 127] on div "Charles Medlicott Dee Répondre Corporate car purrchase / leasing I would like t…" at bounding box center [208, 153] width 347 height 125
click at [328, 134] on div "Charles Medlicott Dee Répondre Corporate car purrchase / leasing I would like t…" at bounding box center [208, 153] width 347 height 125
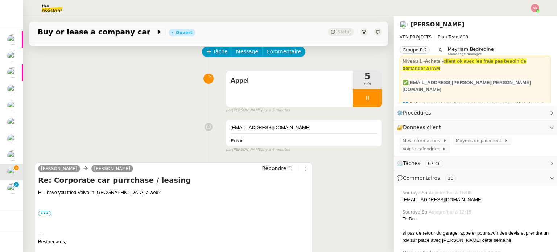
scroll to position [72, 0]
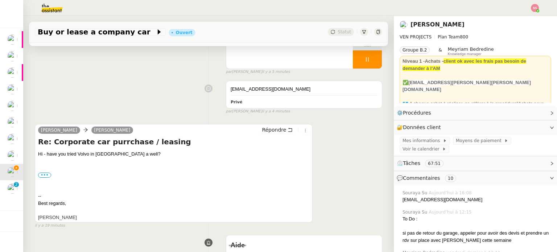
click at [338, 158] on div "Charles Medlicott Dee Répondre Re: Corporate car purrchase / leasing Hi - have …" at bounding box center [208, 172] width 347 height 111
click at [361, 131] on div "Charles Medlicott Dee Répondre Re: Corporate car purrchase / leasing Hi - have …" at bounding box center [208, 172] width 347 height 111
click at [344, 129] on div "Charles Medlicott Dee Répondre Re: Corporate car purrchase / leasing Hi - have …" at bounding box center [208, 172] width 347 height 111
click at [183, 91] on div "dee.t5se@theassistant.com Privé false par Souraya S. il y a 5 minutes" at bounding box center [208, 96] width 347 height 37
click at [168, 86] on div "dee.t5se@theassistant.com Privé false par Souraya S. il y a 5 minutes" at bounding box center [208, 96] width 347 height 37
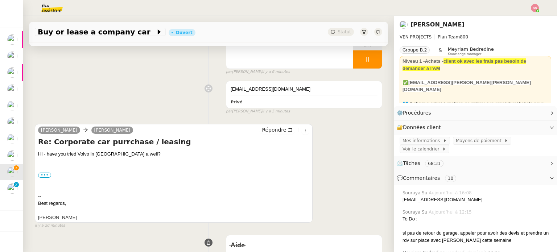
click at [339, 152] on div "Charles Medlicott Dee Répondre Re: Corporate car purrchase / leasing Hi - have …" at bounding box center [208, 172] width 347 height 111
click at [338, 151] on div "Charles Medlicott Dee Répondre Re: Corporate car purrchase / leasing Hi - have …" at bounding box center [208, 172] width 347 height 111
click at [332, 133] on div "Charles Medlicott Dee Répondre Re: Corporate car purrchase / leasing Hi - have …" at bounding box center [208, 172] width 347 height 111
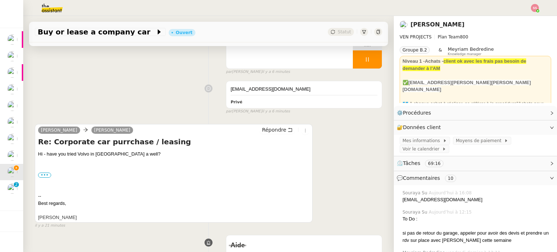
click at [343, 140] on div "Charles Medlicott Dee Répondre Re: Corporate car purrchase / leasing Hi - have …" at bounding box center [208, 172] width 347 height 111
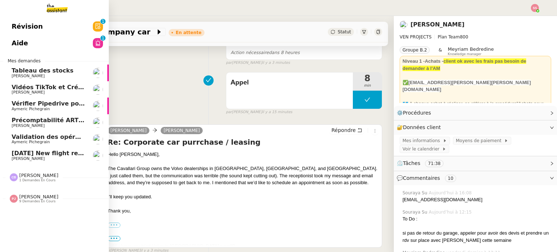
click at [57, 90] on span "Vidéos TikTok et Créatives META - octobre 2025" at bounding box center [90, 87] width 156 height 7
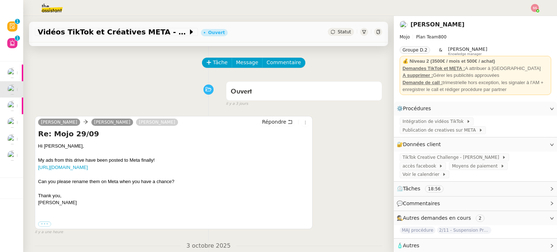
scroll to position [72, 0]
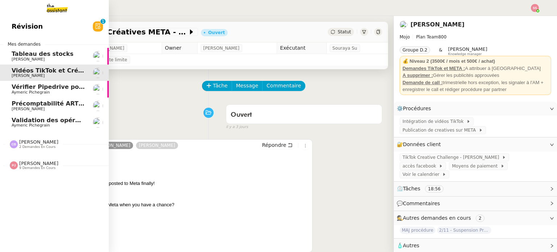
click at [57, 89] on span "Vérifier Pipedrive pour [PERSON_NAME]" at bounding box center [77, 86] width 130 height 7
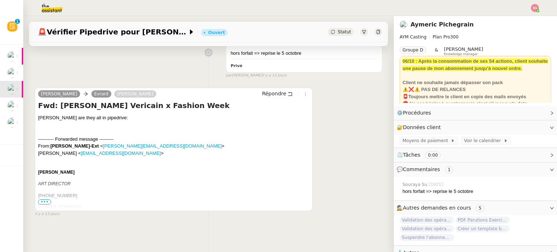
scroll to position [154, 0]
click at [41, 199] on span "•••" at bounding box center [44, 201] width 13 height 5
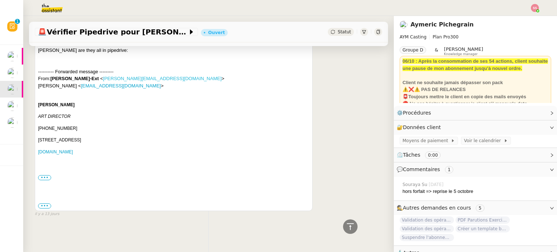
scroll to position [222, 0]
click at [47, 175] on label "•••" at bounding box center [44, 177] width 13 height 5
click at [0, 0] on input "•••" at bounding box center [0, 0] width 0 height 0
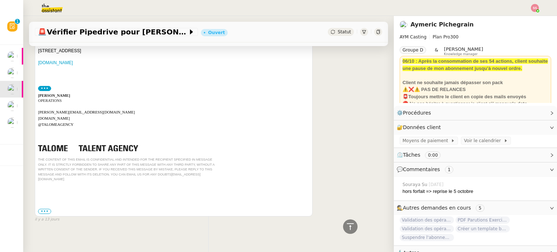
scroll to position [312, 0]
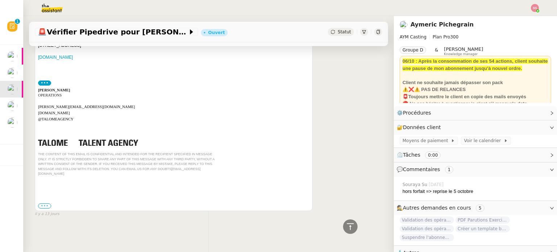
click at [46, 203] on label "•••" at bounding box center [44, 205] width 13 height 5
click at [0, 0] on input "•••" at bounding box center [0, 0] width 0 height 0
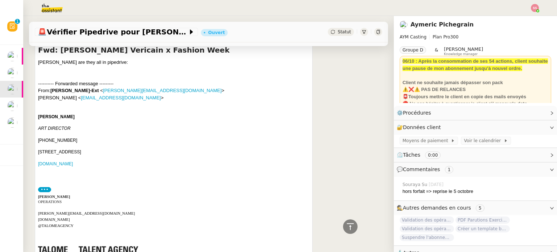
scroll to position [192, 0]
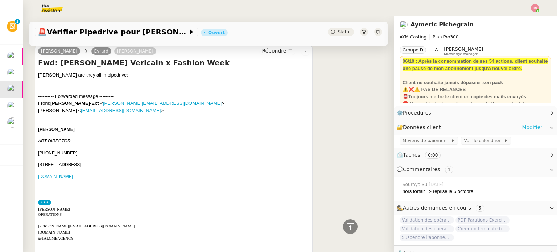
click at [522, 129] on link "Modifier" at bounding box center [532, 127] width 21 height 8
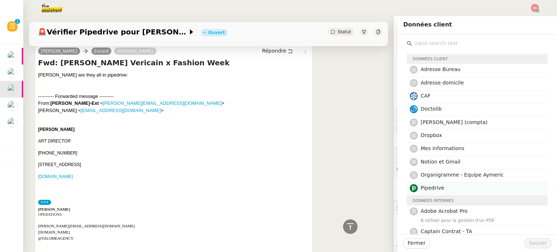
click at [432, 187] on span "Pipedrive" at bounding box center [432, 188] width 24 height 6
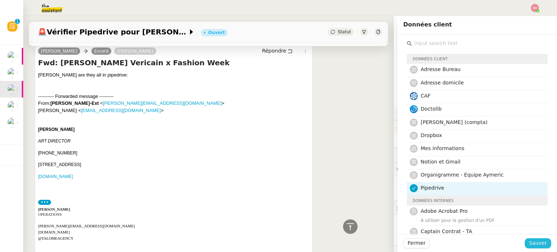
click at [529, 243] on span "Sauver" at bounding box center [538, 243] width 18 height 8
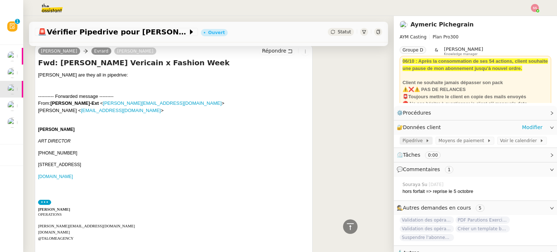
click at [412, 142] on span "Pipedrive" at bounding box center [413, 140] width 23 height 7
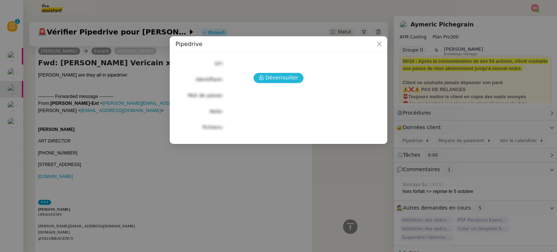
click at [277, 79] on span "Déverrouiller" at bounding box center [281, 78] width 33 height 8
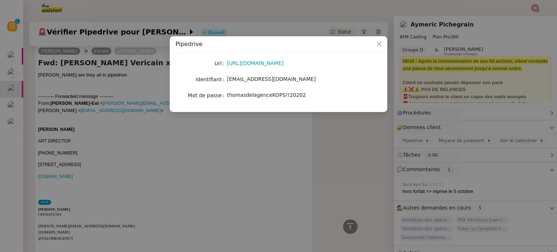
click at [267, 80] on span "[EMAIL_ADDRESS][DOMAIN_NAME]" at bounding box center [271, 79] width 89 height 6
copy span "[EMAIL_ADDRESS][DOMAIN_NAME]"
click at [265, 98] on span "thomasdelagenceKOPS!!20202" at bounding box center [266, 95] width 79 height 6
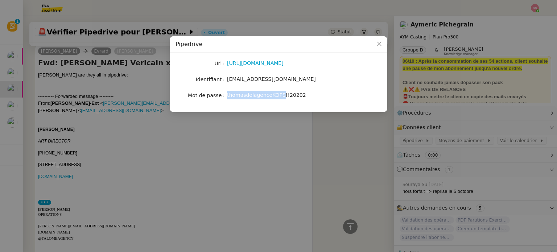
click at [265, 98] on span "thomasdelagenceKOPS!!20202" at bounding box center [266, 95] width 79 height 6
copy span "thomasdelagenceKOPS!!20202"
click at [315, 139] on nz-modal-container "Pipedrive Url [URL][DOMAIN_NAME] Identifiant [EMAIL_ADDRESS][DOMAIN_NAME] Mot d…" at bounding box center [278, 126] width 557 height 252
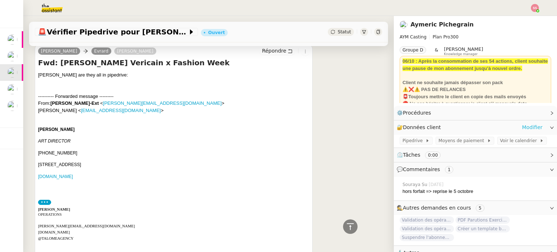
click at [522, 129] on link "Modifier" at bounding box center [532, 127] width 21 height 8
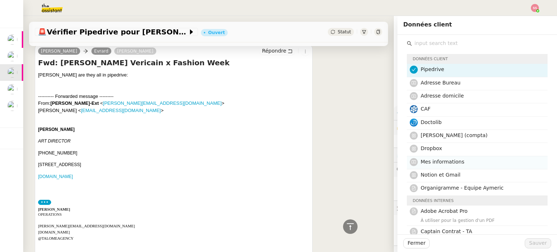
click at [449, 159] on span "Mes informations" at bounding box center [442, 162] width 44 height 6
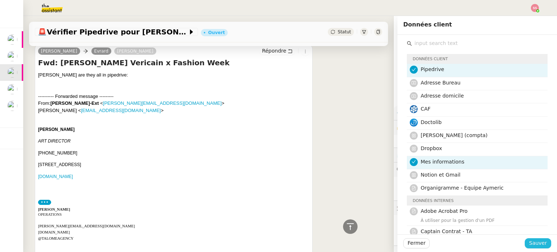
click at [538, 245] on span "Sauver" at bounding box center [538, 243] width 18 height 8
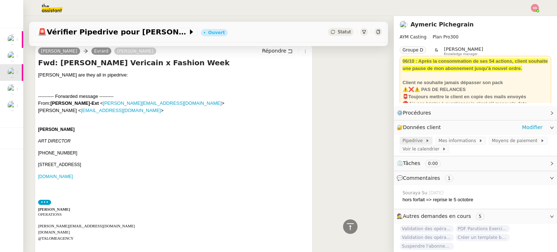
click at [409, 139] on span "Pipedrive" at bounding box center [413, 140] width 23 height 7
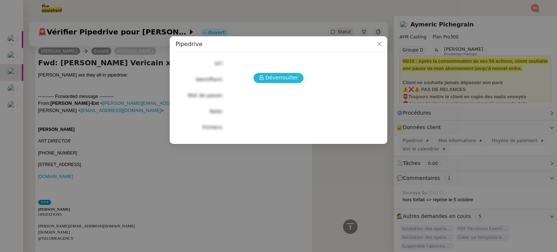
click at [290, 79] on span "Déverrouiller" at bounding box center [281, 78] width 33 height 8
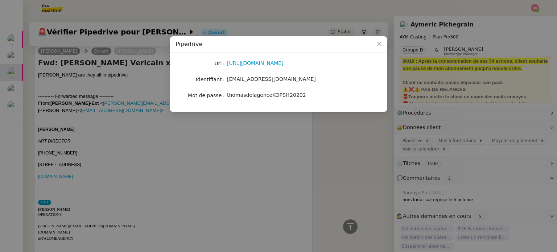
click at [306, 137] on nz-modal-container "Pipedrive Url [URL][DOMAIN_NAME] Identifiant [EMAIL_ADDRESS][DOMAIN_NAME] Mot d…" at bounding box center [278, 126] width 557 height 252
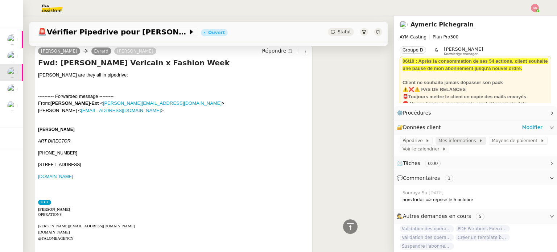
click at [454, 139] on span "Mes informations" at bounding box center [458, 140] width 40 height 7
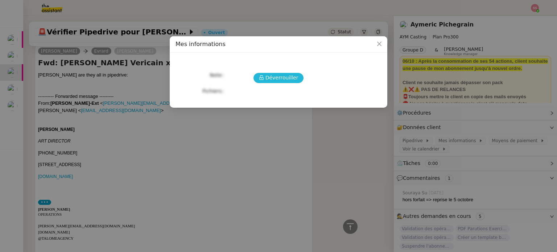
click at [288, 74] on span "Déverrouiller" at bounding box center [281, 78] width 33 height 8
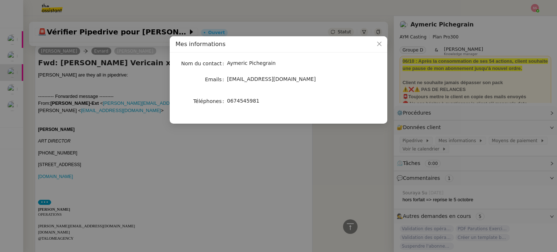
click at [248, 98] on span "0674545981" at bounding box center [243, 101] width 32 height 6
copy div "0674545981"
click at [249, 161] on nz-modal-container "Mes informations Nom du contact Aymeric Pichegrain Emails [EMAIL_ADDRESS][DOMAI…" at bounding box center [278, 126] width 557 height 252
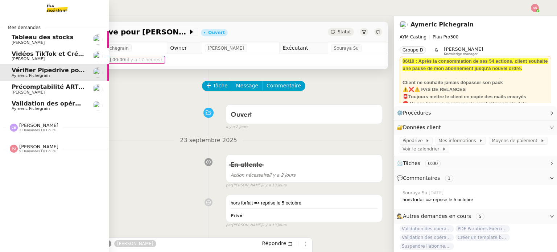
click at [37, 103] on span "Validation des opérations comptables" at bounding box center [74, 103] width 124 height 7
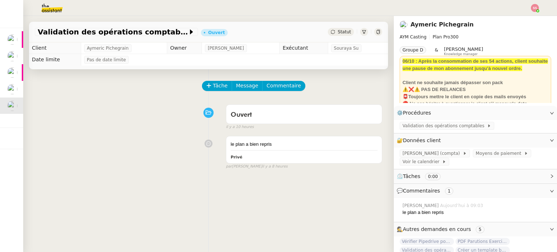
click at [534, 7] on img at bounding box center [535, 8] width 8 height 8
click at [522, 17] on li "Suivi" at bounding box center [515, 21] width 47 height 10
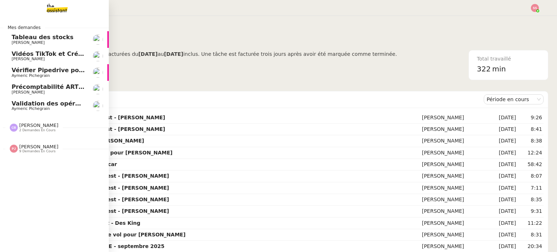
click at [38, 71] on span "Vérifier Pipedrive pour [PERSON_NAME]" at bounding box center [77, 70] width 130 height 7
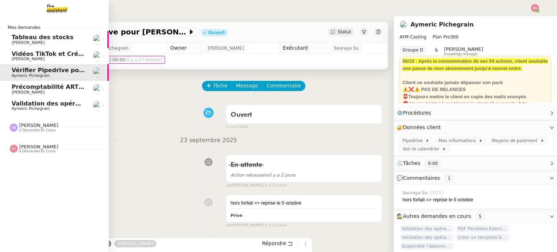
click at [61, 104] on span "Validation des opérations comptables" at bounding box center [74, 103] width 124 height 7
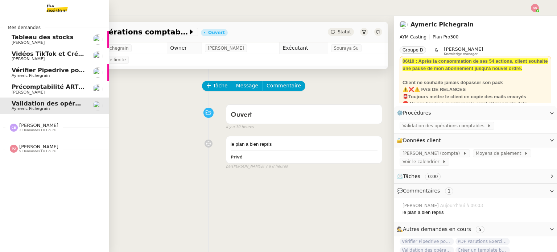
click at [57, 71] on span "Vérifier Pipedrive pour [PERSON_NAME]" at bounding box center [77, 70] width 130 height 7
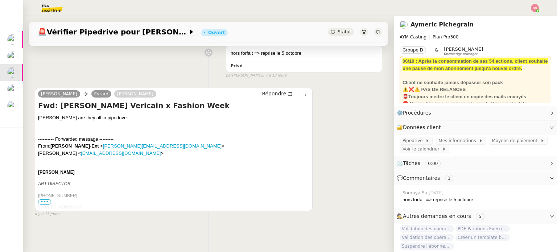
scroll to position [154, 0]
click at [534, 9] on img at bounding box center [535, 8] width 8 height 8
click at [512, 24] on li "Suivi" at bounding box center [515, 21] width 47 height 10
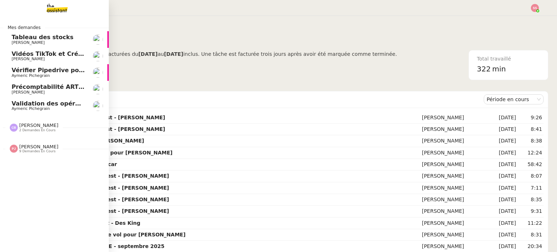
click at [66, 104] on span "Validation des opérations comptables" at bounding box center [74, 103] width 124 height 7
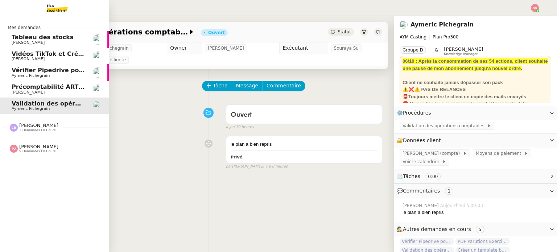
click at [41, 76] on span "Aymeric Pichegrain" at bounding box center [48, 76] width 73 height 4
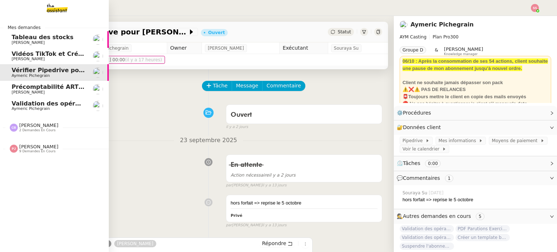
click at [41, 101] on span "Validation des opérations comptables" at bounding box center [74, 103] width 124 height 7
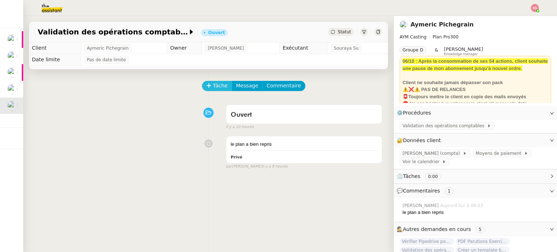
click at [217, 88] on span "Tâche" at bounding box center [220, 86] width 15 height 8
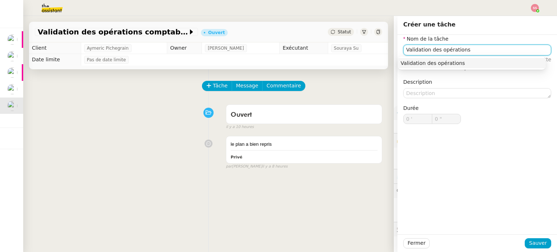
drag, startPoint x: 420, startPoint y: 63, endPoint x: 435, endPoint y: 80, distance: 22.1
click at [420, 63] on div "Validation des opérations" at bounding box center [472, 63] width 142 height 7
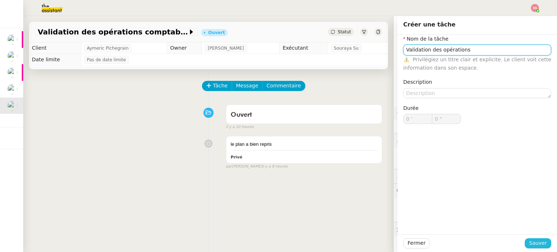
type input "Validation des opérations"
click at [525, 244] on button "Sauver" at bounding box center [538, 243] width 26 height 10
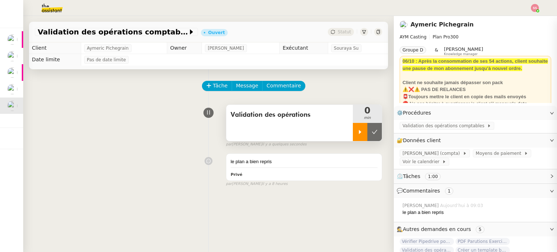
click at [354, 127] on div at bounding box center [360, 132] width 14 height 18
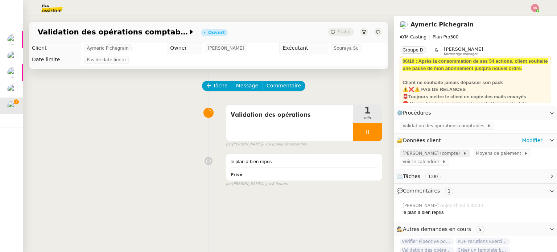
click at [405, 155] on span "[PERSON_NAME] (compta)" at bounding box center [432, 153] width 60 height 7
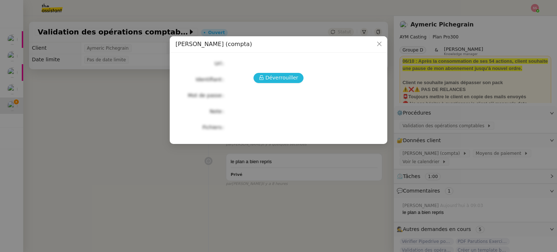
click at [297, 76] on button "Déverrouiller" at bounding box center [278, 78] width 50 height 10
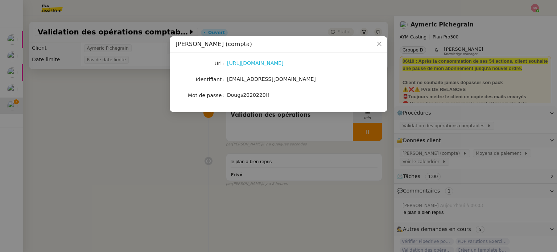
click at [261, 64] on link "[URL][DOMAIN_NAME]" at bounding box center [255, 63] width 57 height 6
click at [272, 175] on nz-modal-container "Dougs (compta) Url [URL][DOMAIN_NAME] Identifiant [EMAIL_ADDRESS][DOMAIN_NAME] …" at bounding box center [278, 126] width 557 height 252
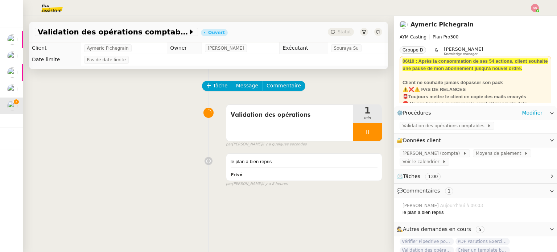
click at [418, 123] on app-ticket-info-button "Validation des opérations comptables" at bounding box center [448, 126] width 98 height 6
click at [419, 123] on span "Validation des opérations comptables" at bounding box center [444, 125] width 84 height 7
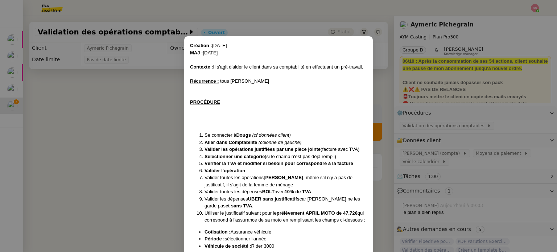
scroll to position [66, 0]
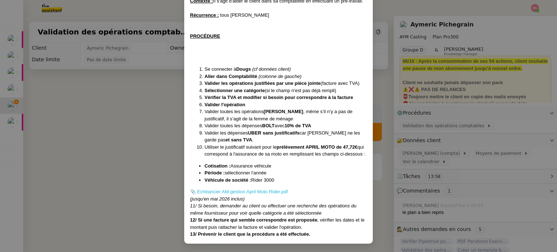
click at [255, 192] on link "📎 Echéancier AM gestion April Moto Rider.pdf" at bounding box center [239, 191] width 98 height 5
click at [86, 101] on nz-modal-container "Création : [DATE] MAJ : [DATE] Contexte : Il s'agit d'aider le client dans sa c…" at bounding box center [278, 126] width 557 height 252
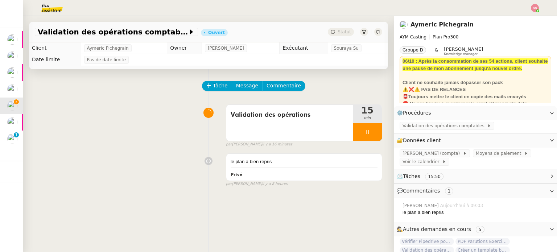
scroll to position [30, 0]
click at [364, 133] on icon at bounding box center [367, 132] width 6 height 6
click at [374, 131] on button at bounding box center [374, 132] width 14 height 18
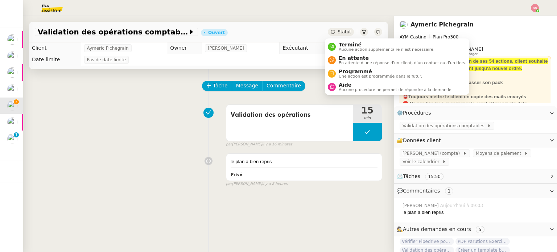
click at [331, 32] on icon at bounding box center [333, 32] width 4 height 4
click at [337, 84] on div "Aide Aucune procédure ne permet de répondre à la demande." at bounding box center [394, 87] width 117 height 10
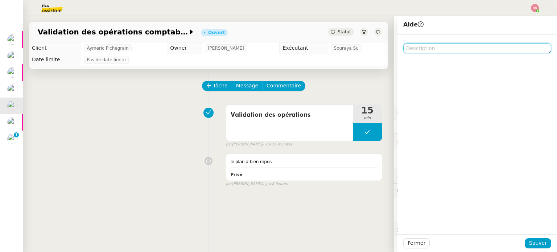
click at [421, 50] on textarea at bounding box center [477, 48] width 148 height 10
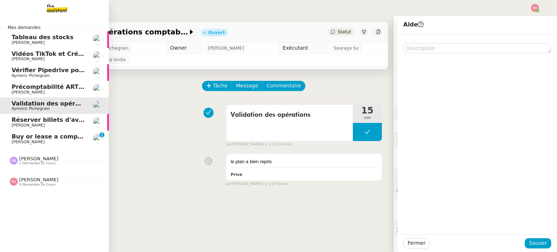
click at [49, 138] on span "Buy or lease a company car" at bounding box center [57, 136] width 90 height 7
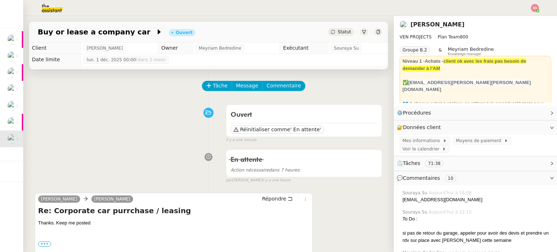
click at [335, 35] on div "Statut" at bounding box center [341, 32] width 26 height 8
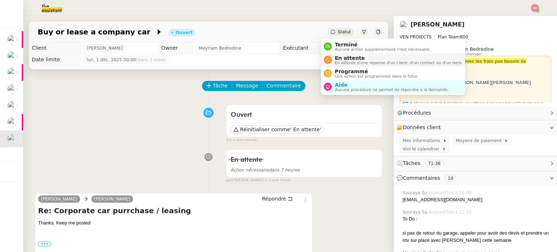
click at [333, 58] on div "En attente En attente d'une réponse d'un client, d'un contact ou d'un tiers." at bounding box center [397, 60] width 130 height 10
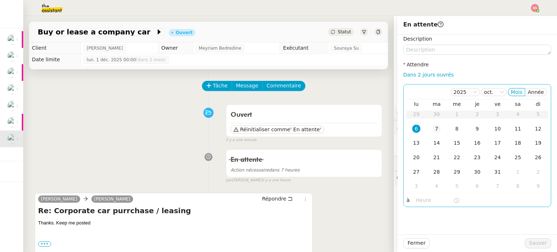
click at [431, 134] on td "7" at bounding box center [436, 129] width 20 height 14
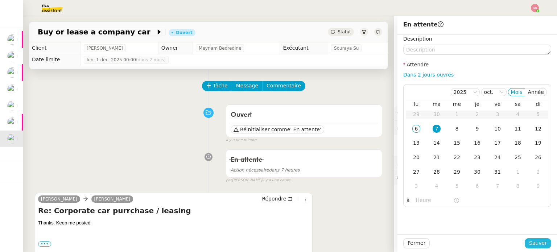
drag, startPoint x: 536, startPoint y: 245, endPoint x: 439, endPoint y: 218, distance: 100.1
click at [535, 245] on span "Sauver" at bounding box center [538, 243] width 18 height 8
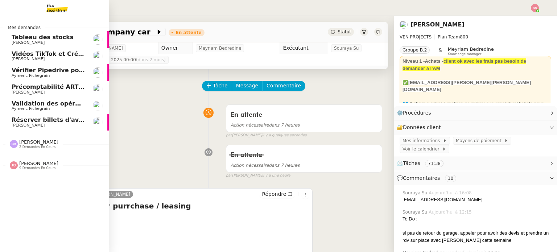
click at [52, 119] on span "Réserver billets d'avion [GEOGRAPHIC_DATA]-Orly" at bounding box center [93, 119] width 163 height 7
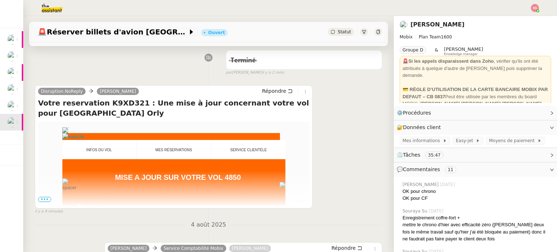
scroll to position [181, 0]
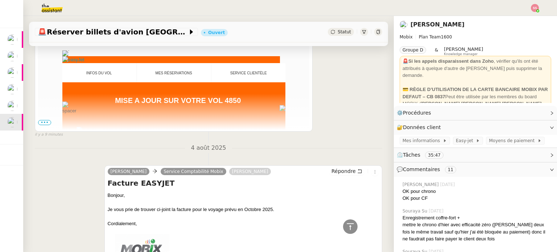
click at [43, 121] on span "•••" at bounding box center [44, 122] width 13 height 5
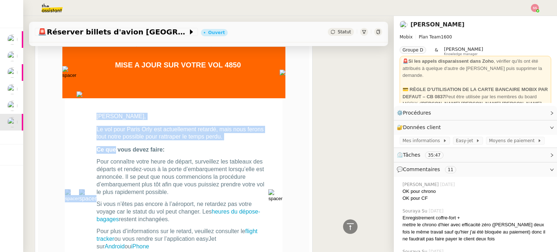
drag, startPoint x: 92, startPoint y: 149, endPoint x: 115, endPoint y: 155, distance: 23.7
click at [115, 155] on td "[PERSON_NAME] que vous devez faire:" at bounding box center [173, 193] width 217 height 191
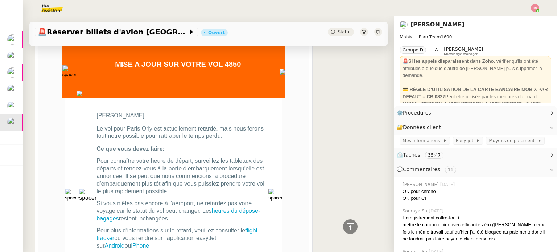
click at [356, 142] on div "Disruption.NoReply [PERSON_NAME] Répondre Votre reservation K9XD321 : Une mise …" at bounding box center [208, 179] width 347 height 427
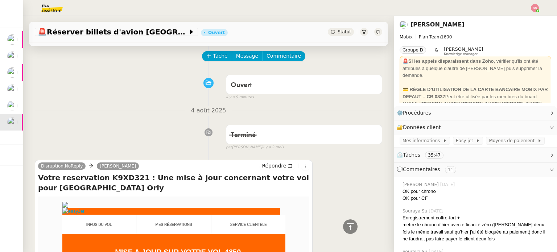
scroll to position [0, 0]
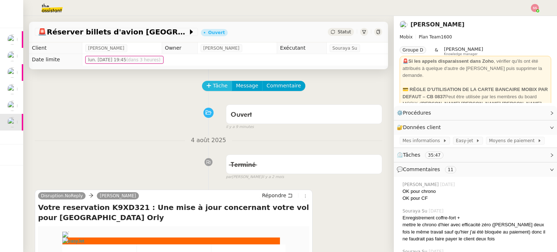
click at [206, 84] on button "Tâche" at bounding box center [217, 86] width 30 height 10
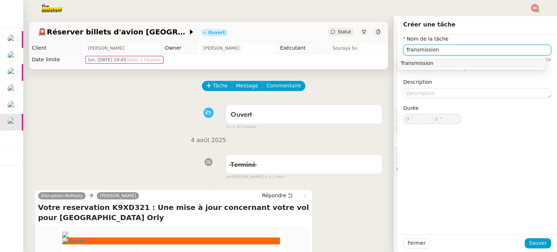
click at [431, 62] on div "Transmission" at bounding box center [472, 63] width 142 height 7
type input "Transmission"
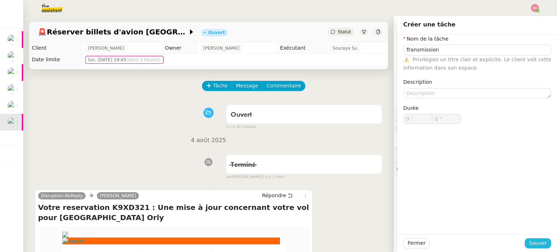
click at [530, 243] on span "Sauver" at bounding box center [538, 243] width 18 height 8
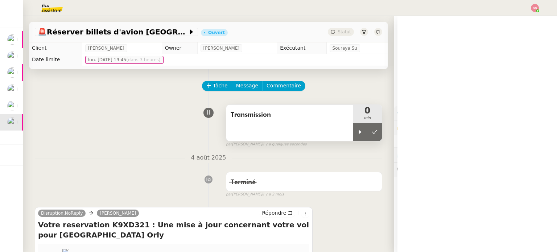
click at [343, 133] on div "Transmission" at bounding box center [289, 123] width 127 height 36
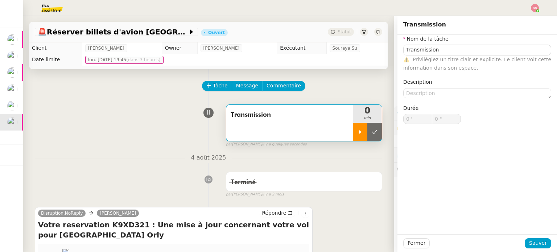
drag, startPoint x: 352, startPoint y: 134, endPoint x: 356, endPoint y: 127, distance: 7.3
click at [357, 134] on icon at bounding box center [360, 132] width 6 height 6
type input "Transmission"
type input "0 '"
type input "0 ""
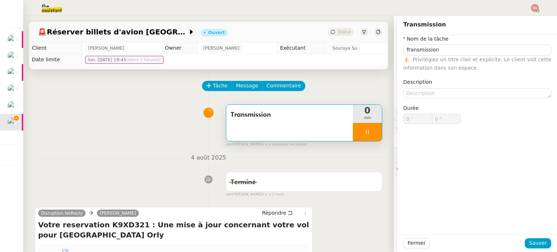
type input "Transmission"
type input "0 '"
type input "4 ""
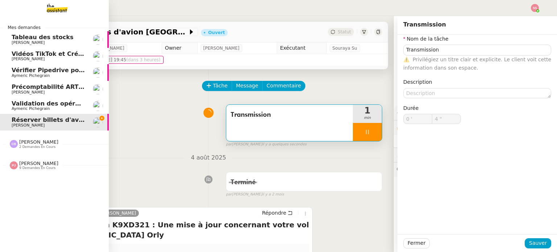
drag, startPoint x: 34, startPoint y: 103, endPoint x: 47, endPoint y: 101, distance: 12.9
click at [34, 103] on span "Validation des opérations comptables" at bounding box center [74, 103] width 124 height 7
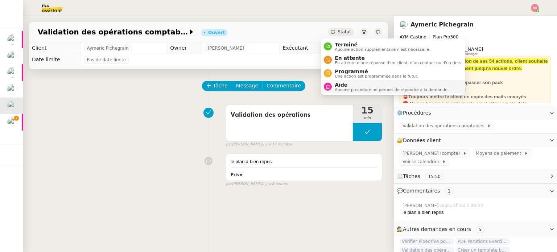
click at [341, 89] on span "Aucune procédure ne permet de répondre à la demande." at bounding box center [392, 90] width 114 height 4
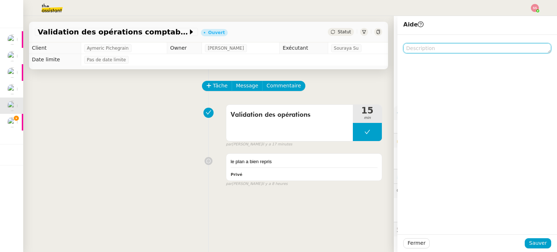
click at [439, 51] on textarea at bounding box center [477, 48] width 148 height 10
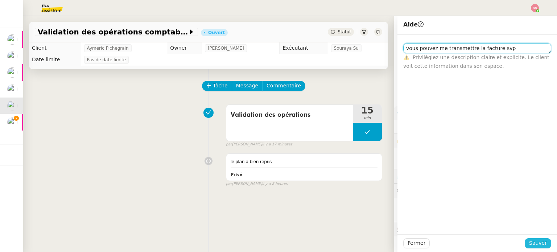
type textarea "vous pouvez me transmettre la facture svp"
click at [534, 240] on span "Sauver" at bounding box center [538, 243] width 18 height 8
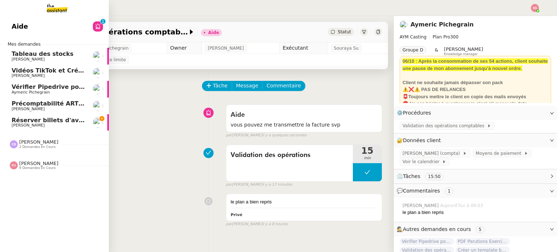
click at [44, 129] on link "Réserver billets d'avion Toulouse-Orly [PERSON_NAME]" at bounding box center [54, 122] width 109 height 17
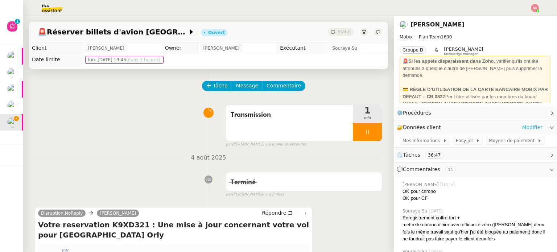
click at [530, 130] on link "Modifier" at bounding box center [532, 127] width 21 height 8
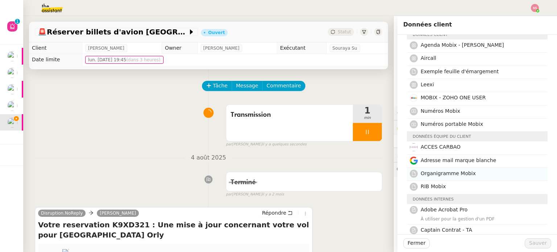
scroll to position [72, 0]
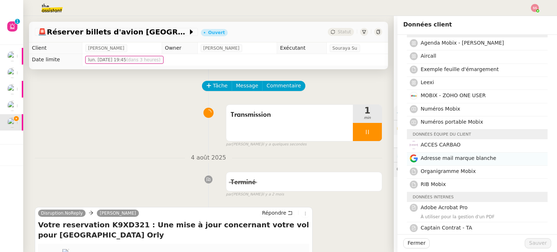
click at [465, 161] on span "Adresse mail marque blanche" at bounding box center [457, 158] width 75 height 6
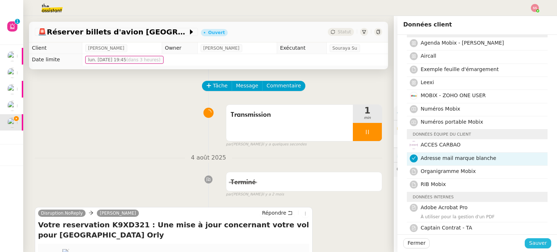
click at [532, 246] on span "Sauver" at bounding box center [538, 243] width 18 height 8
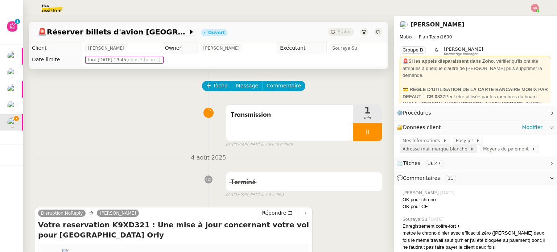
click at [417, 150] on span "Adresse mail marque blanche" at bounding box center [435, 148] width 67 height 7
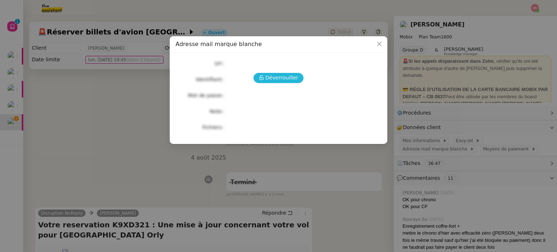
click at [274, 75] on span "Déverrouiller" at bounding box center [281, 78] width 33 height 8
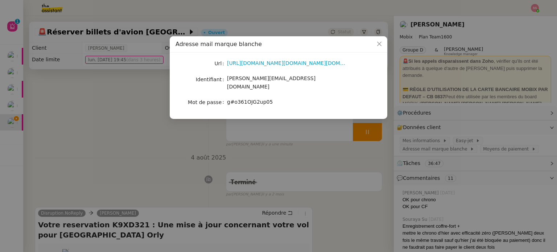
click at [249, 99] on span "g#o361OJG2up05" at bounding box center [250, 102] width 46 height 6
copy span "g#o361OJG2up05"
drag, startPoint x: 180, startPoint y: 124, endPoint x: 211, endPoint y: 132, distance: 31.8
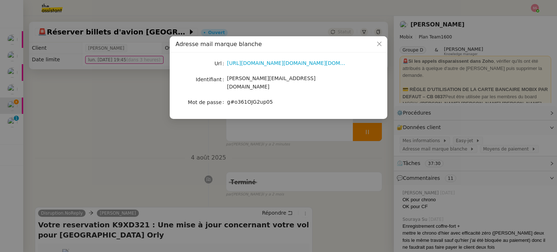
click at [182, 126] on nz-modal-container "Adresse mail marque [PERSON_NAME] Url [URL][DOMAIN_NAME][DOMAIN_NAME][DOMAIN_NA…" at bounding box center [278, 126] width 557 height 252
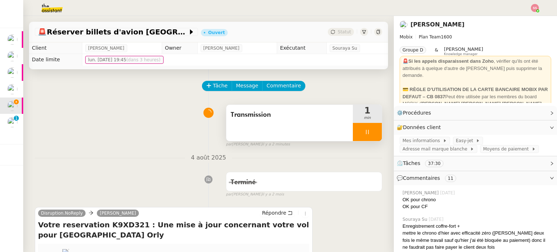
click at [370, 130] on div at bounding box center [367, 132] width 29 height 18
click at [369, 131] on button at bounding box center [374, 132] width 14 height 18
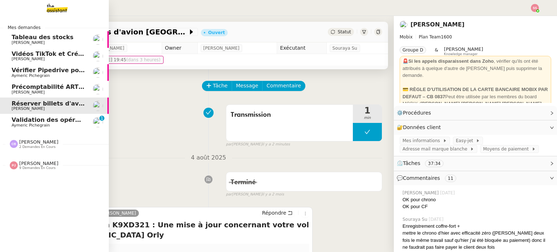
click at [44, 125] on span "Aymeric Pichegrain" at bounding box center [48, 125] width 73 height 4
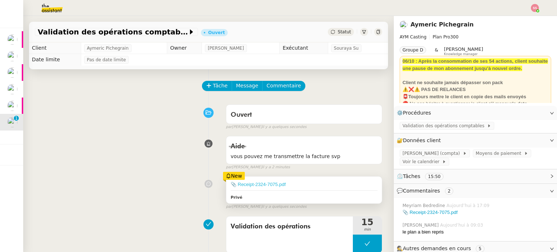
click at [253, 186] on link "📎 Receipt-2324-7075.pdf" at bounding box center [258, 184] width 55 height 5
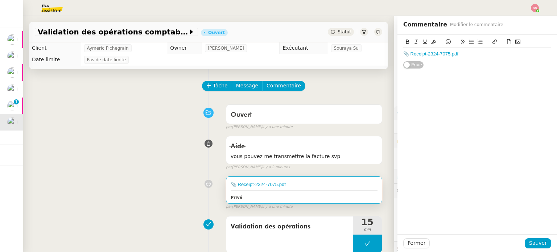
click at [165, 168] on div "Aide vous pouvez me transmettre la facture svp false par [PERSON_NAME] il y a 2…" at bounding box center [208, 151] width 347 height 37
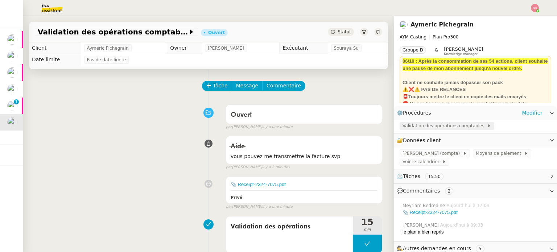
click at [445, 124] on span "Validation des opérations comptables" at bounding box center [444, 125] width 84 height 7
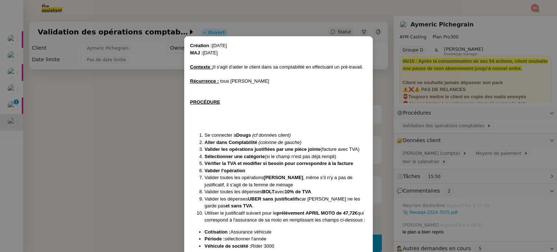
scroll to position [66, 0]
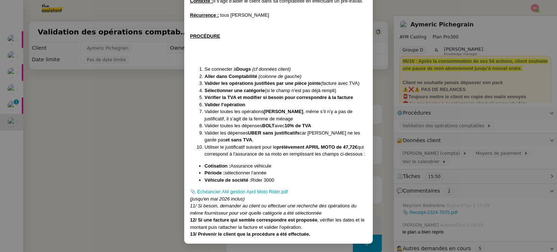
click at [108, 135] on nz-modal-container "Création : [DATE] MAJ : [DATE] Contexte : Il s'agit d'aider le client dans sa c…" at bounding box center [278, 126] width 557 height 252
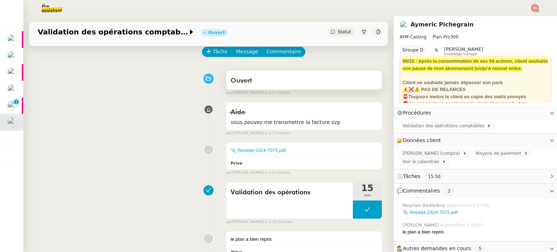
scroll to position [0, 0]
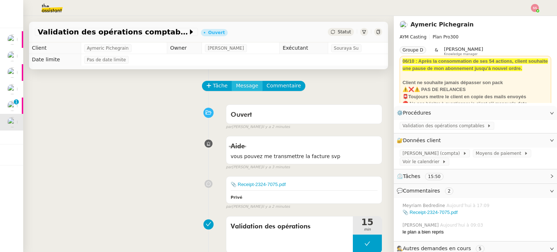
click at [238, 85] on span "Message" at bounding box center [247, 86] width 22 height 8
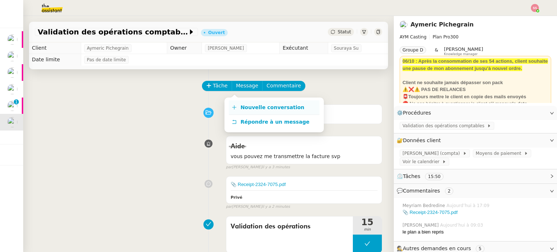
click at [249, 105] on span "Nouvelle conversation" at bounding box center [272, 107] width 64 height 6
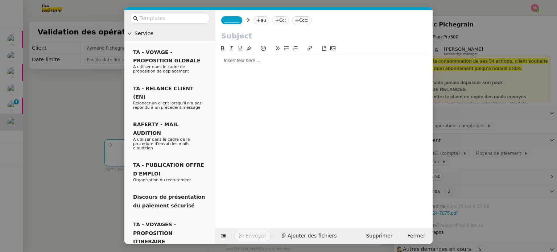
click at [257, 20] on icon at bounding box center [259, 20] width 4 height 0
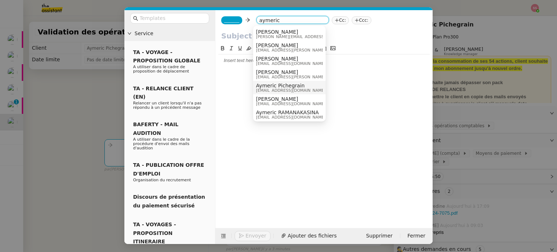
type input "aymeric"
click at [303, 87] on div "Aymeric Pichegrain [EMAIL_ADDRESS][DOMAIN_NAME]" at bounding box center [293, 88] width 75 height 10
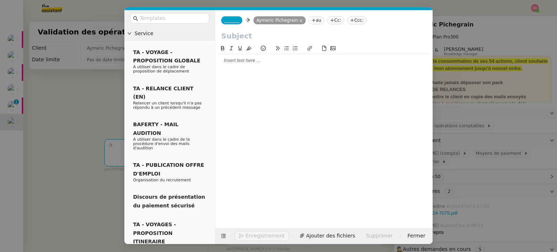
click at [229, 19] on span "_______" at bounding box center [231, 20] width 15 height 5
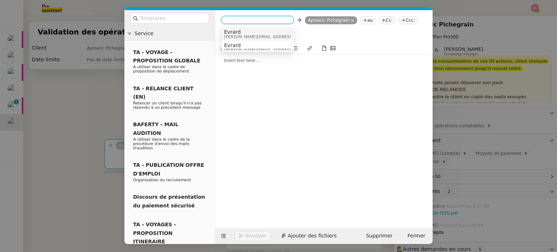
click at [246, 35] on span "[PERSON_NAME][EMAIL_ADDRESS][DOMAIN_NAME]" at bounding box center [275, 37] width 103 height 4
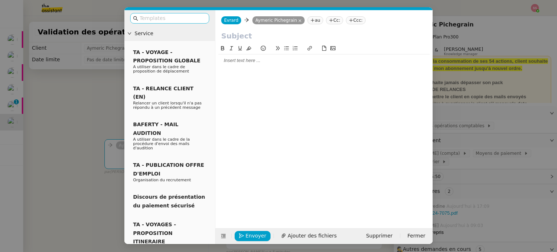
click at [195, 19] on input "text" at bounding box center [172, 18] width 65 height 8
type input "a"
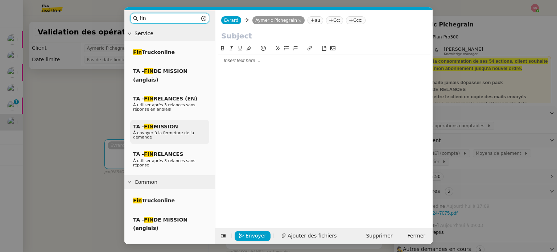
type input "fin"
click at [180, 133] on span "À envoyer à la fermeture de la demande" at bounding box center [163, 134] width 61 height 9
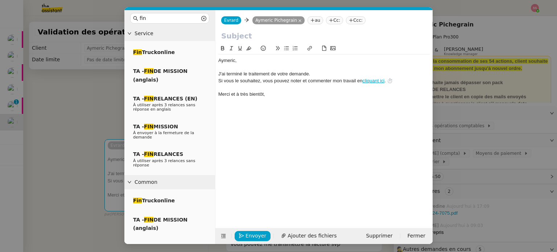
click at [232, 36] on input "text" at bounding box center [324, 35] width 206 height 11
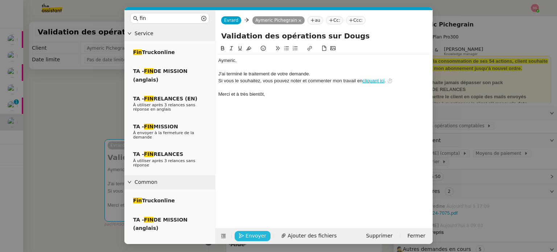
type input "Validation des opérations sur Dougs"
click at [261, 240] on button "Envoyer" at bounding box center [253, 236] width 36 height 10
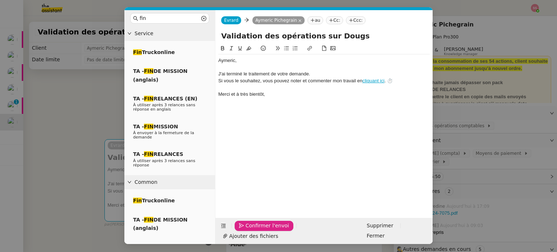
click at [261, 230] on span "Confirmer l'envoi" at bounding box center [266, 225] width 43 height 8
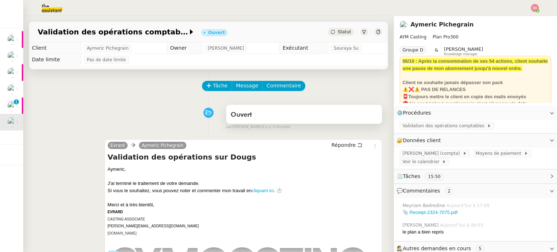
scroll to position [36, 0]
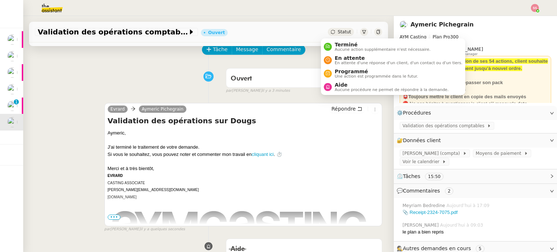
click at [337, 32] on span "Statut" at bounding box center [343, 31] width 13 height 5
click at [337, 42] on span "Terminé" at bounding box center [383, 45] width 96 height 6
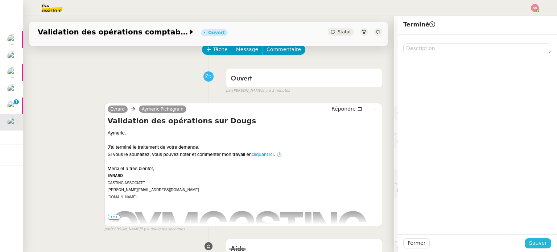
click at [543, 239] on button "Sauver" at bounding box center [538, 243] width 26 height 10
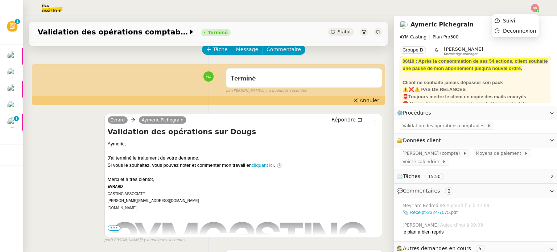
click at [535, 9] on img at bounding box center [535, 8] width 8 height 8
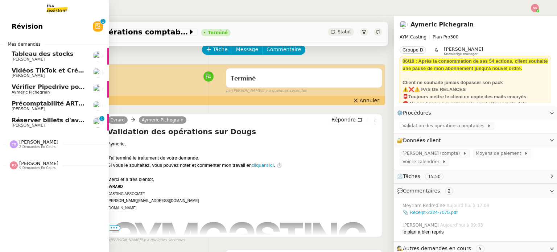
click at [49, 116] on link "Réserver billets d'avion Toulouse-Orly [PERSON_NAME] 0 1 2 3 4 5 6 7 8 9" at bounding box center [54, 122] width 109 height 17
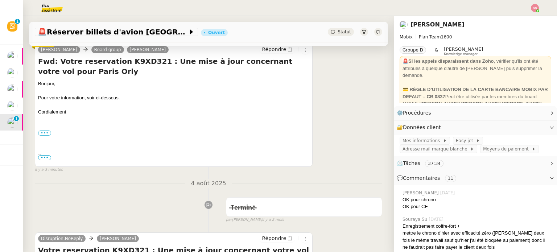
scroll to position [145, 0]
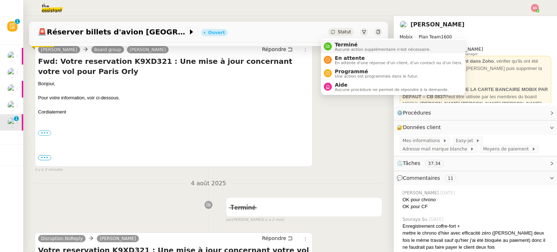
click at [334, 43] on div "Terminé Aucune action supplémentaire n'est nécessaire." at bounding box center [381, 47] width 99 height 10
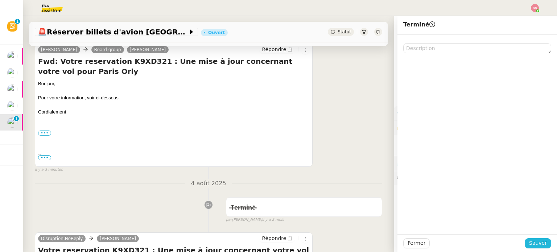
click at [535, 241] on span "Sauver" at bounding box center [538, 243] width 18 height 8
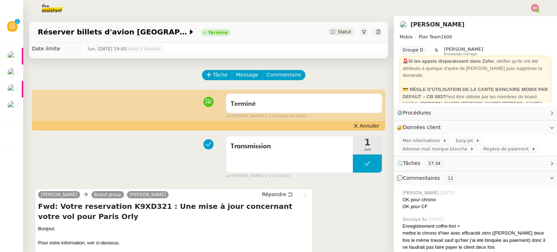
scroll to position [83, 0]
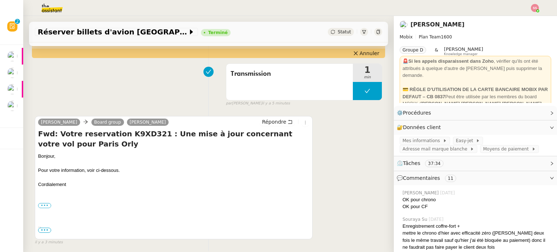
click at [45, 209] on div "••• ---------- Forwarded message --------- De : < [EMAIL_ADDRESS][DOMAIN_NAME] …" at bounding box center [173, 205] width 271 height 7
click at [45, 208] on label "•••" at bounding box center [44, 205] width 13 height 5
click at [0, 0] on input "•••" at bounding box center [0, 0] width 0 height 0
click at [43, 229] on span "•••" at bounding box center [44, 230] width 13 height 5
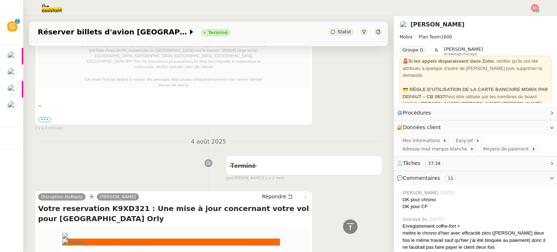
scroll to position [0, 0]
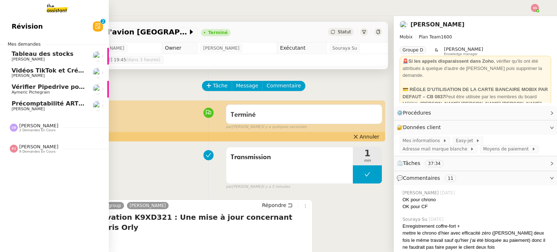
click at [56, 104] on span "Précomptabilité ARTRADE - octobre 2025" at bounding box center [79, 103] width 134 height 7
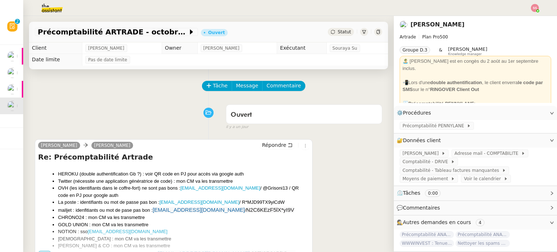
click at [535, 10] on img at bounding box center [535, 8] width 8 height 8
click at [513, 20] on span "Suivi" at bounding box center [509, 21] width 12 height 6
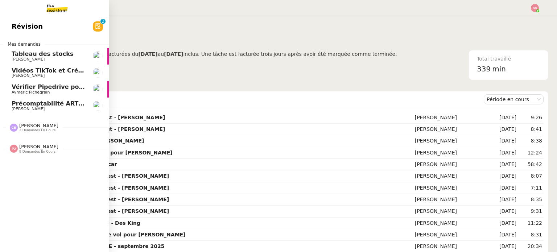
click at [50, 77] on span "[PERSON_NAME]" at bounding box center [48, 76] width 73 height 4
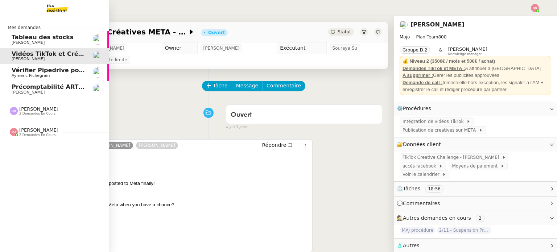
click at [43, 82] on link "Précomptabilité ARTRADE - octobre 2025 [PERSON_NAME]" at bounding box center [54, 89] width 109 height 17
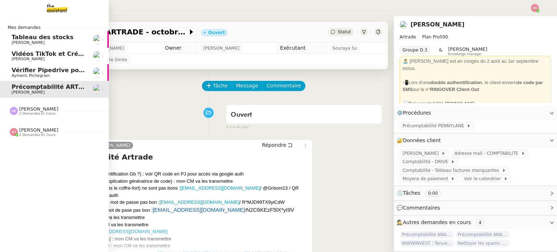
click at [58, 70] on span "Vérifier Pipedrive pour [PERSON_NAME]" at bounding box center [77, 70] width 130 height 7
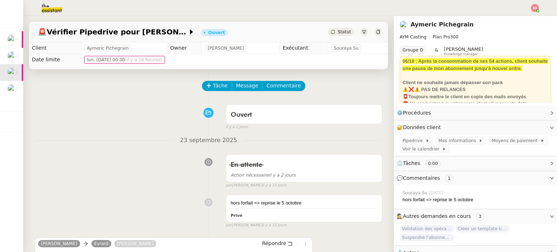
click at [337, 34] on span "Statut" at bounding box center [343, 31] width 13 height 5
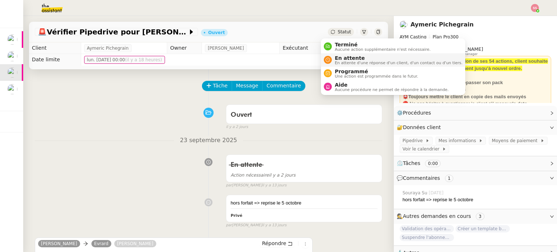
click at [345, 58] on span "En attente" at bounding box center [399, 58] width 128 height 6
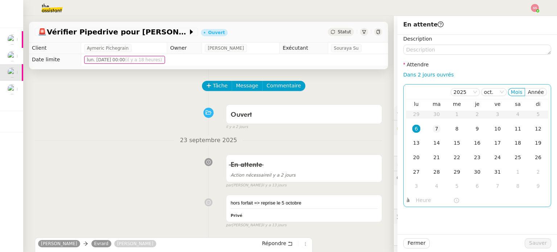
click at [432, 125] on div "7" at bounding box center [436, 129] width 8 height 8
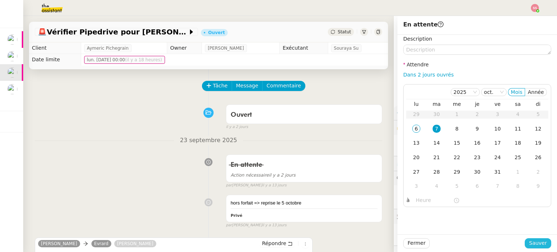
click at [536, 246] on span "Sauver" at bounding box center [538, 243] width 18 height 8
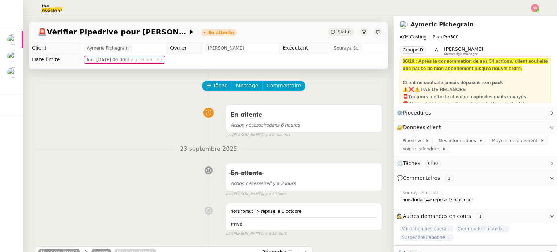
click at [535, 9] on img at bounding box center [535, 8] width 8 height 8
click at [518, 18] on li "Suivi" at bounding box center [515, 21] width 47 height 10
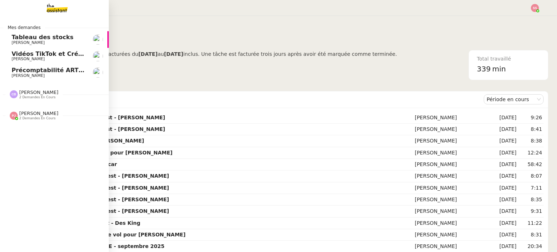
click at [65, 53] on span "Vidéos TikTok et Créatives META - octobre 2025" at bounding box center [90, 53] width 156 height 7
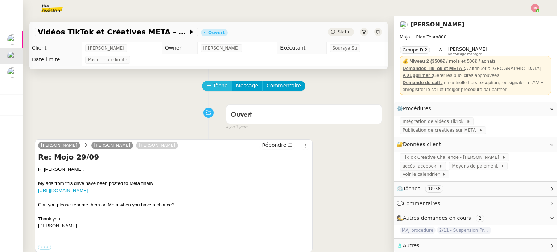
click at [215, 86] on span "Tâche" at bounding box center [220, 86] width 15 height 8
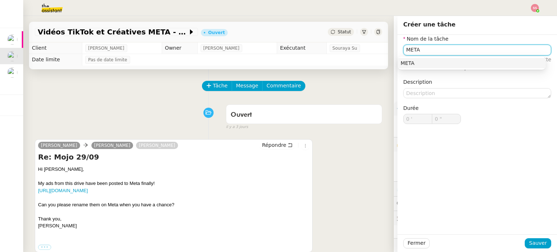
click at [469, 66] on nz-auto-option "META" at bounding box center [472, 63] width 148 height 10
type input "META"
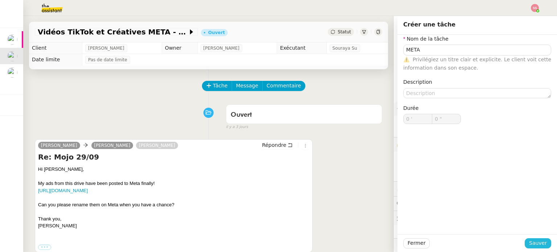
click at [532, 247] on span "Sauver" at bounding box center [538, 243] width 18 height 8
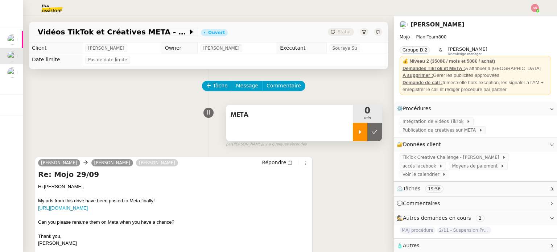
click at [359, 125] on div at bounding box center [360, 132] width 14 height 18
click at [88, 206] on link "[URL][DOMAIN_NAME]" at bounding box center [63, 207] width 50 height 5
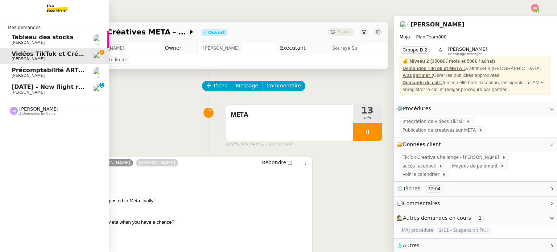
click at [46, 84] on span "[DATE] - New flight request - [PERSON_NAME] van Buul" at bounding box center [102, 86] width 180 height 7
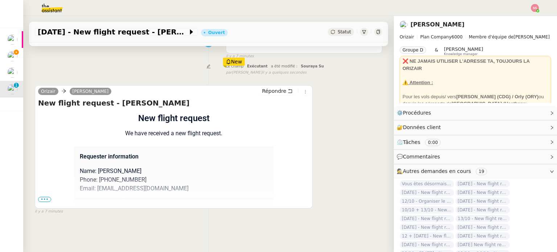
scroll to position [72, 0]
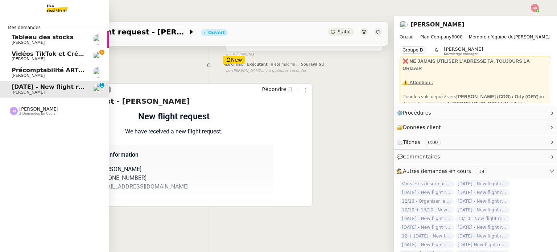
click at [45, 55] on span "Vidéos TikTok et Créatives META - octobre 2025" at bounding box center [90, 53] width 156 height 7
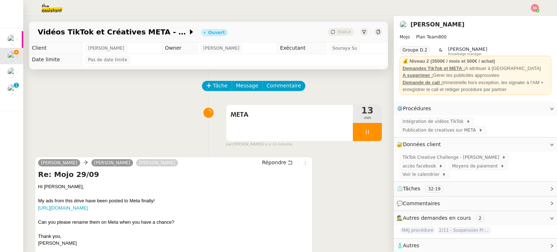
click at [537, 10] on div at bounding box center [535, 8] width 8 height 8
click at [513, 18] on span "Suivi" at bounding box center [509, 21] width 12 height 6
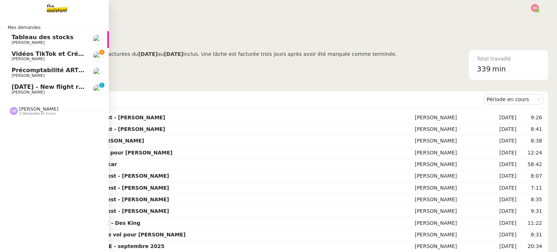
click at [55, 60] on span "[PERSON_NAME]" at bounding box center [48, 59] width 73 height 4
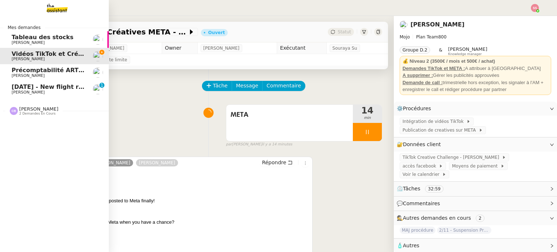
click at [61, 85] on span "[DATE] - New flight request - [PERSON_NAME] van Buul" at bounding box center [102, 86] width 180 height 7
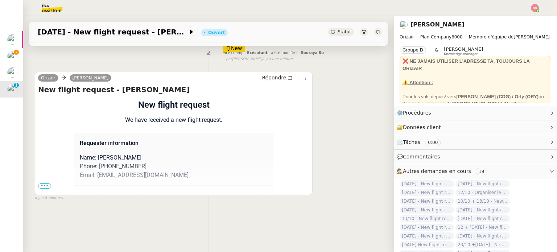
scroll to position [97, 0]
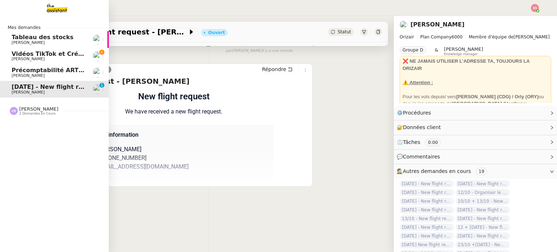
click at [26, 54] on span "Vidéos TikTok et Créatives META - octobre 2025" at bounding box center [90, 53] width 156 height 7
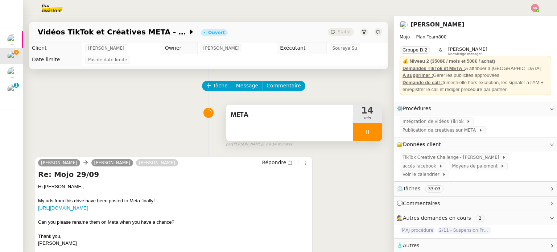
click at [369, 137] on div at bounding box center [367, 132] width 29 height 18
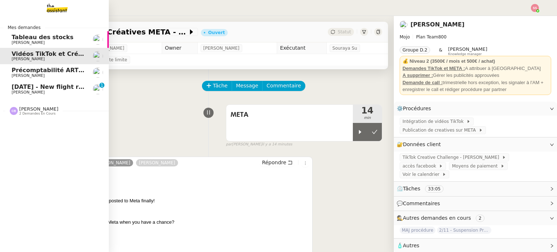
click at [18, 87] on span "[DATE] - New flight request - [PERSON_NAME] van Buul" at bounding box center [102, 86] width 180 height 7
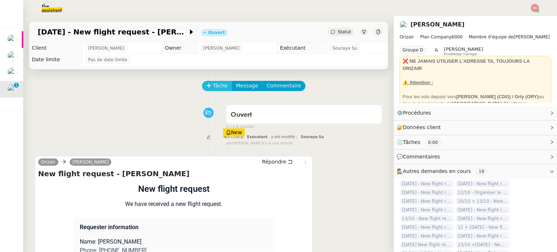
click at [213, 87] on span "Tâche" at bounding box center [220, 86] width 15 height 8
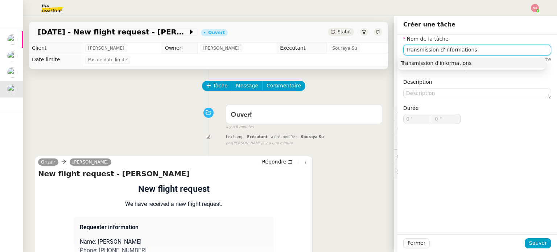
click at [487, 63] on div "Transmission d'informations" at bounding box center [472, 63] width 142 height 7
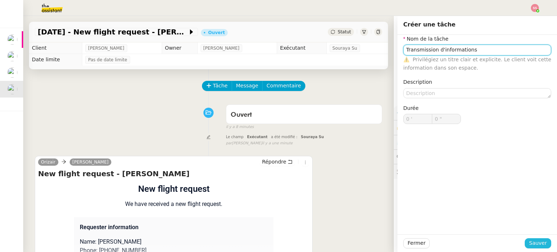
type input "Transmission d'informations"
click at [532, 245] on span "Sauver" at bounding box center [538, 243] width 18 height 8
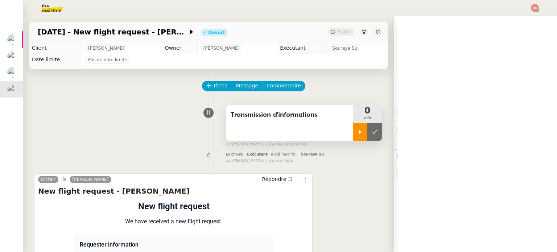
click at [357, 133] on icon at bounding box center [360, 132] width 6 height 6
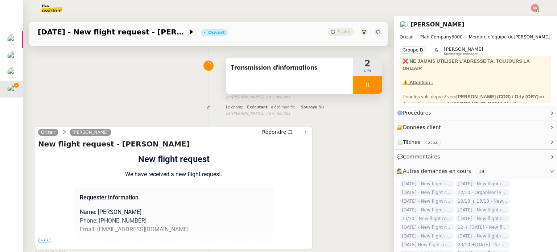
scroll to position [97, 0]
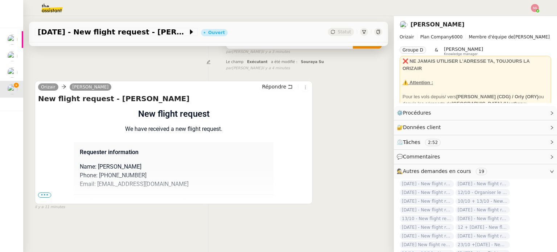
click at [47, 192] on span "•••" at bounding box center [44, 194] width 13 height 5
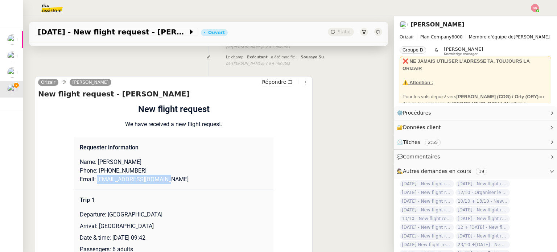
drag, startPoint x: 93, startPoint y: 181, endPoint x: 173, endPoint y: 180, distance: 80.5
click at [173, 180] on p "Email: [EMAIL_ADDRESS][DOMAIN_NAME]" at bounding box center [174, 179] width 188 height 9
copy p "[EMAIL_ADDRESS][DOMAIN_NAME]"
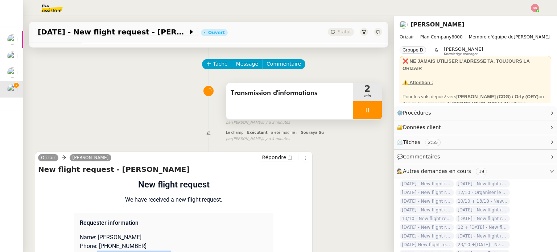
scroll to position [0, 0]
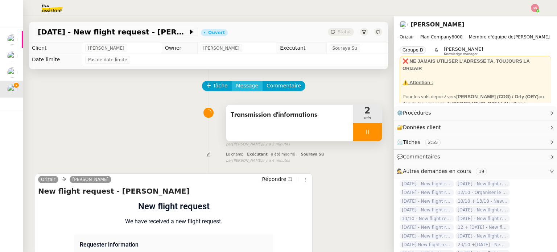
click at [247, 84] on span "Message" at bounding box center [247, 86] width 22 height 8
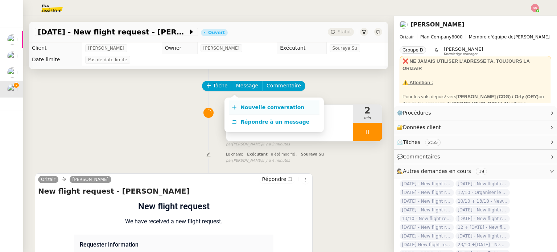
click at [257, 107] on span "Nouvelle conversation" at bounding box center [272, 107] width 64 height 6
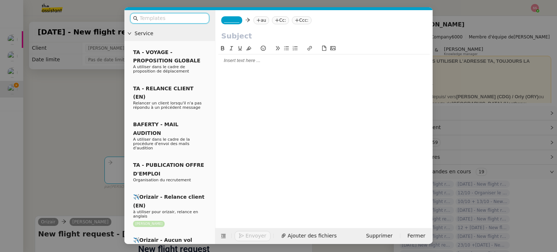
click at [253, 22] on nz-tag "au" at bounding box center [261, 20] width 16 height 8
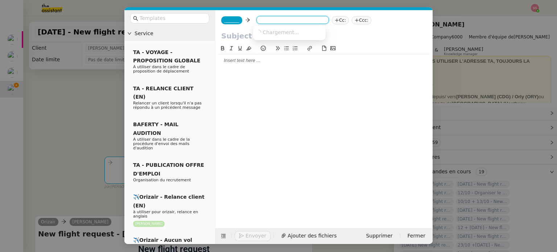
paste input "[EMAIL_ADDRESS][DOMAIN_NAME]"
type input "[EMAIL_ADDRESS][DOMAIN_NAME]"
click at [275, 31] on span "[EMAIL_ADDRESS][DOMAIN_NAME]" at bounding box center [300, 32] width 89 height 6
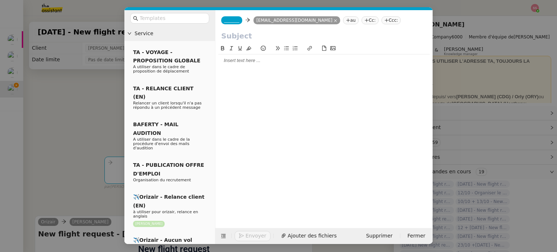
click at [229, 18] on span "_______" at bounding box center [231, 20] width 15 height 5
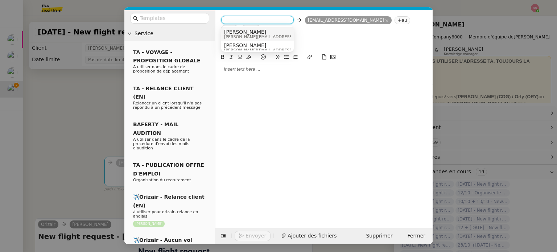
click at [248, 32] on span "[PERSON_NAME]" at bounding box center [275, 32] width 103 height 6
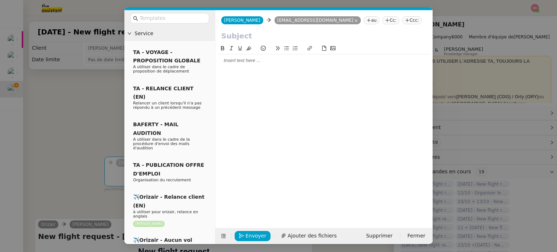
click at [373, 16] on div "[PERSON_NAME] [PERSON_NAME] [EMAIL_ADDRESS][DOMAIN_NAME] [EMAIL_ADDRESS][DOMAIN…" at bounding box center [323, 20] width 217 height 20
click at [402, 18] on nz-tag "Ccc:" at bounding box center [412, 20] width 20 height 8
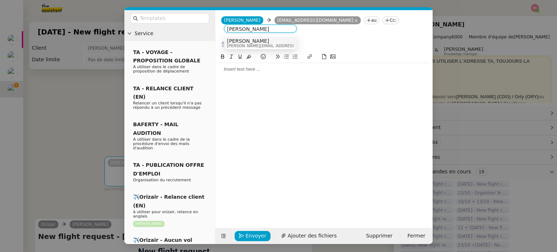
type input "[PERSON_NAME]"
click at [269, 44] on div "[PERSON_NAME] [PERSON_NAME][EMAIL_ADDRESS][DOMAIN_NAME]" at bounding box center [260, 43] width 67 height 10
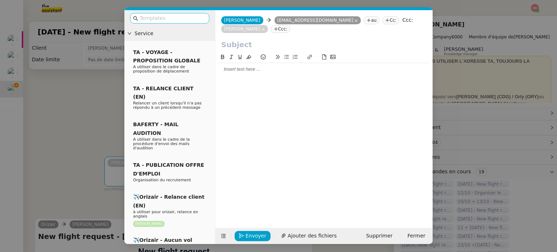
click at [168, 18] on input "text" at bounding box center [172, 18] width 65 height 8
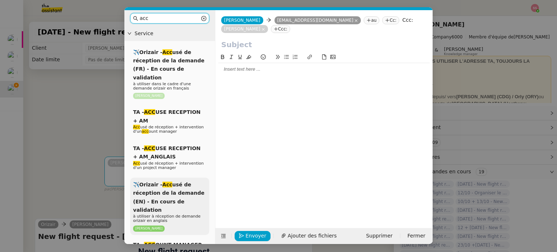
type input "acc"
click at [176, 183] on span "✈️Orizair - Acc usé de réception de la demande (EN) - En cours de validation" at bounding box center [168, 197] width 71 height 31
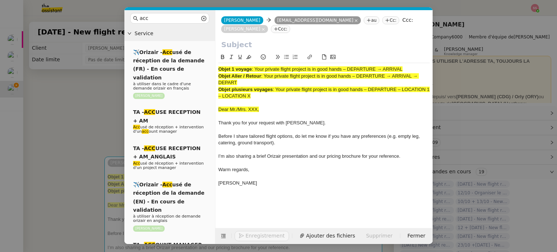
click at [95, 142] on nz-modal-container "acc Service ✈️Orizair - Acc usé de réception de la demande (FR) - En cours de v…" at bounding box center [278, 126] width 557 height 252
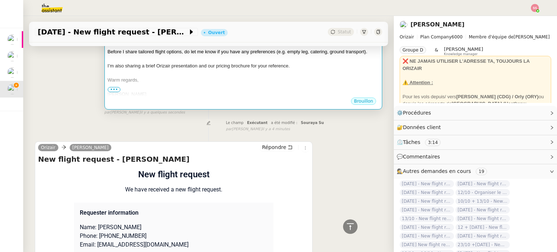
scroll to position [72, 0]
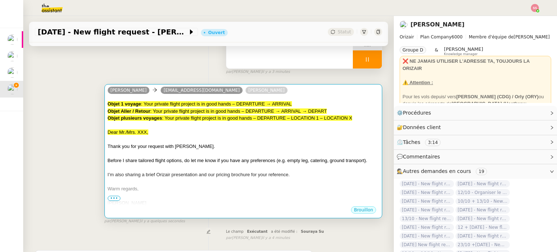
click at [212, 132] on div "Dear Mr./Mrs. XXX," at bounding box center [243, 132] width 271 height 7
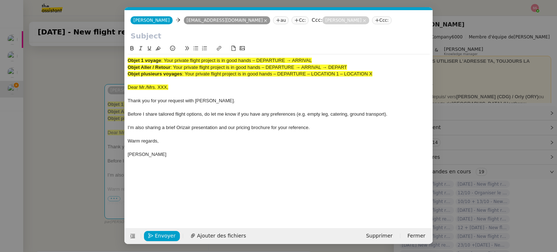
scroll to position [0, 22]
drag, startPoint x: 165, startPoint y: 61, endPoint x: 440, endPoint y: 49, distance: 275.7
click at [440, 49] on nz-modal-container "acc Service ✈️Orizair - Acc usé de réception de la demande (FR) - En cours de v…" at bounding box center [278, 126] width 557 height 252
copy span "Your private flight project is in good hands – DEPARTURE → ARRIVAL"
click at [195, 38] on input "text" at bounding box center [278, 35] width 296 height 11
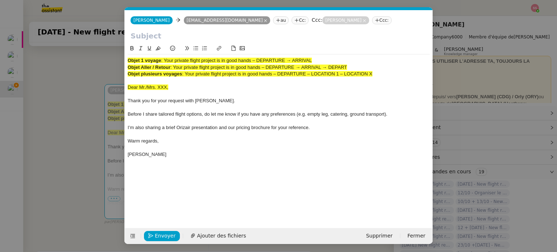
paste input "Your private flight project is in good hands – DEPARTURE → ARRIVAL"
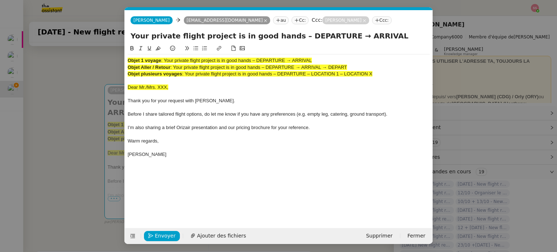
type input "Your private flight project is in good hands – DEPARTURE → ARRIVAL"
drag, startPoint x: 364, startPoint y: 69, endPoint x: 119, endPoint y: 53, distance: 245.2
click at [119, 53] on nz-modal-container "acc Service ✈️Orizair - Acc usé de réception de la demande (FR) - En cours de v…" at bounding box center [278, 126] width 557 height 252
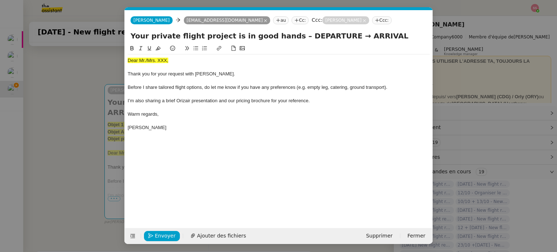
click at [81, 127] on nz-modal-container "acc Service ✈️Orizair - Acc usé de réception de la demande (FR) - En cours de v…" at bounding box center [278, 126] width 557 height 252
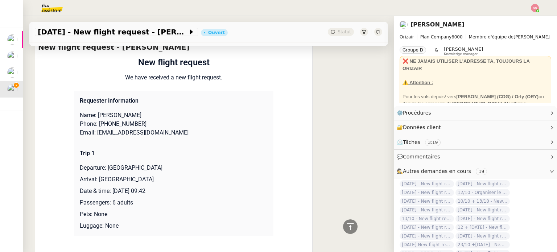
scroll to position [217, 0]
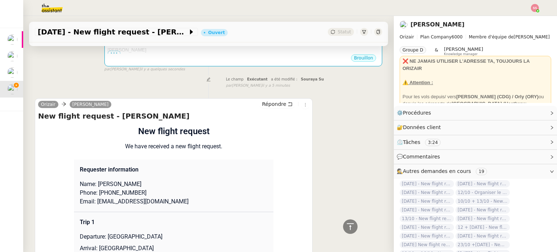
drag, startPoint x: 122, startPoint y: 174, endPoint x: 137, endPoint y: 175, distance: 15.2
click at [137, 180] on p "Name: [PERSON_NAME]" at bounding box center [174, 184] width 188 height 9
click at [138, 180] on p "Name: [PERSON_NAME]" at bounding box center [174, 184] width 188 height 9
drag, startPoint x: 140, startPoint y: 175, endPoint x: 116, endPoint y: 172, distance: 23.7
click at [116, 180] on p "Name: [PERSON_NAME]" at bounding box center [174, 184] width 188 height 9
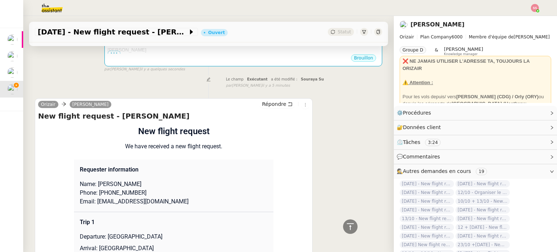
copy p "van Buul"
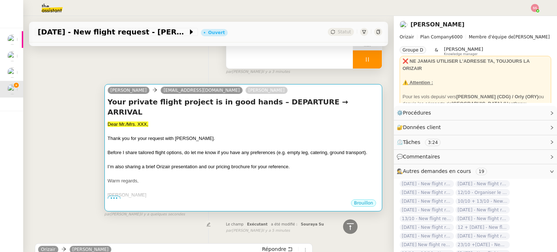
click at [158, 135] on div "Thank you for your request with [PERSON_NAME]." at bounding box center [243, 138] width 271 height 7
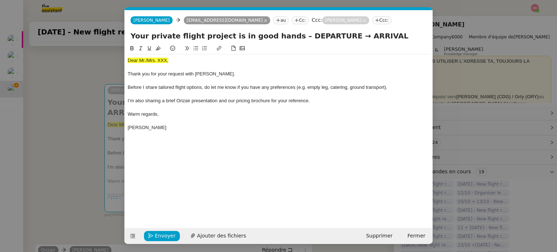
scroll to position [0, 22]
drag, startPoint x: 172, startPoint y: 62, endPoint x: 119, endPoint y: 52, distance: 54.5
click at [119, 52] on nz-modal-container "acc Service ✈️Orizair - Acc usé de réception de la demande (FR) - En cours de v…" at bounding box center [278, 126] width 557 height 252
click at [161, 47] on button at bounding box center [158, 48] width 9 height 8
click at [176, 61] on div "Dear Mr./Mrs. XXX," at bounding box center [279, 60] width 302 height 7
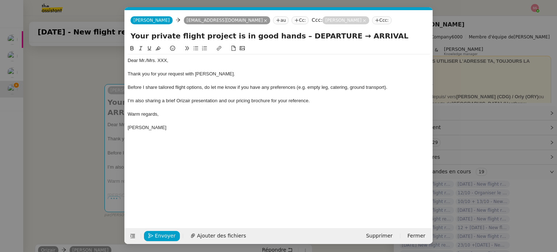
click at [176, 61] on div "Dear Mr./Mrs. XXX," at bounding box center [279, 60] width 302 height 7
drag, startPoint x: 173, startPoint y: 61, endPoint x: 146, endPoint y: 58, distance: 26.7
click at [146, 58] on div "Dear Mr./Mrs. XXX," at bounding box center [279, 60] width 302 height 7
click at [149, 60] on span "van Buul" at bounding box center [155, 60] width 18 height 5
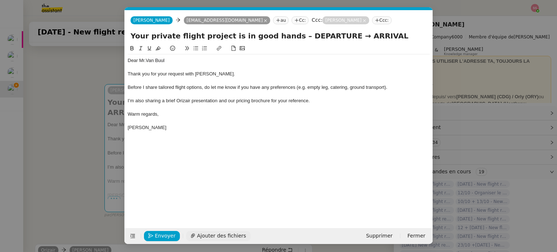
click at [217, 234] on span "Ajouter des fichiers" at bounding box center [221, 236] width 49 height 8
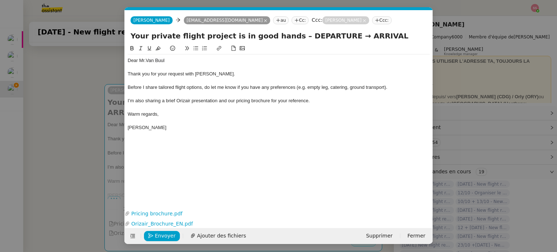
click at [84, 132] on nz-modal-container "acc Service ✈️Orizair - Acc usé de réception de la demande (FR) - En cours de v…" at bounding box center [278, 126] width 557 height 252
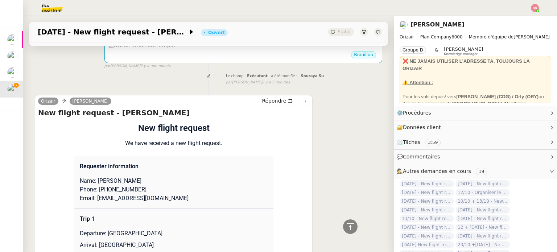
scroll to position [326, 0]
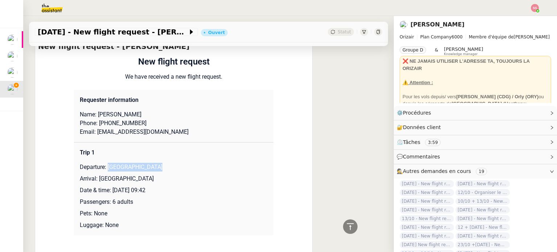
drag, startPoint x: 106, startPoint y: 158, endPoint x: 158, endPoint y: 159, distance: 51.9
click at [158, 163] on p "Departure: [GEOGRAPHIC_DATA]" at bounding box center [174, 167] width 188 height 9
copy p "[GEOGRAPHIC_DATA]"
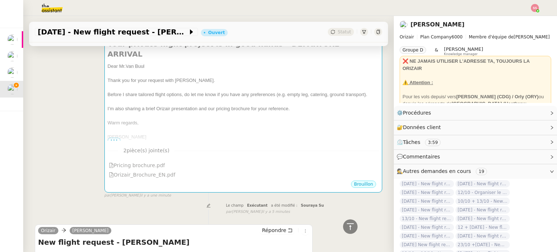
scroll to position [109, 0]
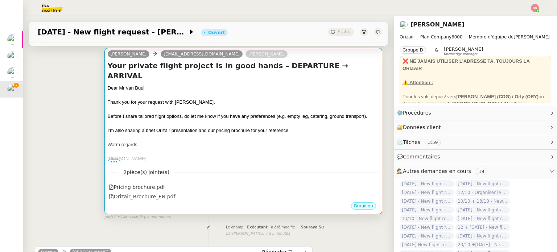
click at [244, 148] on div at bounding box center [243, 151] width 271 height 7
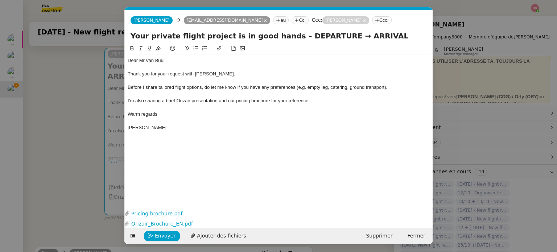
scroll to position [0, 22]
drag, startPoint x: 326, startPoint y: 35, endPoint x: 284, endPoint y: 34, distance: 42.1
click at [284, 34] on input "Your private flight project is in good hands – DEPARTURE → ARRIVAL" at bounding box center [278, 35] width 296 height 11
paste input "[GEOGRAPHIC_DATA]"
type input "Your private flight project is in good hands – [GEOGRAPHIC_DATA]→ ARRIVAL"
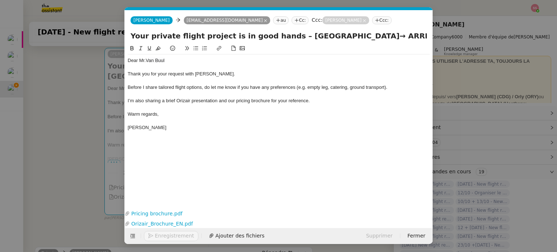
drag, startPoint x: 63, startPoint y: 130, endPoint x: 99, endPoint y: 128, distance: 35.6
click at [63, 131] on nz-modal-container "acc Service ✈️Orizair - Acc usé de réception de la demande (FR) - En cours de v…" at bounding box center [278, 126] width 557 height 252
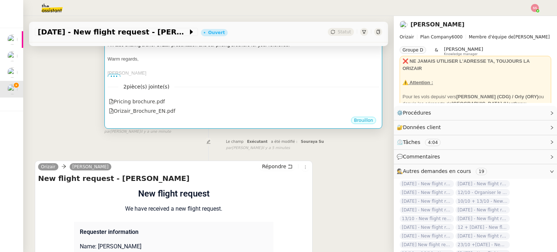
scroll to position [362, 0]
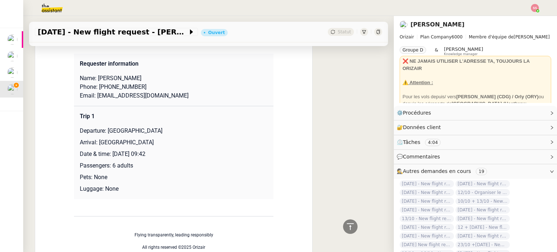
drag, startPoint x: 95, startPoint y: 133, endPoint x: 184, endPoint y: 128, distance: 89.7
click at [184, 128] on td "Trip 1 Departure: [GEOGRAPHIC_DATA] Arrival: [GEOGRAPHIC_DATA] Date & time: [DA…" at bounding box center [173, 152] width 199 height 93
copy p "[GEOGRAPHIC_DATA]"
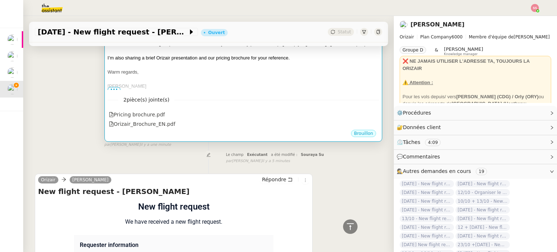
click at [315, 96] on nz-divider "2 pièce(s) jointe(s)" at bounding box center [243, 100] width 271 height 8
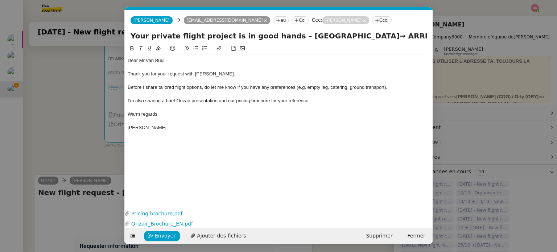
scroll to position [0, 22]
drag, startPoint x: 386, startPoint y: 38, endPoint x: 356, endPoint y: 33, distance: 30.9
click at [356, 33] on input "Your private flight project is in good hands – [GEOGRAPHIC_DATA]→ ARRIVAL" at bounding box center [278, 35] width 296 height 11
paste input "[GEOGRAPHIC_DATA]"
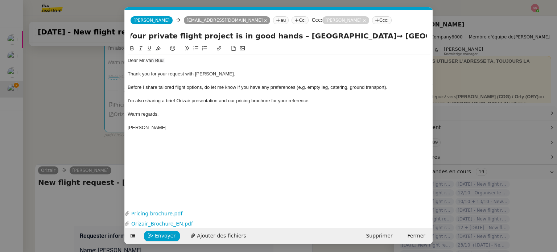
type input "Your private flight project is in good hands – [GEOGRAPHIC_DATA]→ [GEOGRAPHIC_D…"
drag, startPoint x: 76, startPoint y: 152, endPoint x: 130, endPoint y: 137, distance: 56.5
click at [76, 152] on nz-modal-container "acc Service ✈️Orizair - Acc usé de réception de la demande (FR) - En cours de v…" at bounding box center [278, 126] width 557 height 252
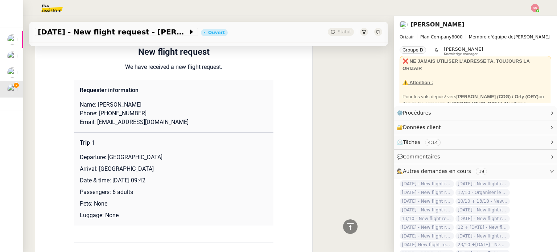
scroll to position [191, 0]
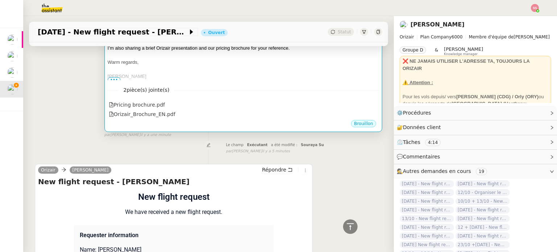
click at [223, 74] on div "[PERSON_NAME]" at bounding box center [243, 76] width 271 height 7
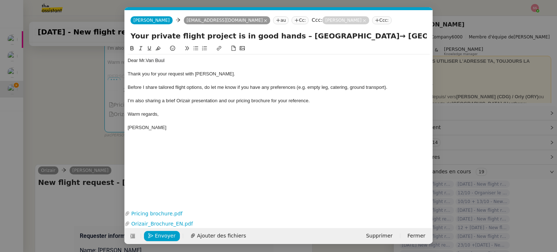
scroll to position [0, 22]
click at [170, 239] on span "Envoyer" at bounding box center [165, 236] width 21 height 8
click at [170, 239] on span "Confirmer l'envoi" at bounding box center [176, 236] width 43 height 8
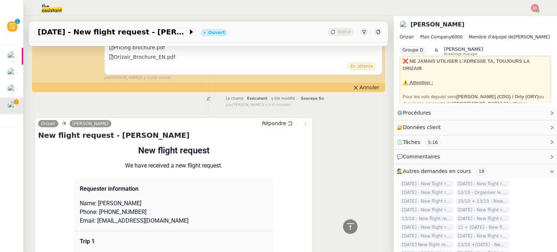
scroll to position [300, 0]
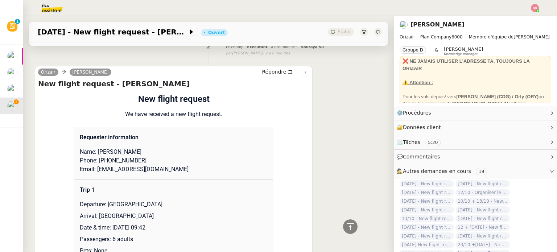
drag, startPoint x: 117, startPoint y: 155, endPoint x: 142, endPoint y: 153, distance: 24.4
click at [142, 153] on p "Name: [PERSON_NAME]" at bounding box center [174, 152] width 188 height 9
copy p "van Buul"
drag, startPoint x: 113, startPoint y: 153, endPoint x: 99, endPoint y: 152, distance: 14.2
click at [99, 152] on p "Name: [PERSON_NAME]" at bounding box center [174, 152] width 188 height 9
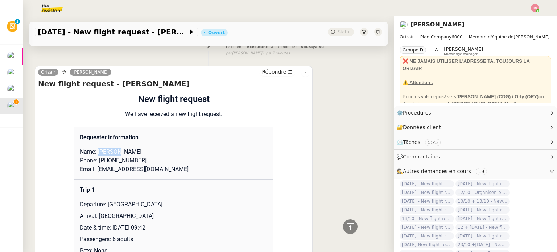
drag, startPoint x: 94, startPoint y: 153, endPoint x: 115, endPoint y: 154, distance: 20.7
click at [115, 154] on p "Name: [PERSON_NAME]" at bounding box center [174, 152] width 188 height 9
drag, startPoint x: 132, startPoint y: 161, endPoint x: 98, endPoint y: 161, distance: 33.7
click at [98, 161] on p "Phone: [PHONE_NUMBER]" at bounding box center [174, 160] width 188 height 9
drag, startPoint x: 161, startPoint y: 170, endPoint x: 94, endPoint y: 170, distance: 67.1
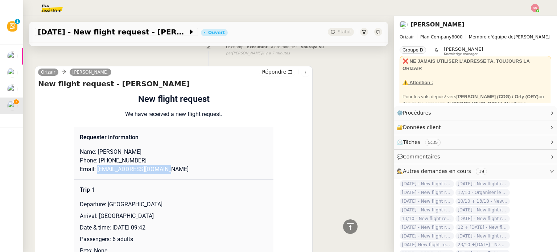
click at [94, 170] on p "Email: [EMAIL_ADDRESS][DOMAIN_NAME]" at bounding box center [174, 169] width 188 height 9
drag, startPoint x: 103, startPoint y: 204, endPoint x: 162, endPoint y: 202, distance: 59.1
click at [162, 202] on p "Departure: [GEOGRAPHIC_DATA]" at bounding box center [174, 204] width 188 height 9
drag, startPoint x: 94, startPoint y: 218, endPoint x: 149, endPoint y: 219, distance: 55.1
click at [149, 219] on p "Arrival: [GEOGRAPHIC_DATA]" at bounding box center [174, 216] width 188 height 9
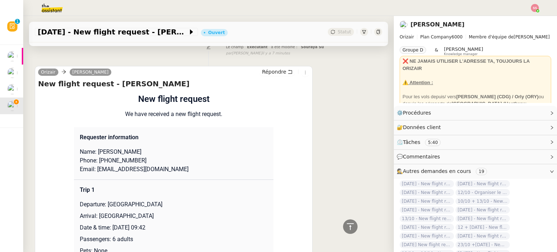
click at [152, 219] on p "Arrival: [GEOGRAPHIC_DATA]" at bounding box center [174, 216] width 188 height 9
drag, startPoint x: 152, startPoint y: 219, endPoint x: 96, endPoint y: 214, distance: 56.4
click at [96, 214] on p "Arrival: [GEOGRAPHIC_DATA]" at bounding box center [174, 216] width 188 height 9
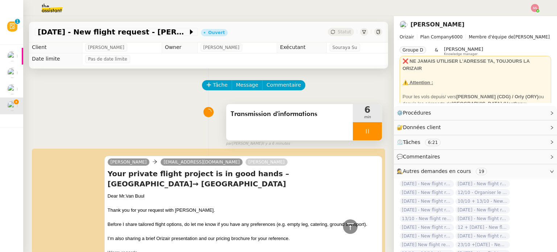
scroll to position [0, 0]
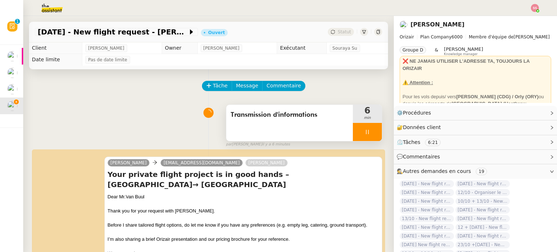
click at [372, 127] on div at bounding box center [367, 132] width 29 height 18
click at [370, 128] on button at bounding box center [374, 132] width 14 height 18
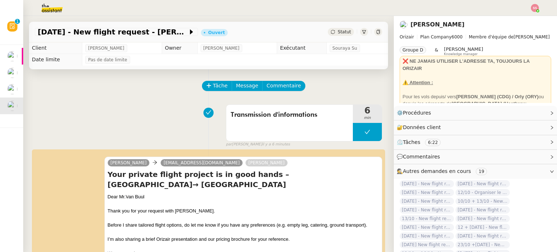
click at [336, 26] on div "[DATE] - New flight request - [PERSON_NAME] van Buul Ouvert Statut" at bounding box center [208, 32] width 359 height 21
click at [338, 29] on span "Statut" at bounding box center [343, 31] width 13 height 5
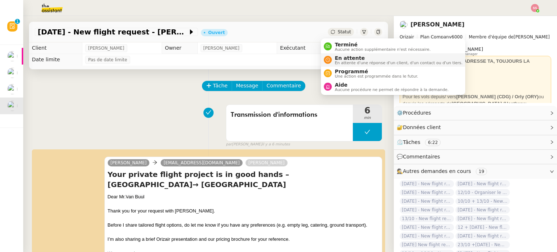
click at [338, 53] on li "En attente En attente d'une réponse d'un client, d'un contact ou d'un tiers." at bounding box center [393, 59] width 144 height 13
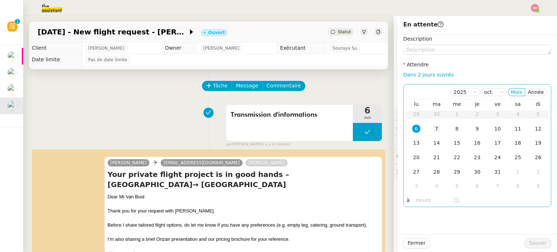
click at [432, 127] on div "7" at bounding box center [436, 129] width 8 height 8
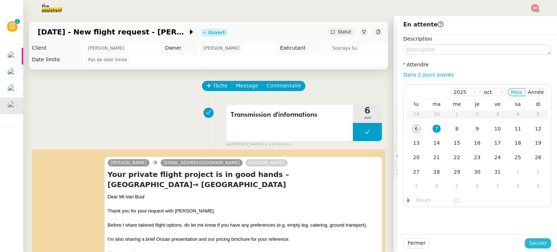
click at [533, 243] on span "Sauver" at bounding box center [538, 243] width 18 height 8
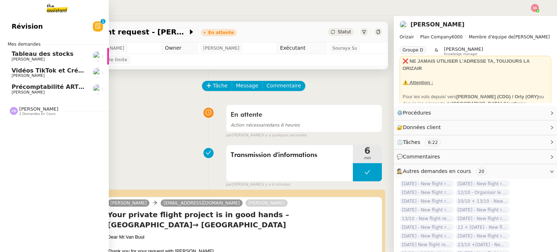
click at [31, 90] on span "[PERSON_NAME]" at bounding box center [48, 92] width 73 height 4
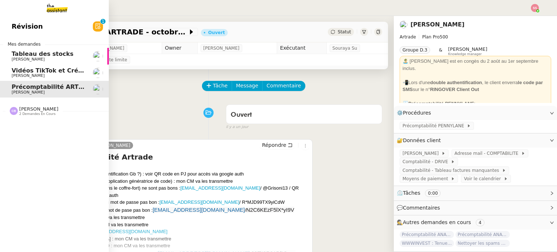
click at [47, 70] on span "Vidéos TikTok et Créatives META - octobre 2025" at bounding box center [90, 70] width 156 height 7
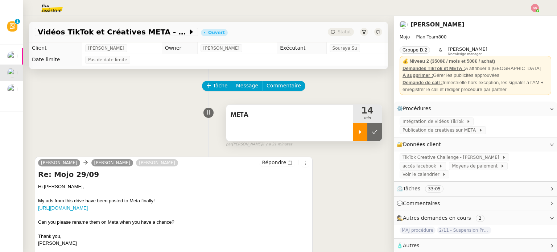
click at [354, 134] on div at bounding box center [360, 132] width 14 height 18
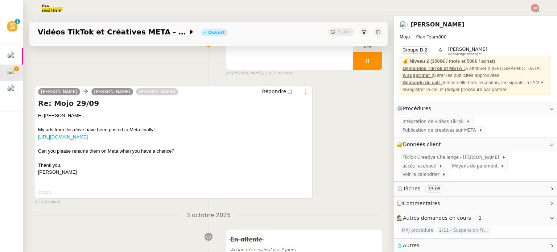
scroll to position [72, 0]
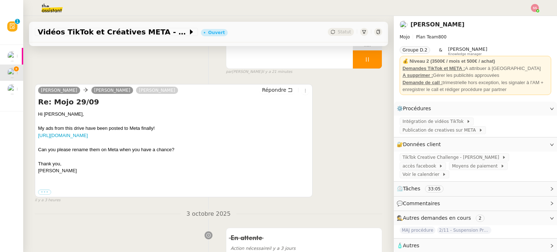
click at [533, 11] on img at bounding box center [535, 8] width 8 height 8
click at [521, 17] on li "Suivi" at bounding box center [515, 21] width 47 height 10
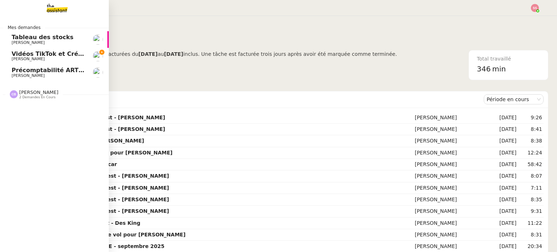
click at [19, 57] on span "[PERSON_NAME]" at bounding box center [28, 59] width 33 height 5
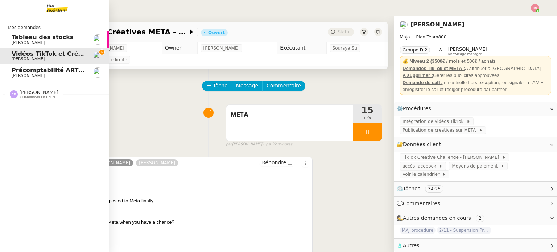
click at [28, 71] on span "Précomptabilité ARTRADE - octobre 2025" at bounding box center [79, 70] width 134 height 7
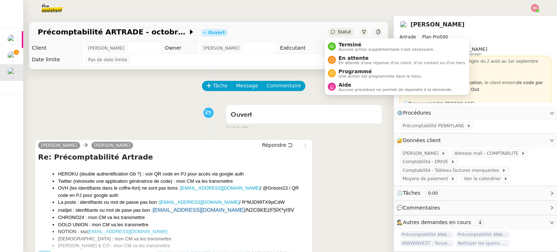
click at [337, 33] on span "Statut" at bounding box center [343, 31] width 13 height 5
click at [346, 56] on span "En attente" at bounding box center [403, 58] width 128 height 6
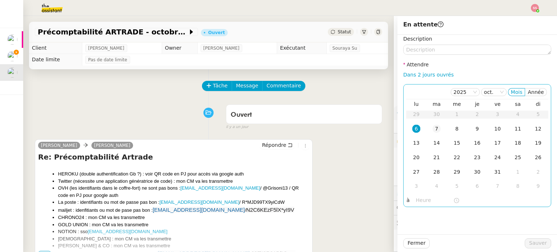
click at [435, 129] on div "7" at bounding box center [436, 129] width 8 height 8
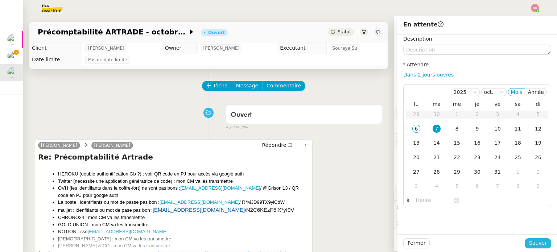
click at [529, 239] on span "Sauver" at bounding box center [538, 243] width 18 height 8
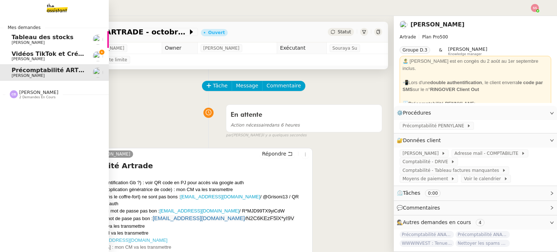
click at [46, 53] on span "Vidéos TikTok et Créatives META - octobre 2025" at bounding box center [90, 53] width 156 height 7
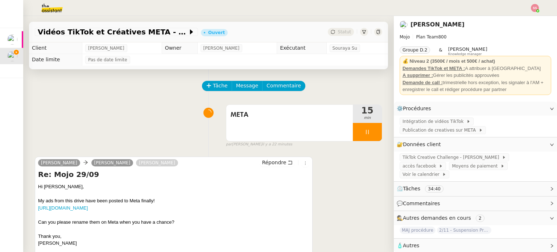
click at [544, 4] on nz-header at bounding box center [278, 8] width 557 height 16
click at [540, 4] on nz-header at bounding box center [278, 8] width 557 height 16
click at [538, 5] on img at bounding box center [535, 8] width 8 height 8
click at [518, 18] on li "Suivi" at bounding box center [515, 21] width 47 height 10
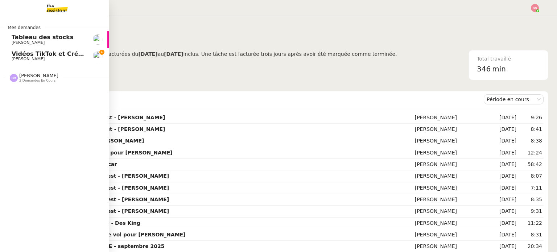
click at [42, 53] on span "Vidéos TikTok et Créatives META - octobre 2025" at bounding box center [90, 53] width 156 height 7
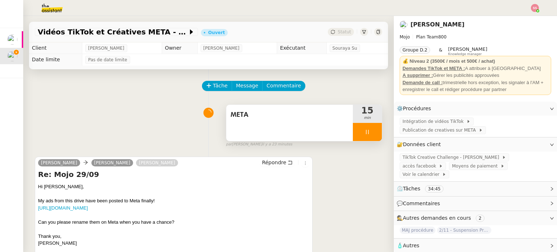
click at [374, 132] on div at bounding box center [367, 132] width 29 height 18
click at [374, 132] on button at bounding box center [374, 132] width 14 height 18
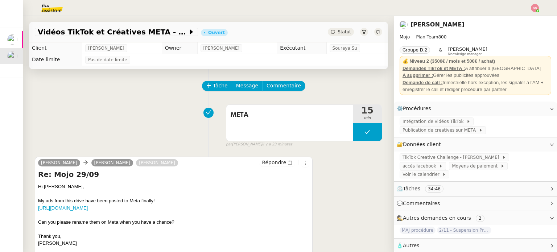
click at [532, 12] on div at bounding box center [278, 8] width 521 height 16
click at [533, 12] on div at bounding box center [278, 8] width 521 height 16
click at [534, 10] on img at bounding box center [535, 8] width 8 height 8
click at [521, 21] on li "Suivi" at bounding box center [515, 21] width 47 height 10
